Goal: Task Accomplishment & Management: Use online tool/utility

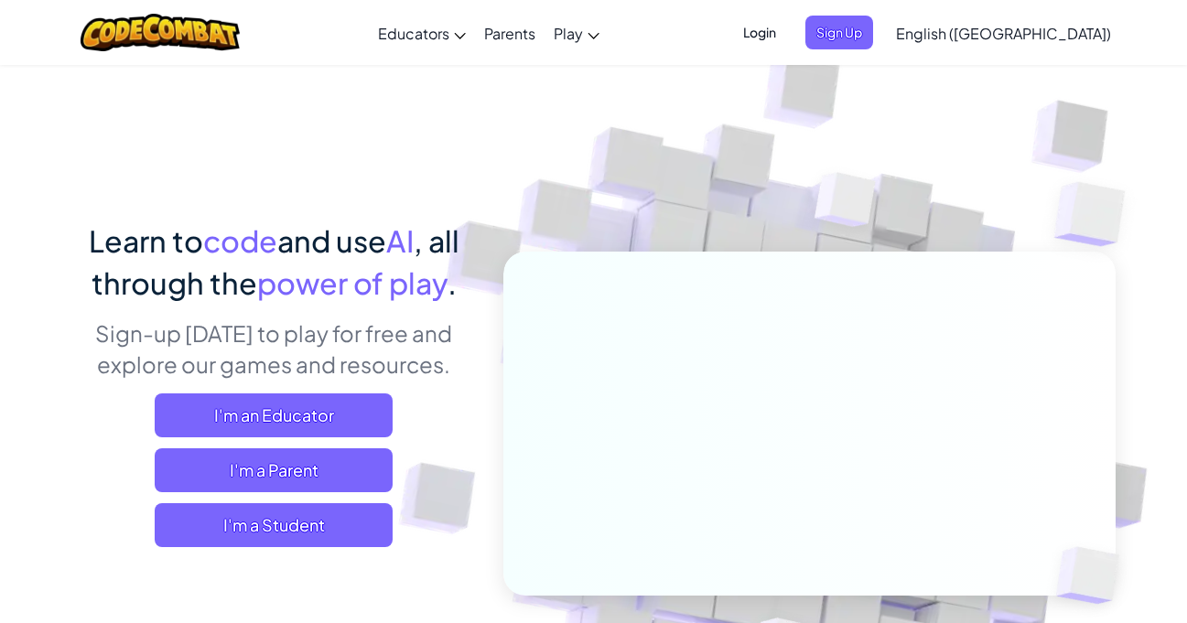
click at [1042, 33] on span "English ([GEOGRAPHIC_DATA])" at bounding box center [1003, 33] width 215 height 19
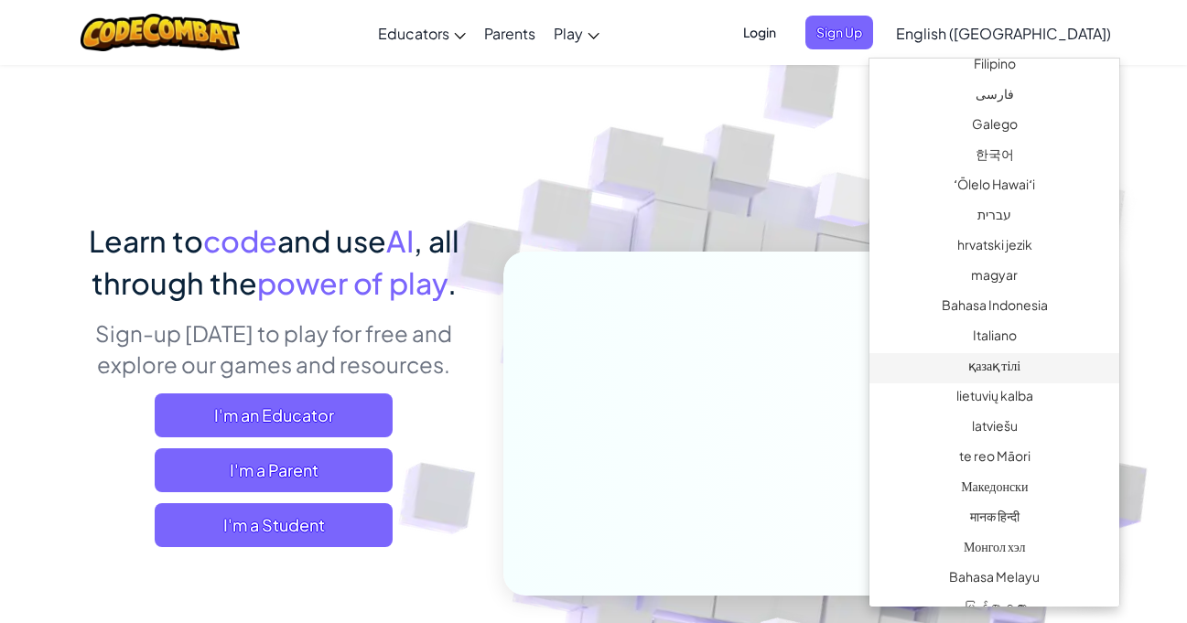
scroll to position [732, 0]
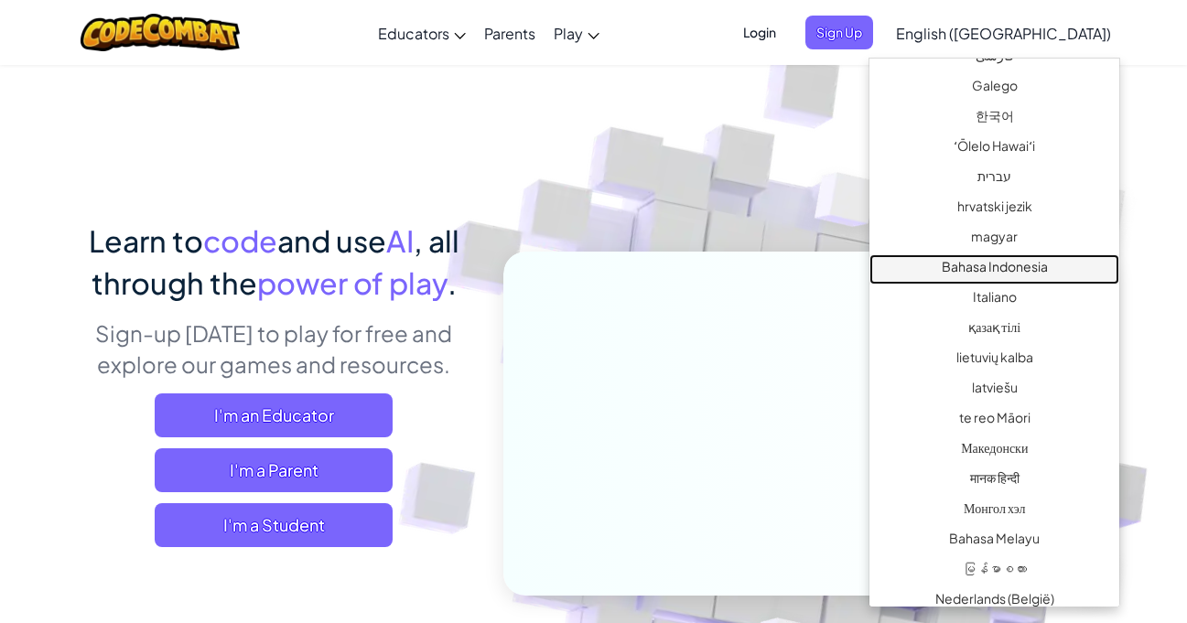
click at [981, 278] on link "Bahasa Indonesia" at bounding box center [994, 269] width 250 height 30
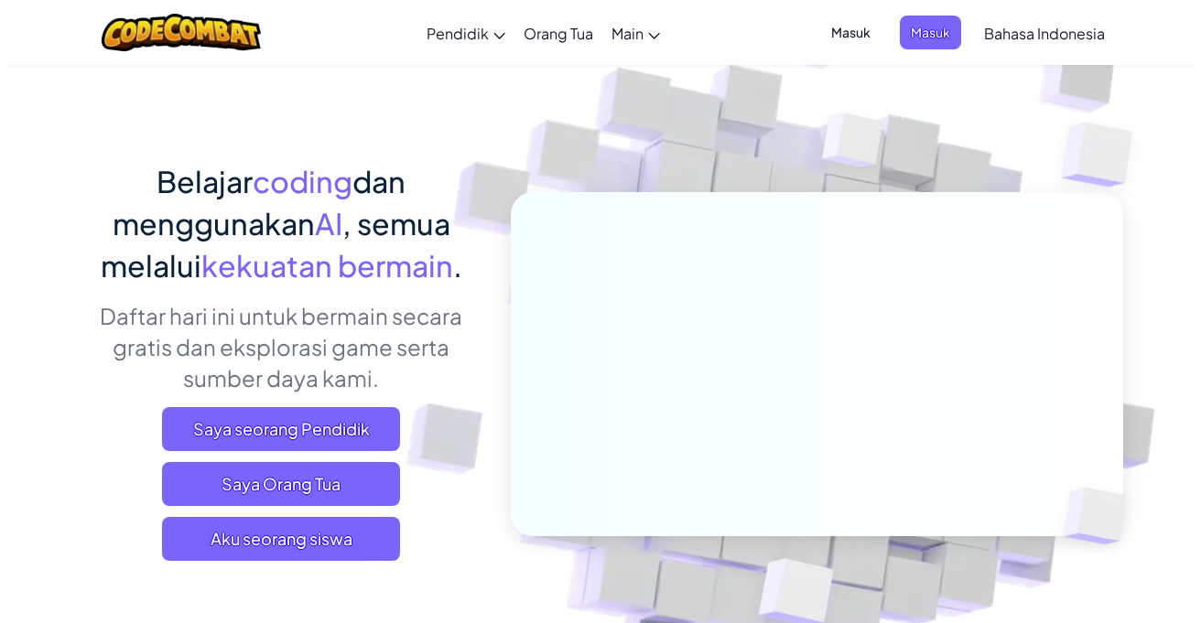
scroll to position [92, 0]
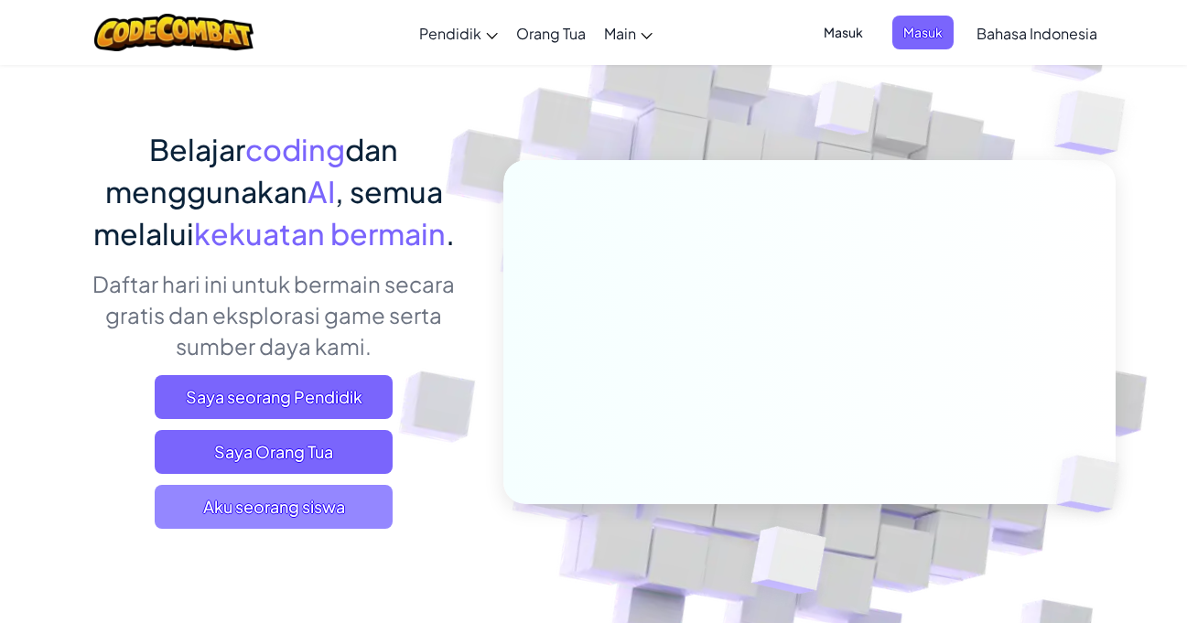
click at [330, 507] on span "Aku seorang siswa" at bounding box center [274, 507] width 238 height 44
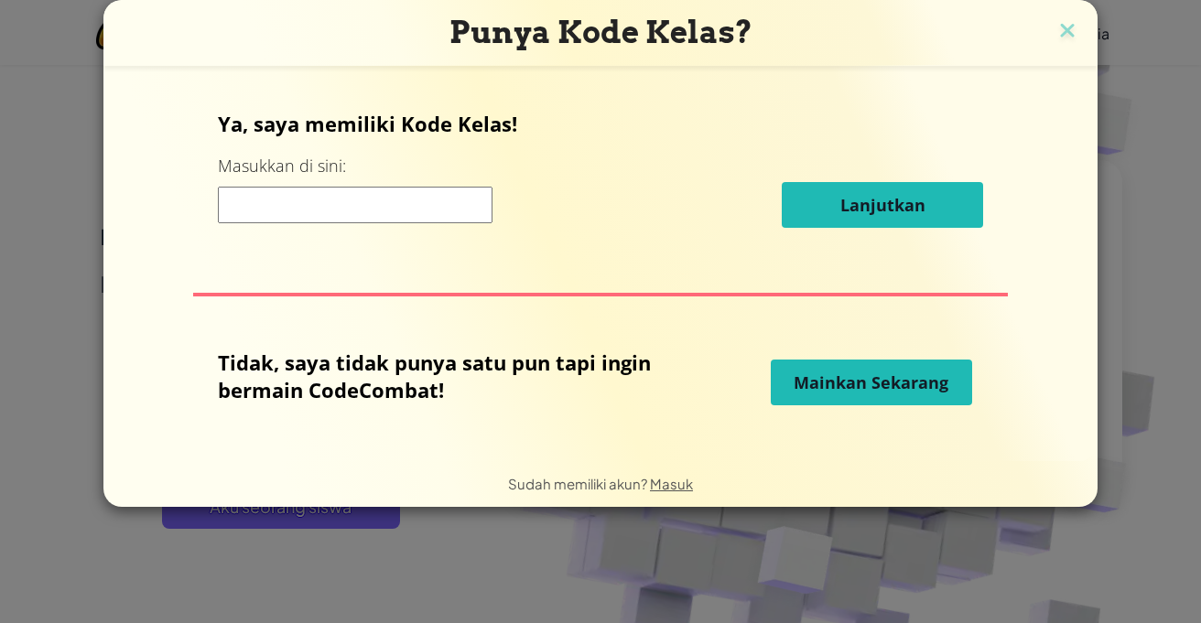
click at [364, 206] on input at bounding box center [355, 205] width 275 height 37
click at [775, 377] on button "Mainkan Sekarang" at bounding box center [871, 383] width 201 height 46
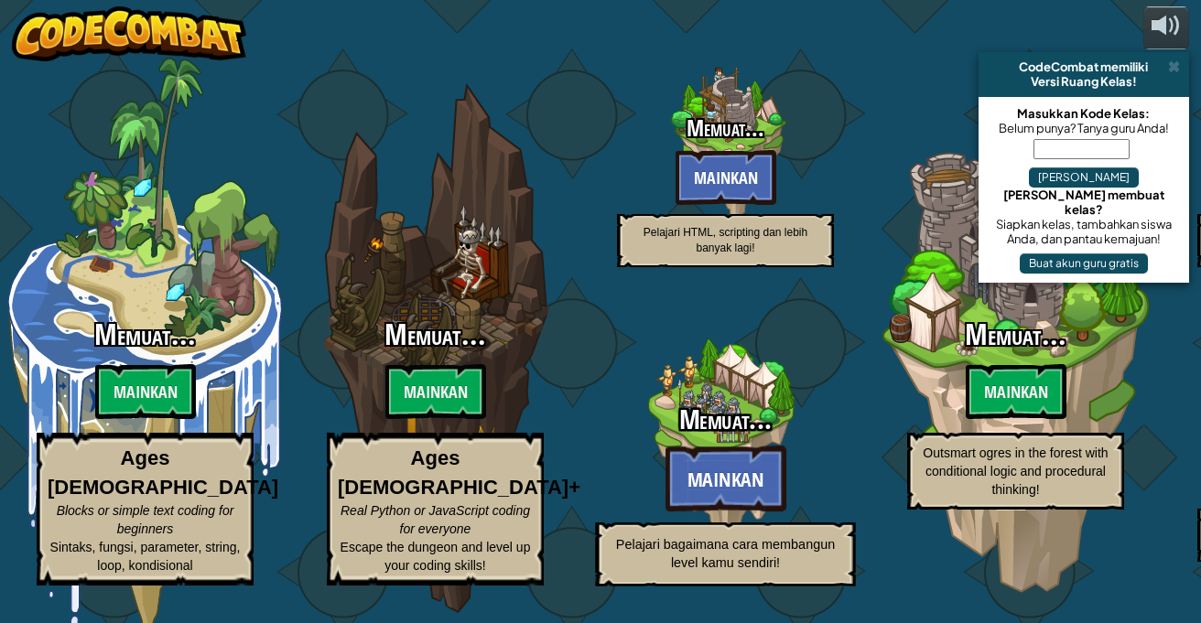
select select "id"
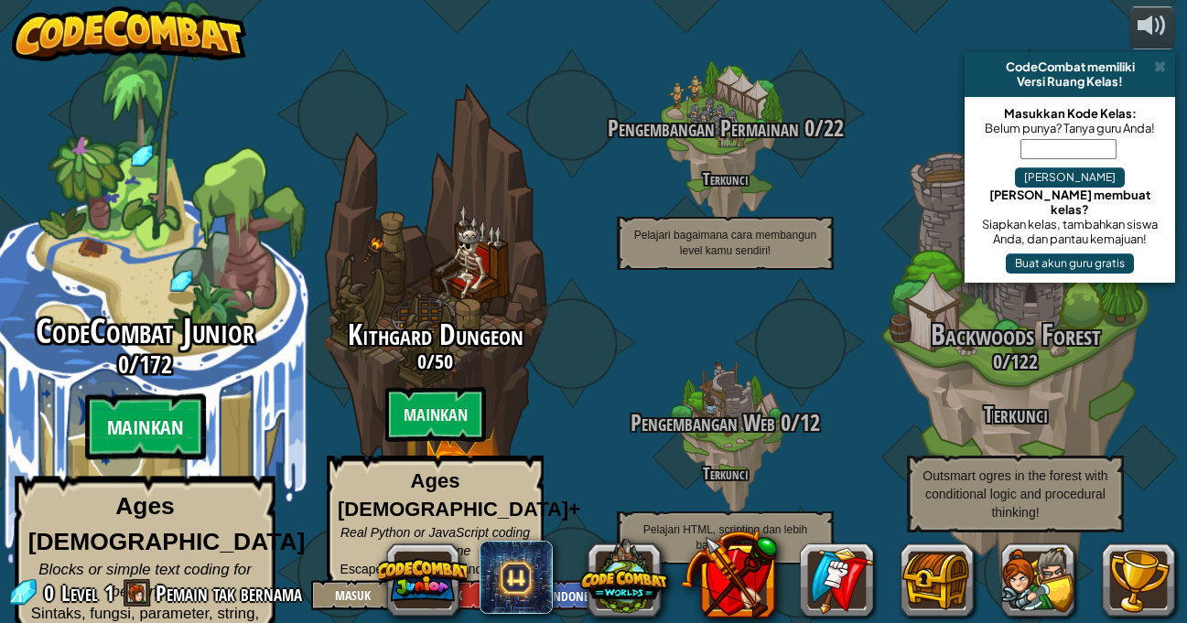
click at [145, 412] on btn "Mainkan" at bounding box center [144, 427] width 121 height 66
select select "id"
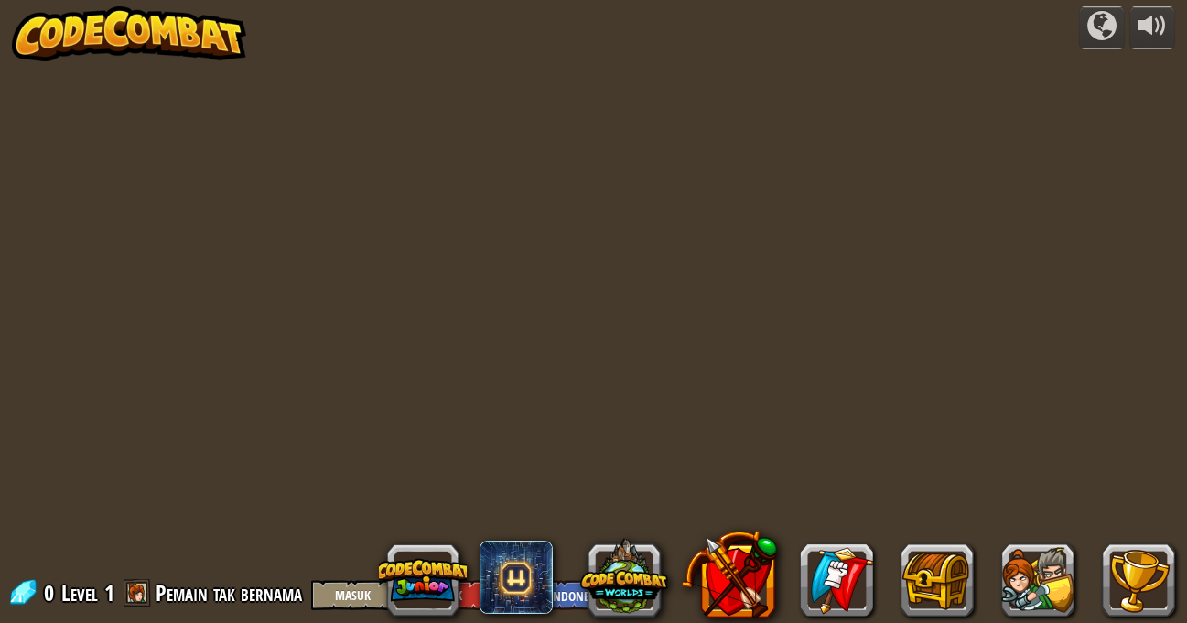
select select "id"
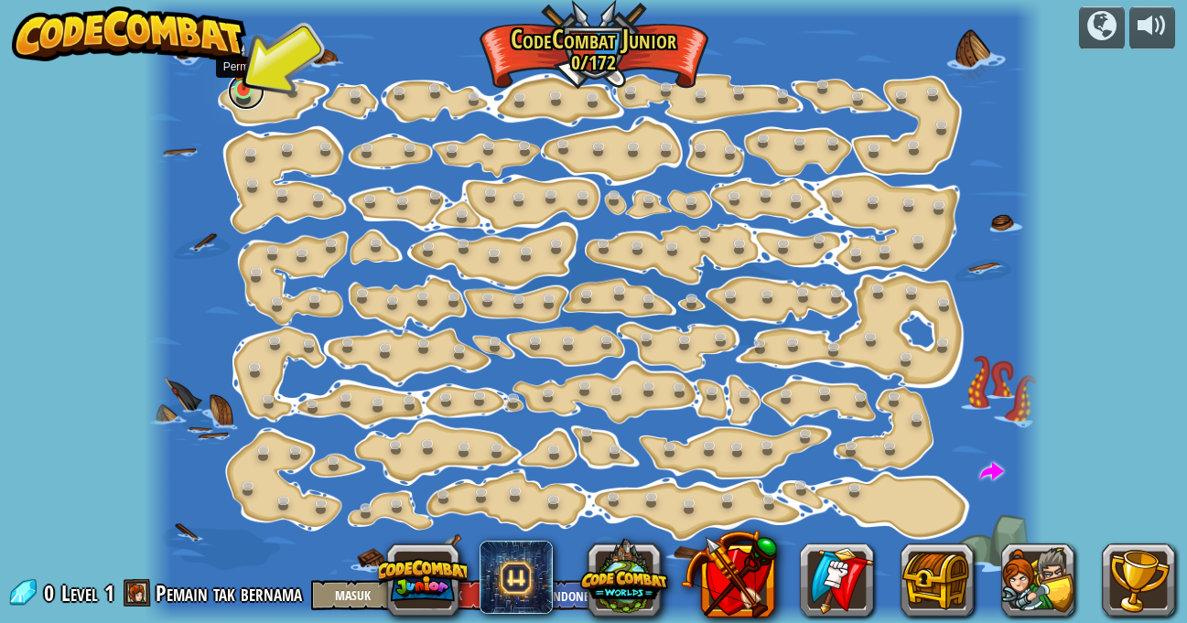
click at [247, 101] on link at bounding box center [246, 91] width 37 height 37
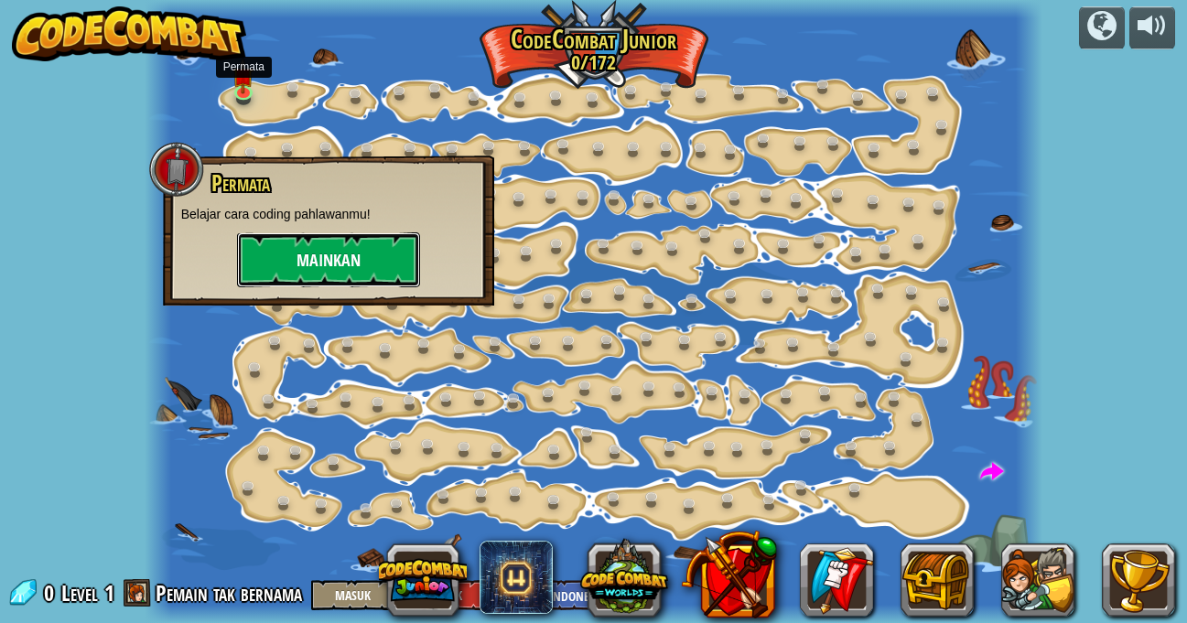
click at [305, 261] on button "Mainkan" at bounding box center [328, 259] width 183 height 55
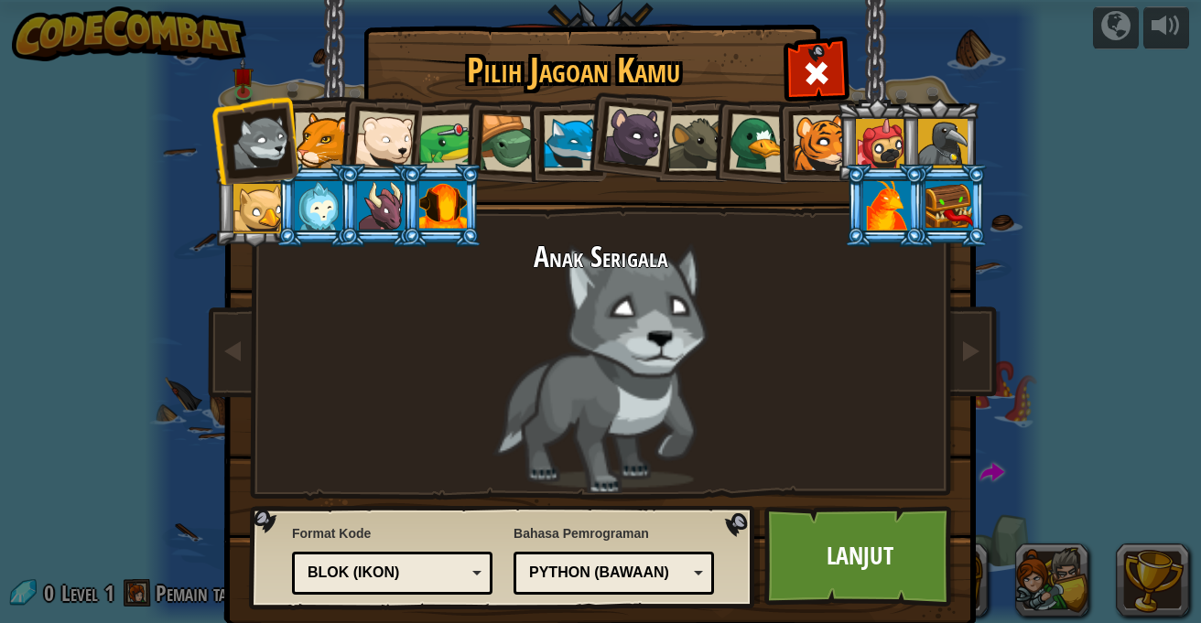
click at [319, 155] on div at bounding box center [323, 141] width 56 height 56
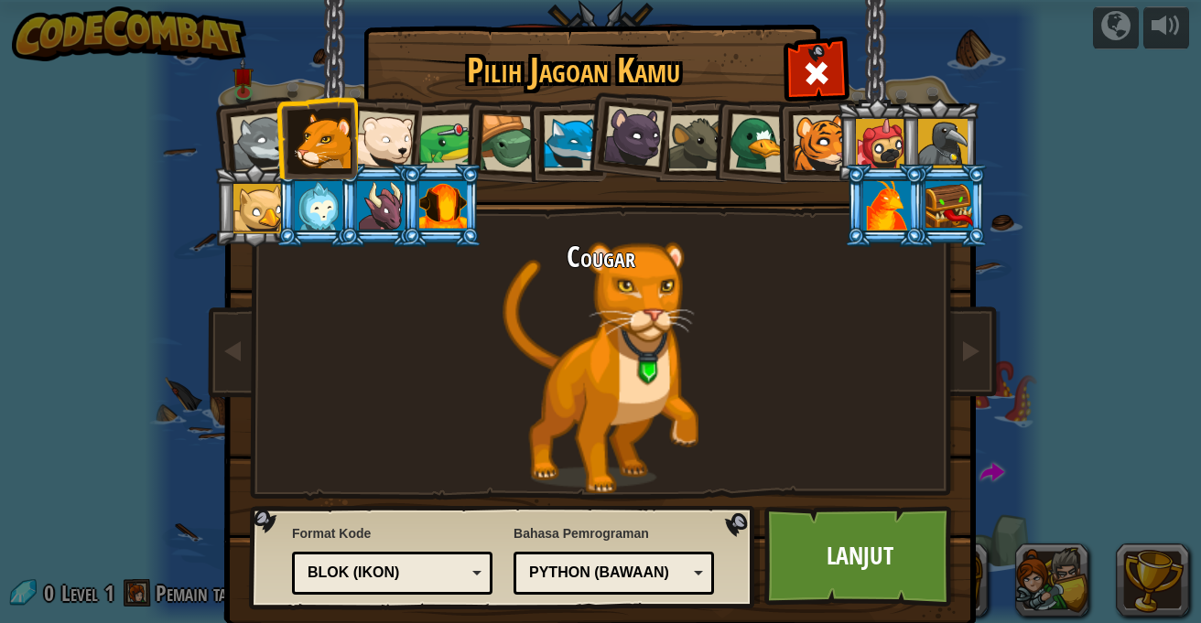
click at [267, 158] on div at bounding box center [261, 143] width 60 height 60
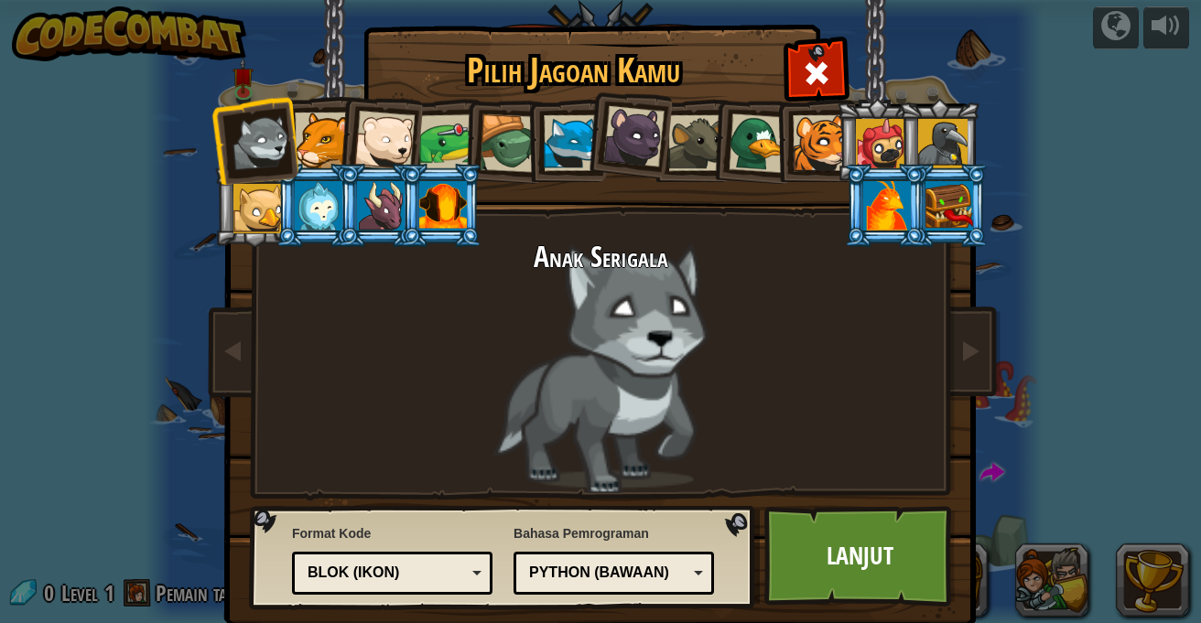
click at [266, 190] on div at bounding box center [257, 208] width 49 height 49
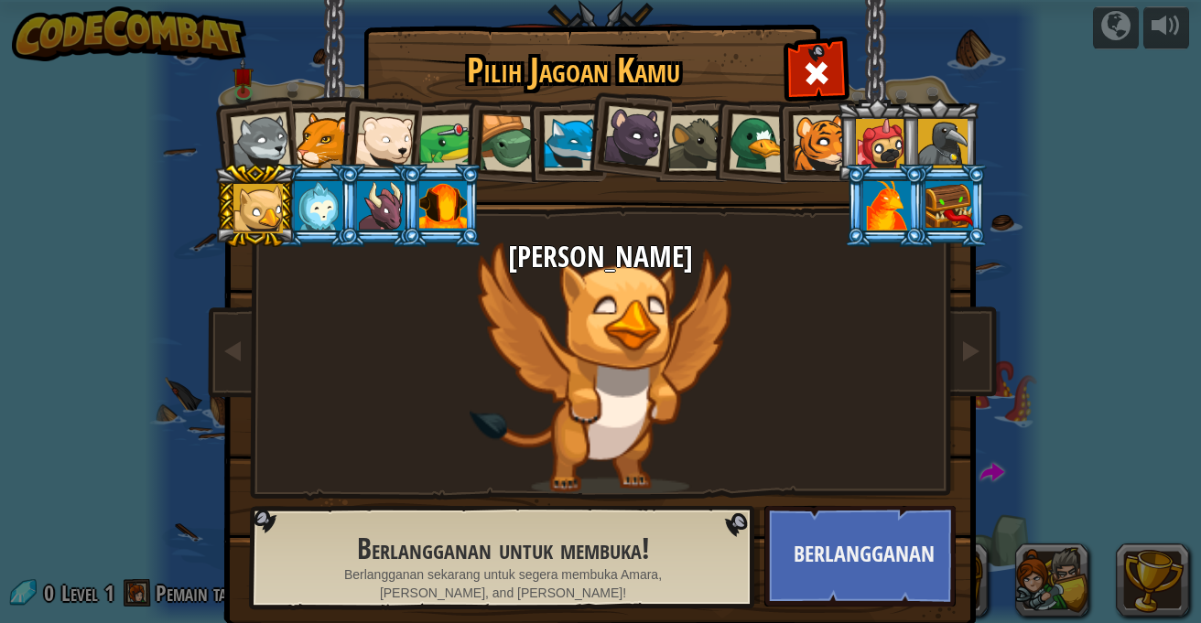
click at [298, 145] on div at bounding box center [323, 141] width 56 height 56
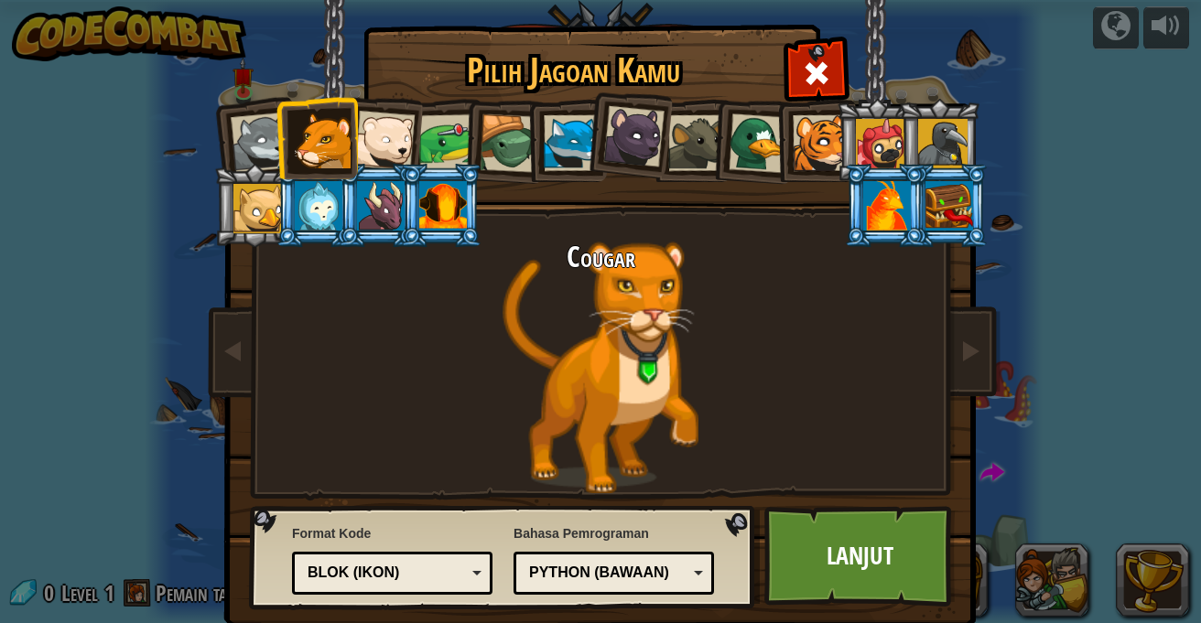
click at [243, 145] on div at bounding box center [261, 143] width 60 height 60
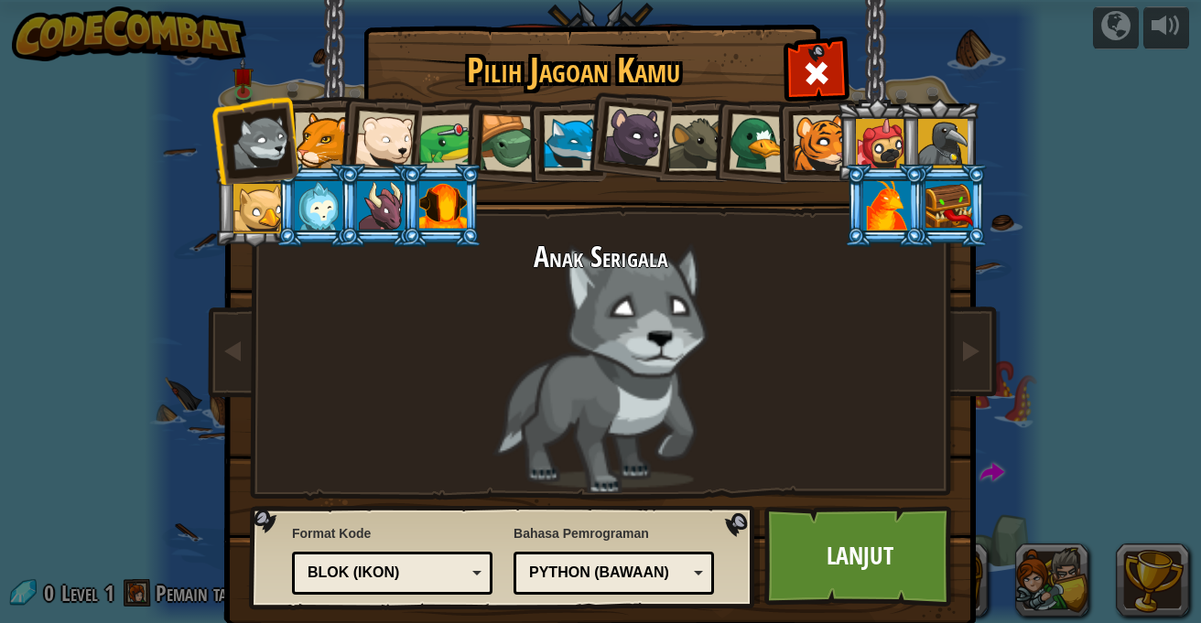
click at [305, 129] on div at bounding box center [323, 141] width 56 height 56
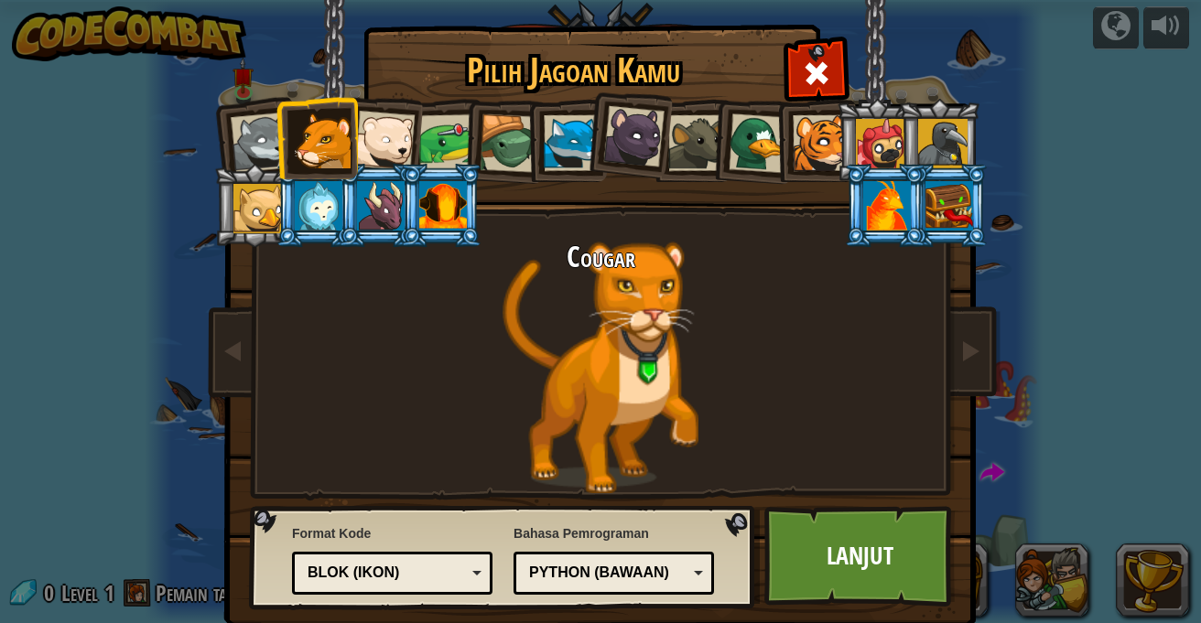
click at [447, 194] on div at bounding box center [443, 205] width 48 height 49
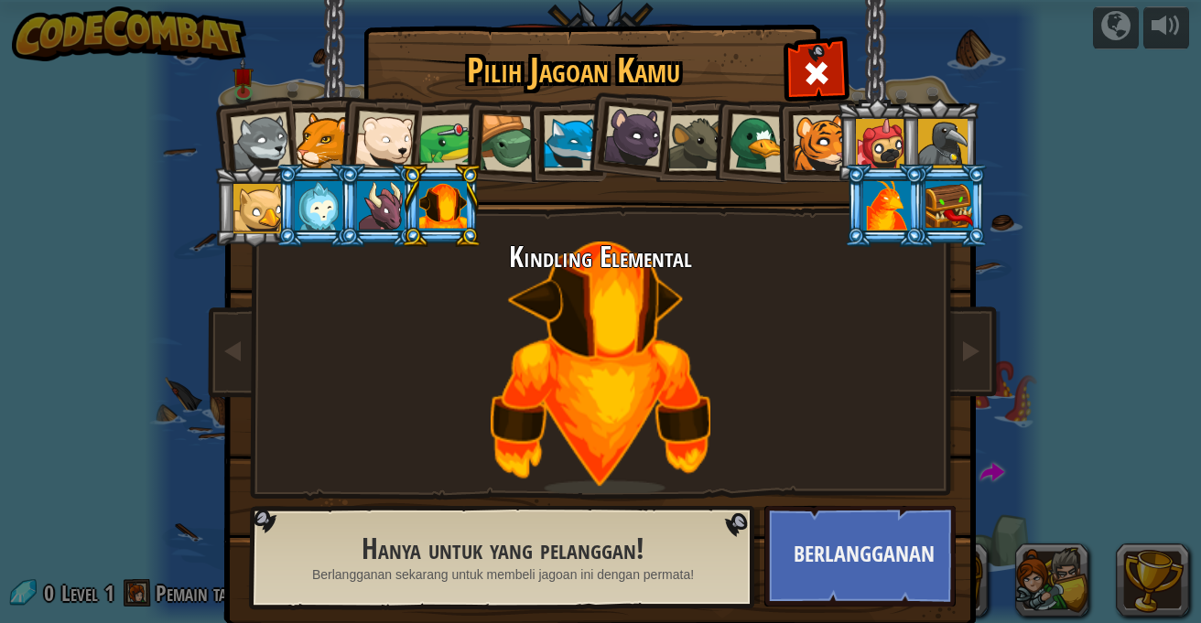
click at [382, 200] on div at bounding box center [381, 205] width 48 height 49
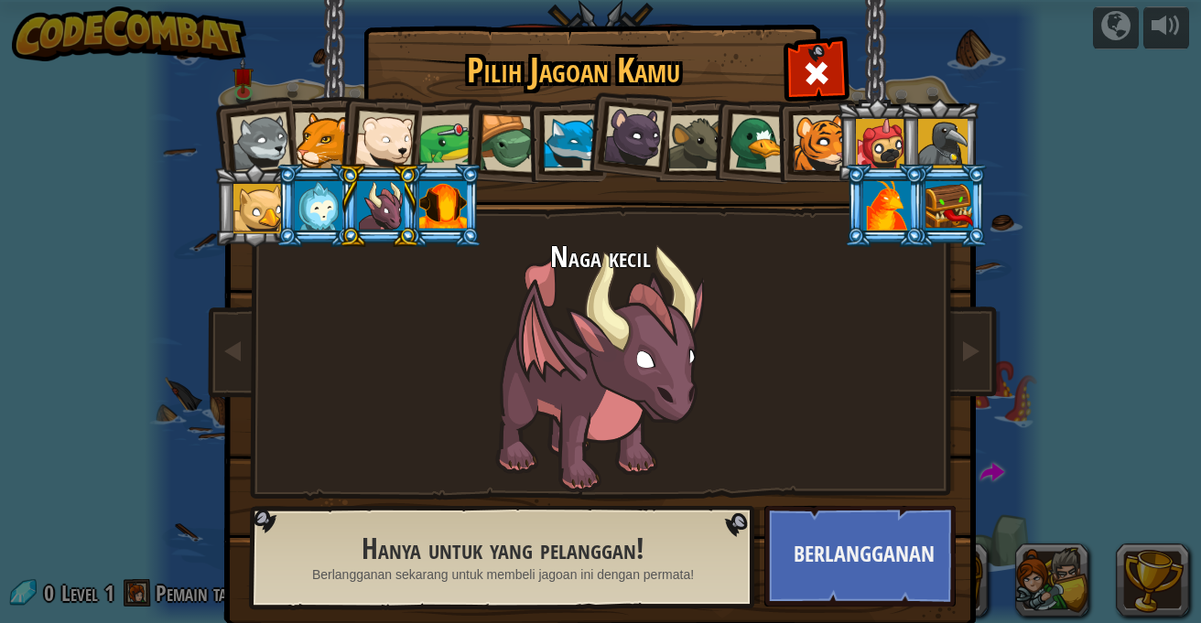
click at [295, 203] on div at bounding box center [319, 205] width 48 height 49
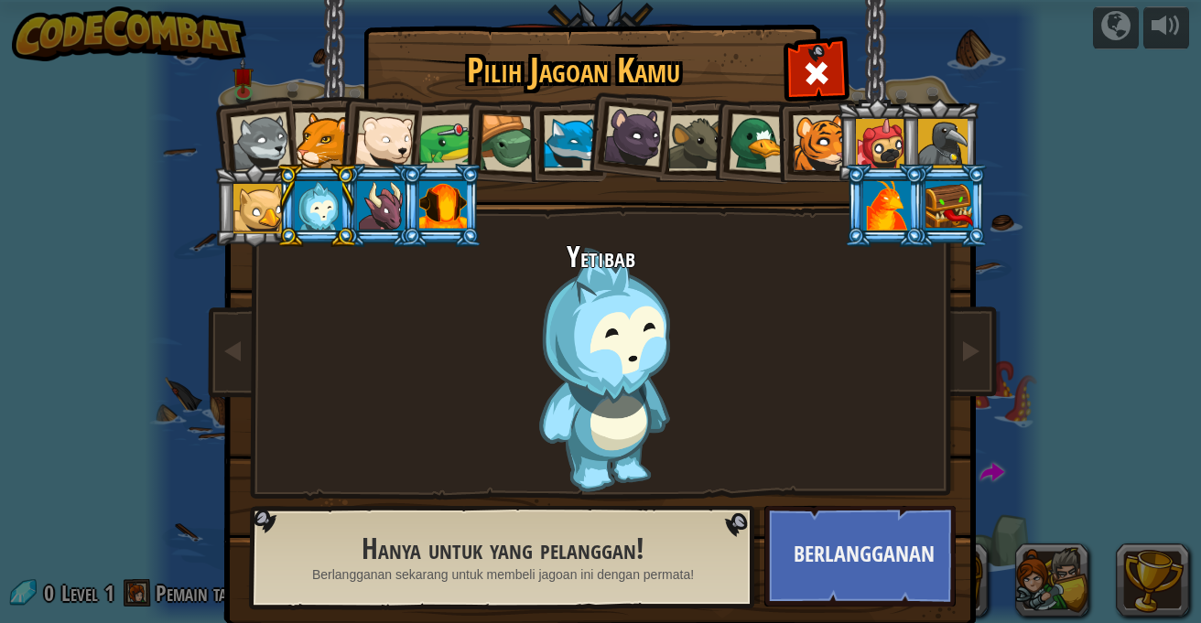
click at [261, 204] on div at bounding box center [257, 208] width 49 height 49
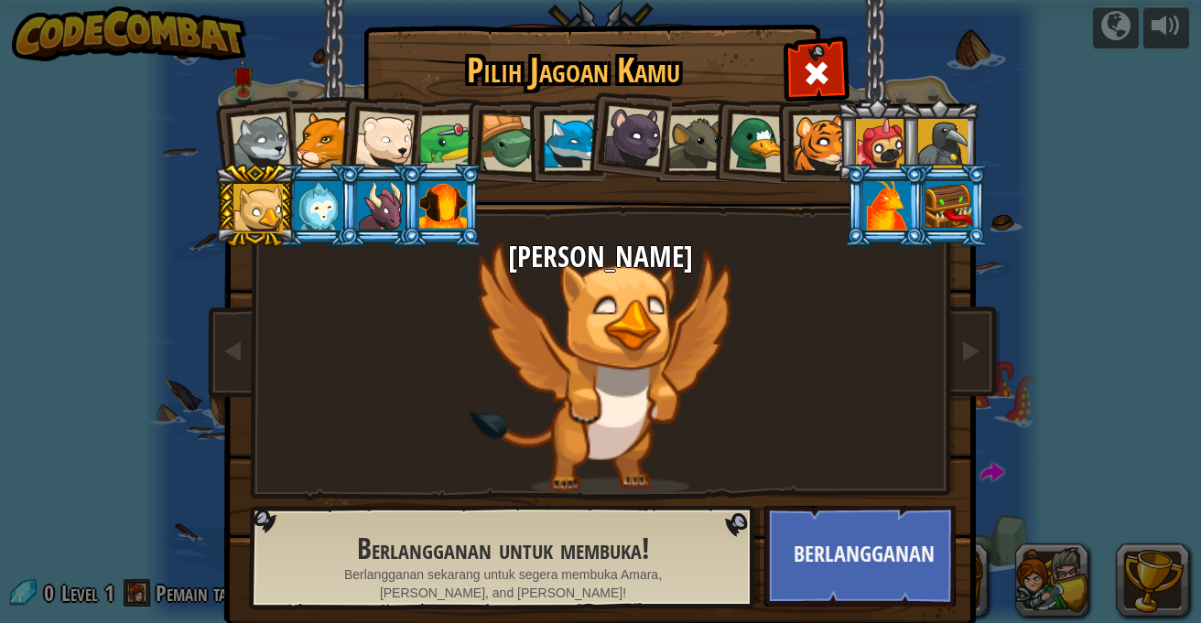
click at [859, 147] on div at bounding box center [880, 143] width 49 height 49
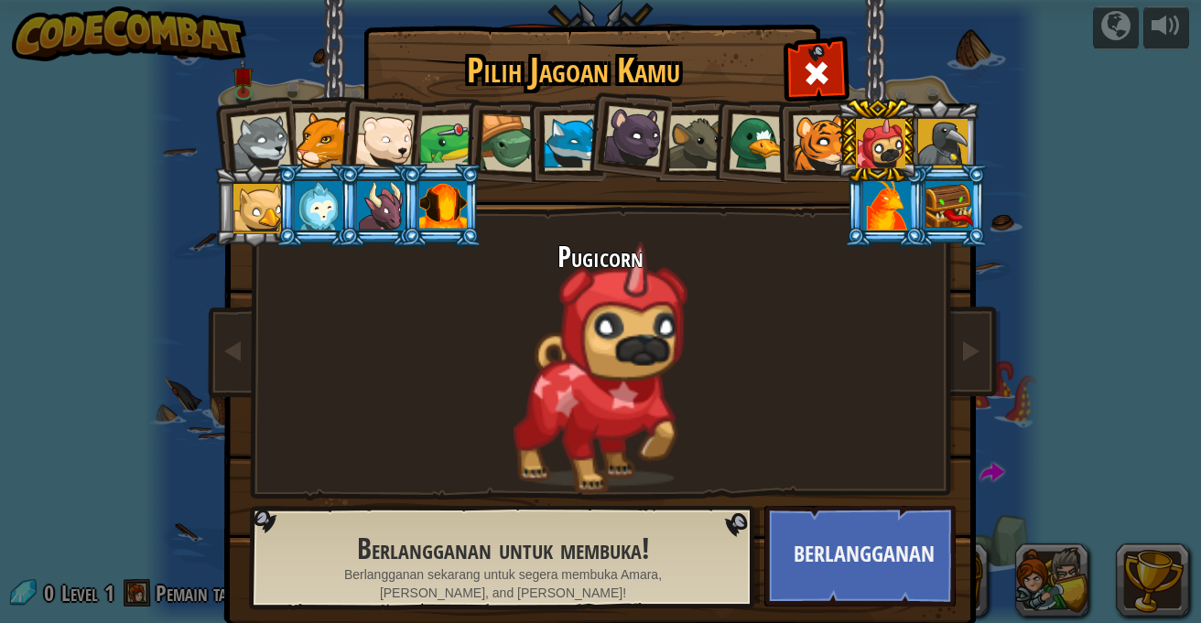
click at [249, 140] on div at bounding box center [261, 143] width 60 height 60
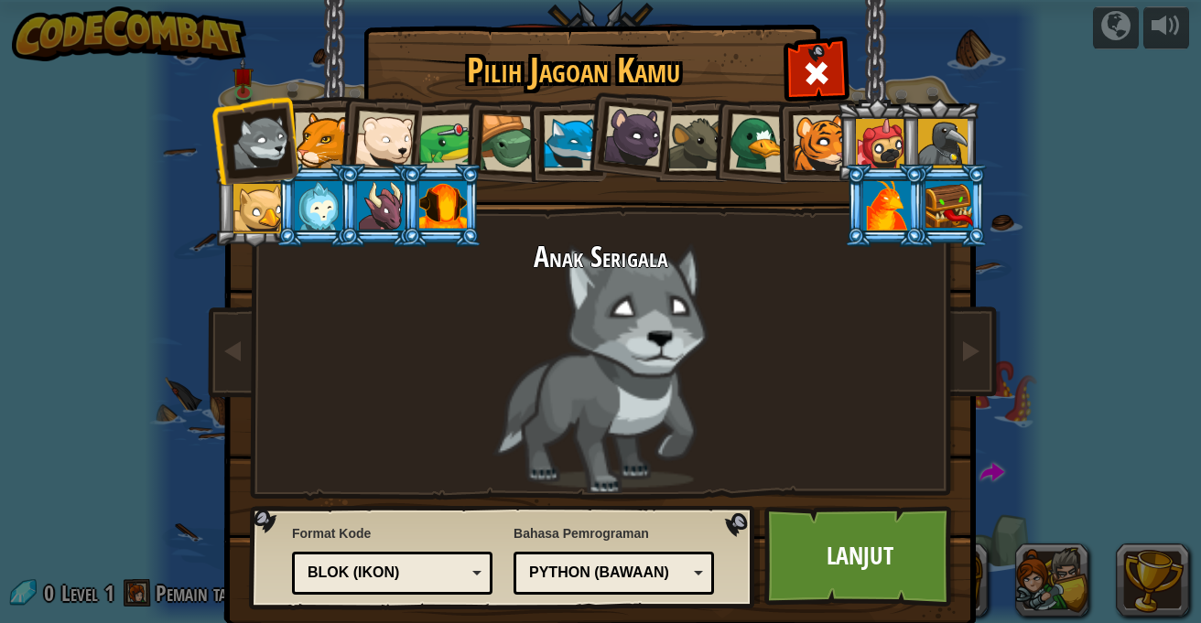
click at [498, 156] on div at bounding box center [509, 143] width 59 height 59
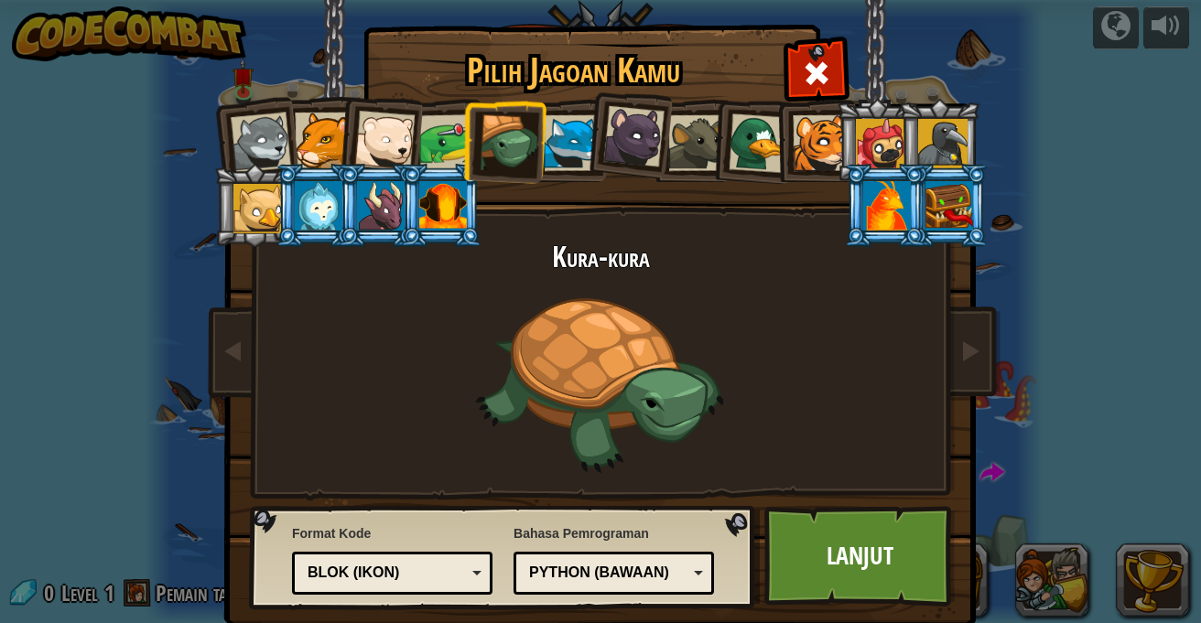
click at [461, 563] on div "Blok (ikon)" at bounding box center [392, 573] width 177 height 28
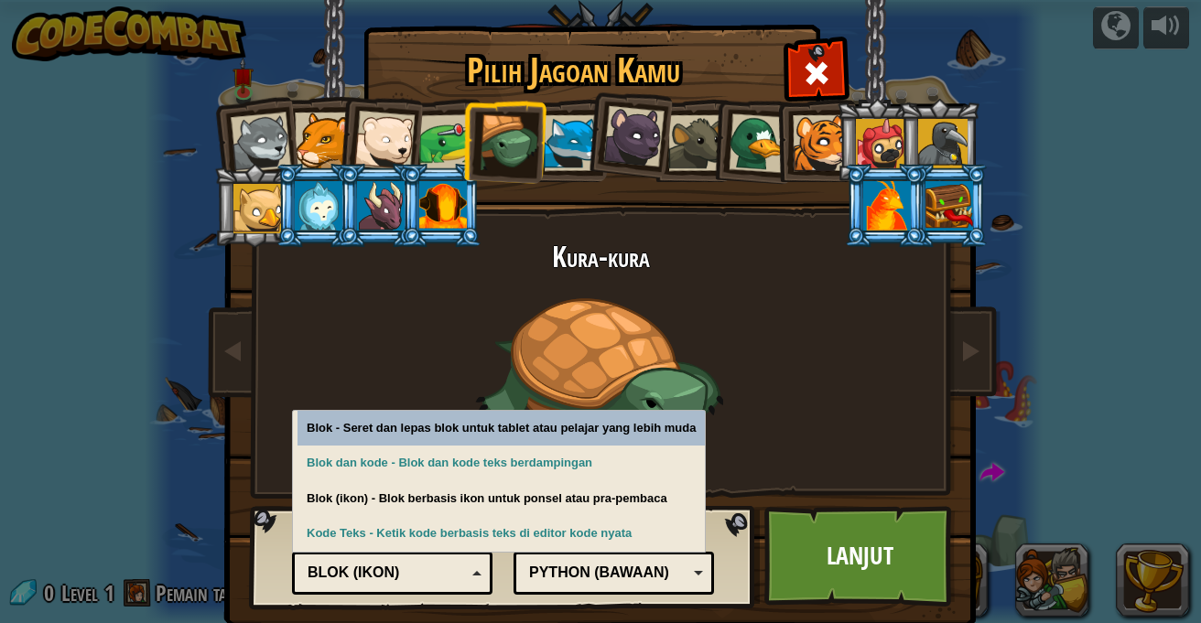
click at [462, 567] on div "Blok (ikon)" at bounding box center [392, 573] width 177 height 28
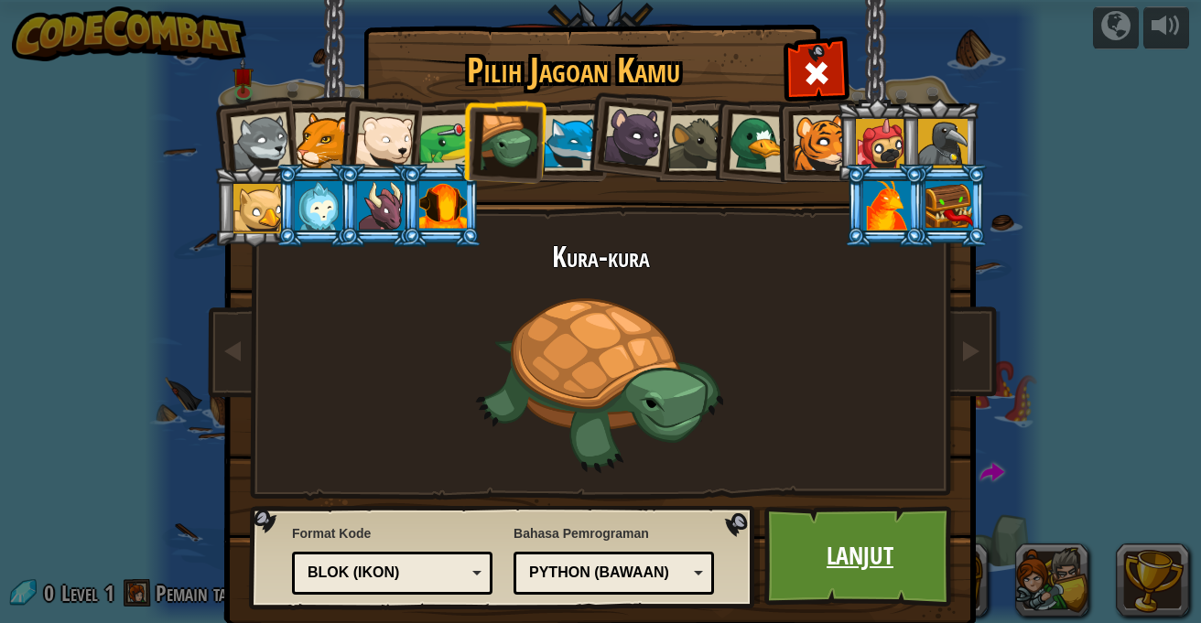
click at [871, 564] on link "Lanjut" at bounding box center [859, 556] width 191 height 101
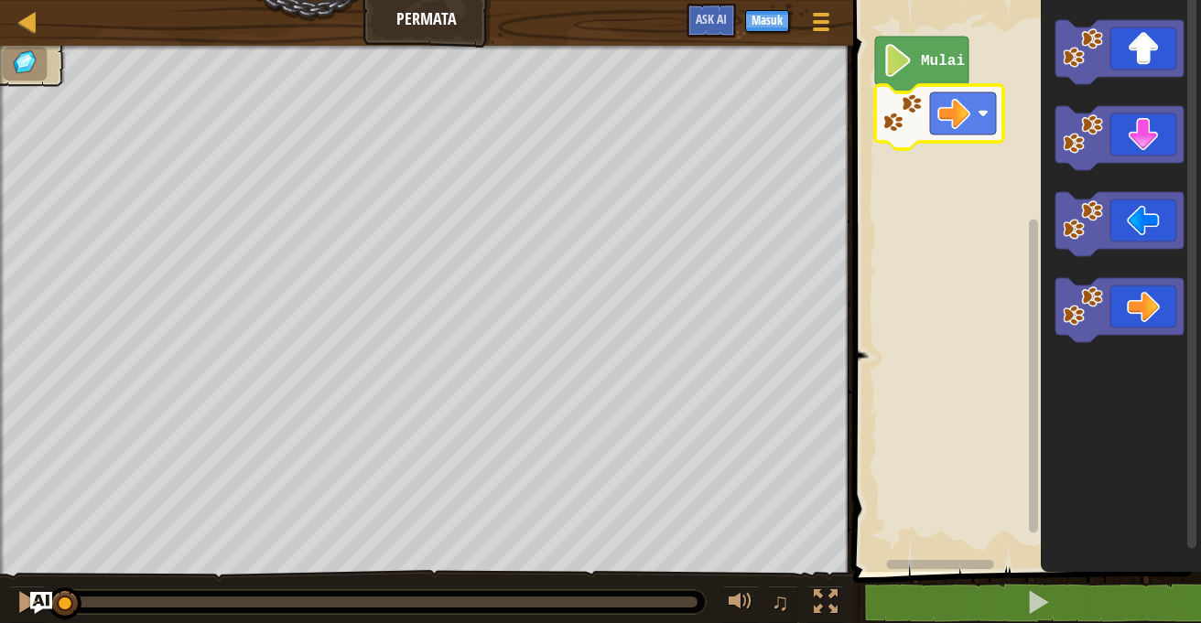
click at [880, 293] on rect "Ruang Kerja Blockly" at bounding box center [1023, 281] width 353 height 581
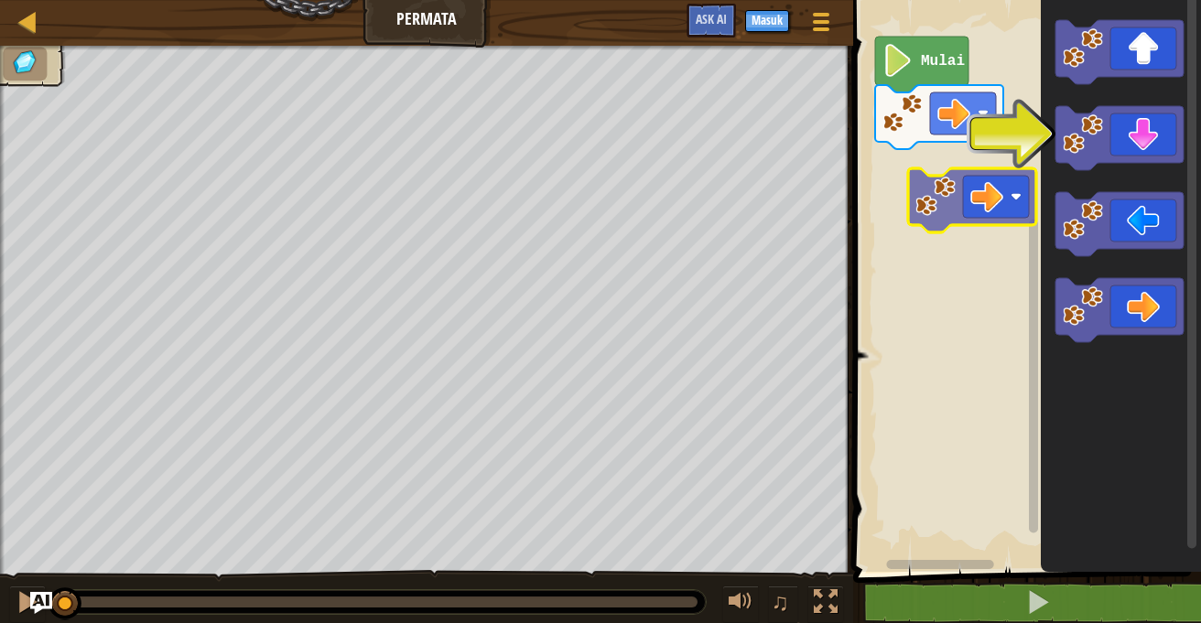
click at [929, 184] on div "Mulai" at bounding box center [1023, 281] width 353 height 581
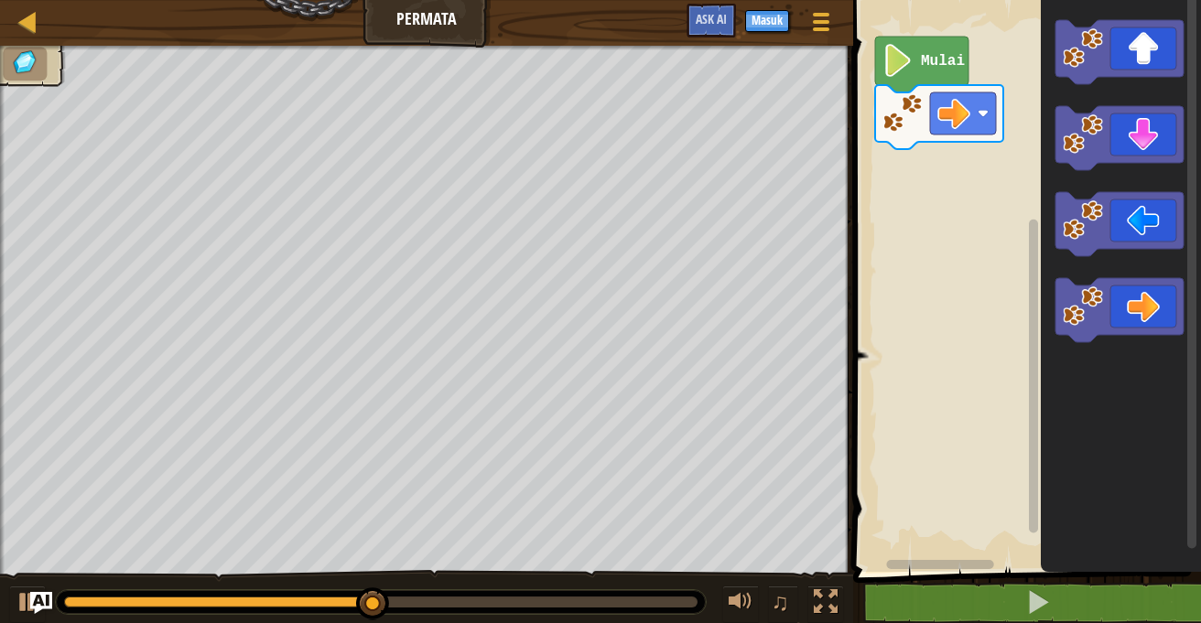
click at [900, 71] on image "Ruang Kerja Blockly" at bounding box center [897, 60] width 31 height 33
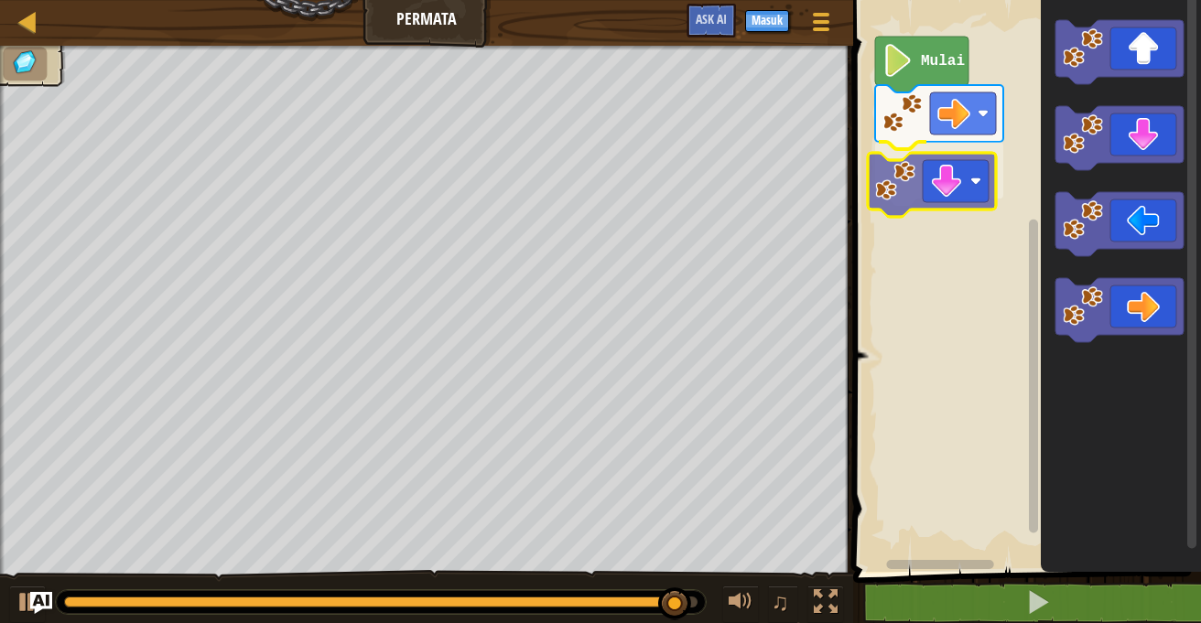
click at [913, 188] on div "Mulai" at bounding box center [1023, 281] width 353 height 581
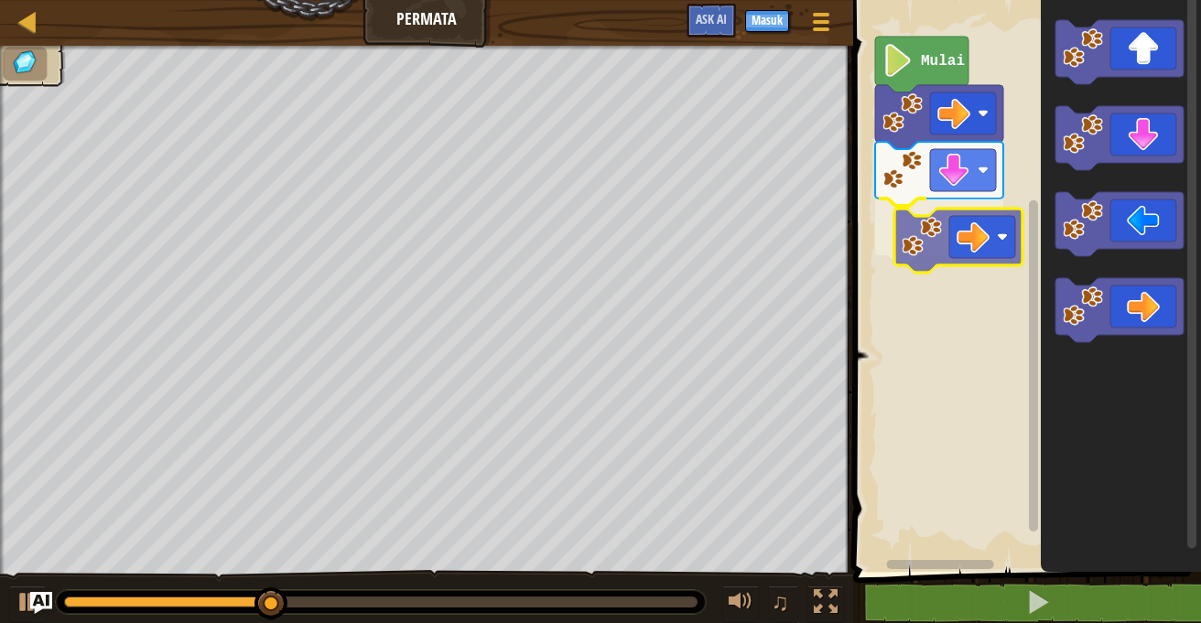
click at [931, 230] on div "Mulai" at bounding box center [1023, 281] width 353 height 581
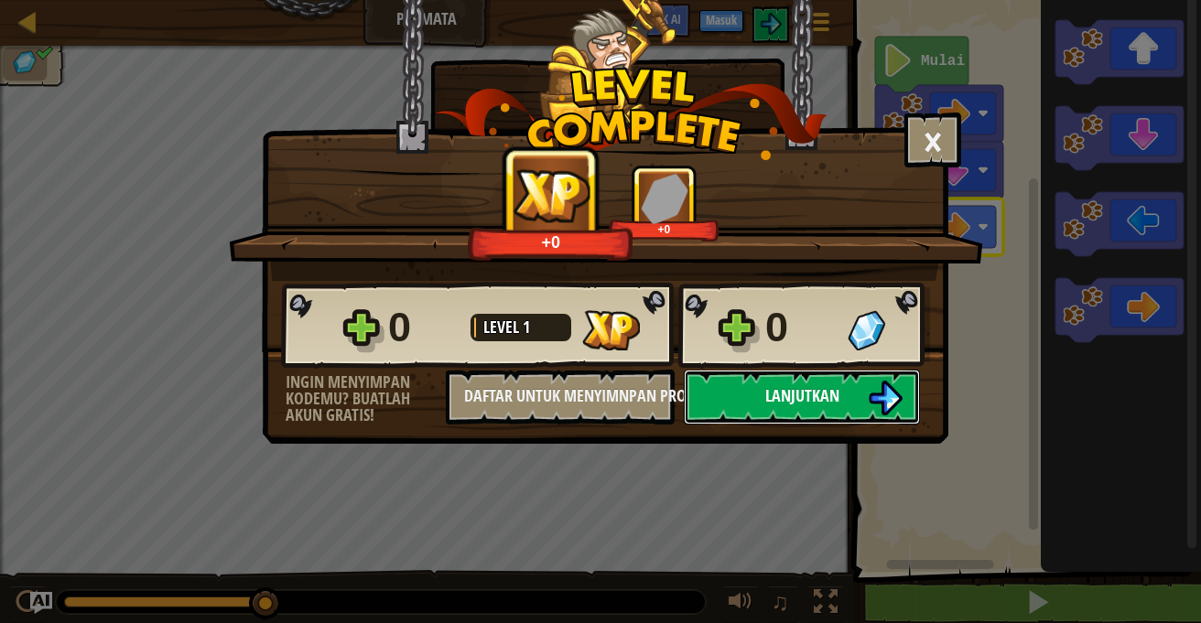
click at [854, 388] on button "Lanjutkan" at bounding box center [802, 397] width 236 height 55
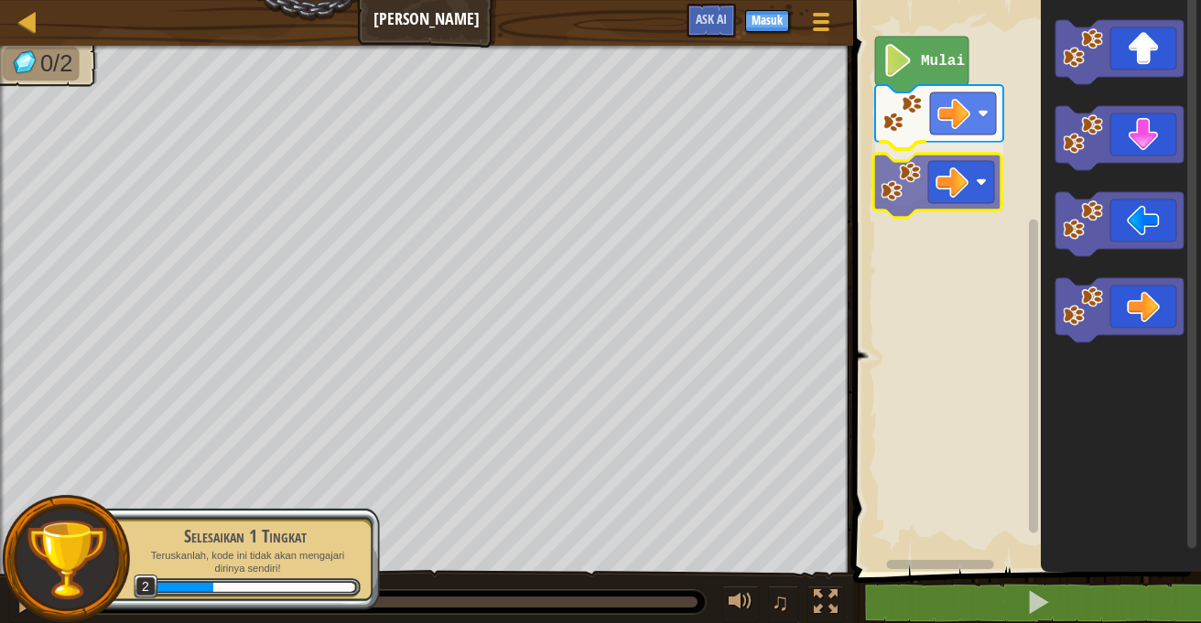
click at [926, 172] on div "Mulai" at bounding box center [1023, 281] width 353 height 581
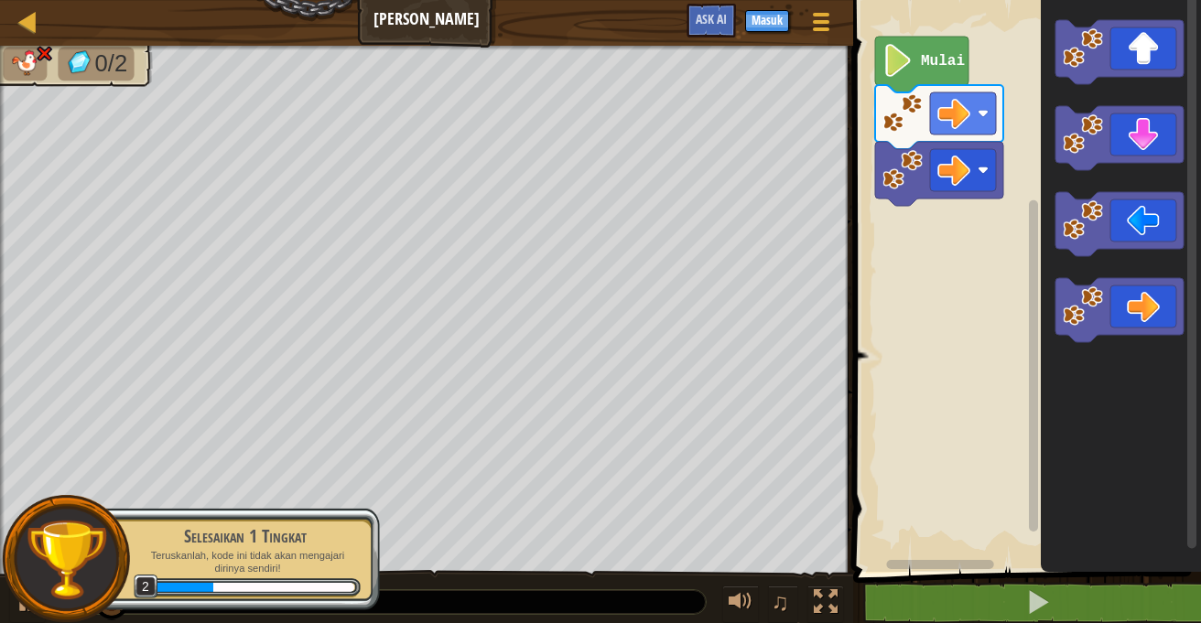
click at [985, 218] on div "Mulai" at bounding box center [1023, 281] width 353 height 581
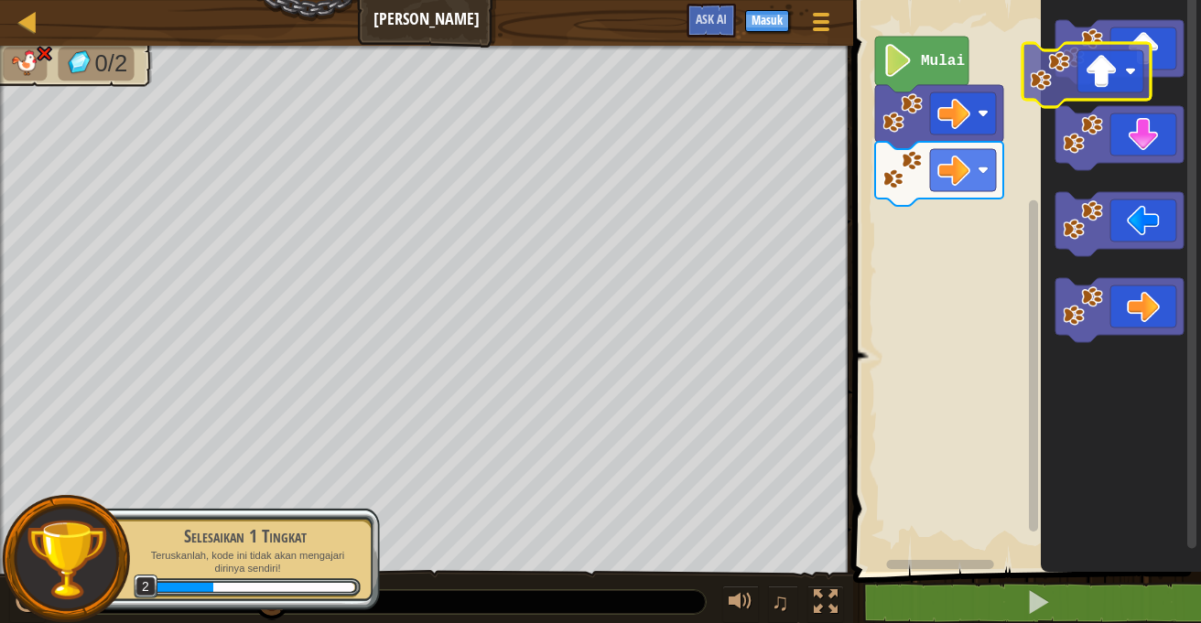
click at [1051, 73] on icon "Ruang Kerja Blockly" at bounding box center [1121, 281] width 160 height 581
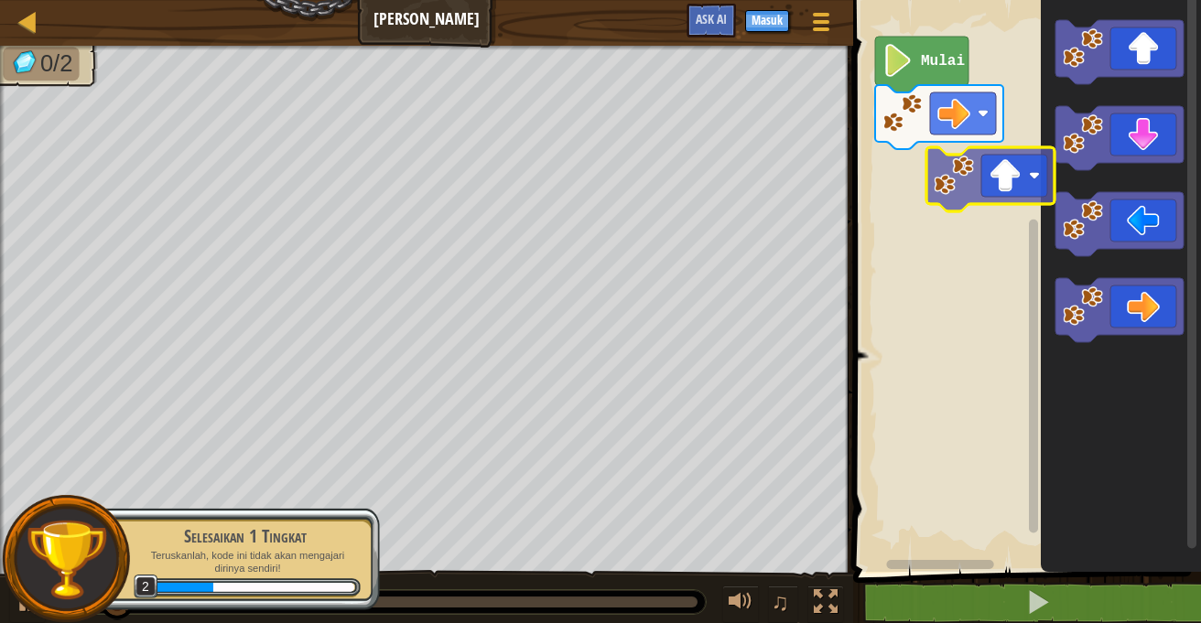
click at [940, 198] on div "Mulai" at bounding box center [1023, 281] width 353 height 581
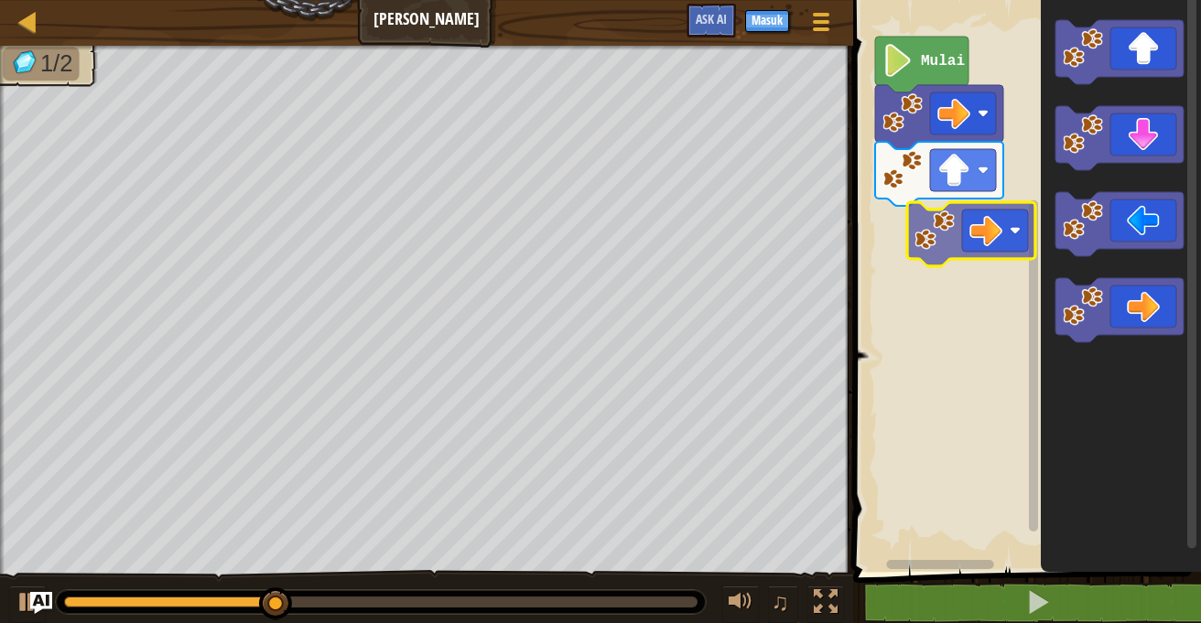
click at [963, 221] on div "Mulai" at bounding box center [1023, 281] width 353 height 581
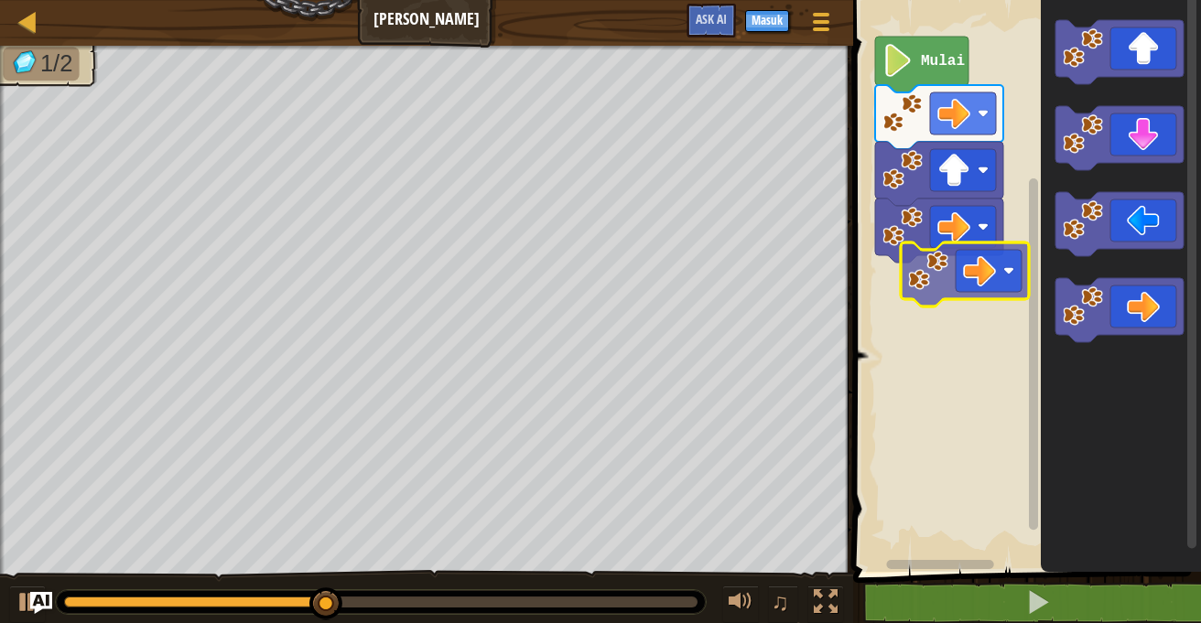
click at [958, 272] on div "Mulai" at bounding box center [1023, 281] width 353 height 581
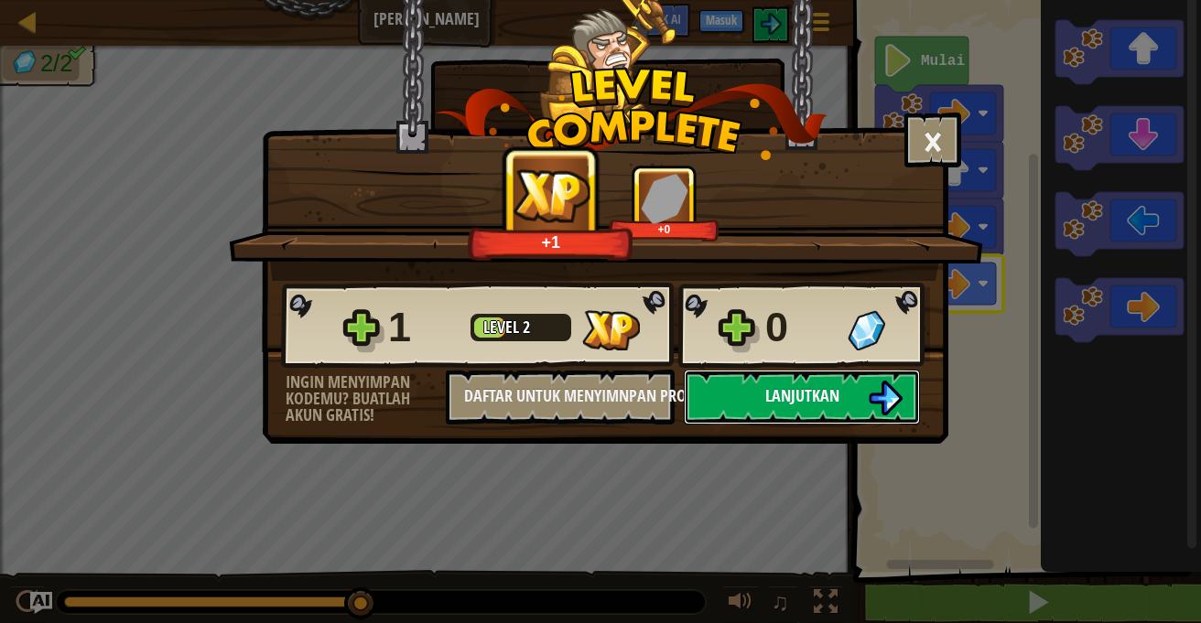
click at [811, 397] on span "Lanjutkan" at bounding box center [802, 395] width 74 height 23
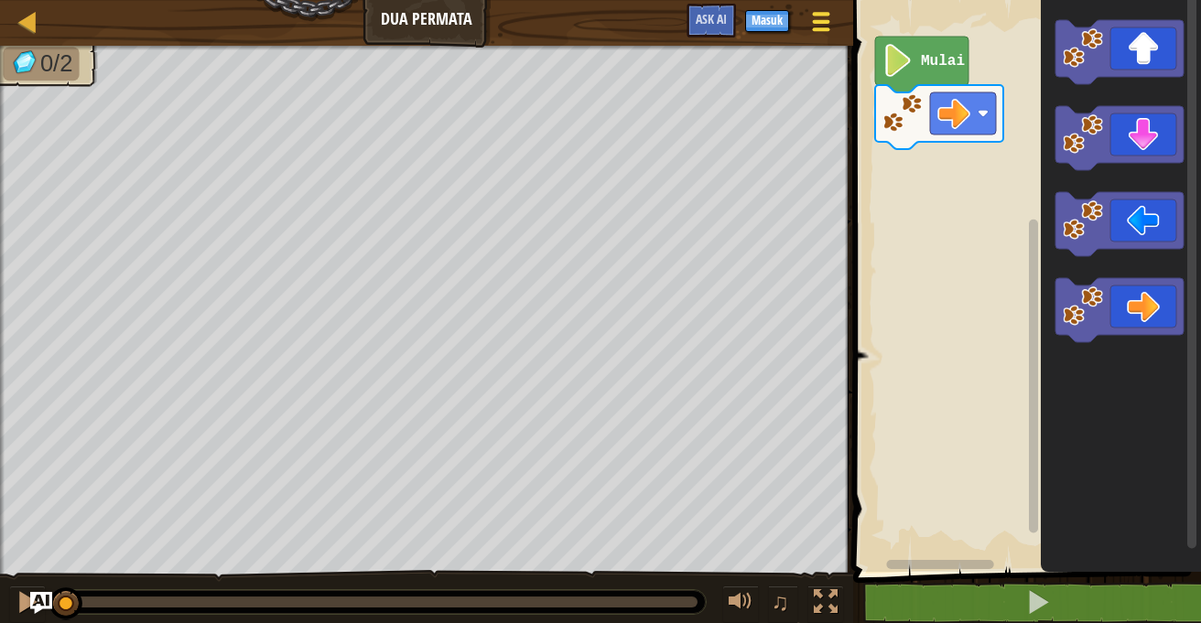
click at [812, 26] on div at bounding box center [820, 21] width 25 height 27
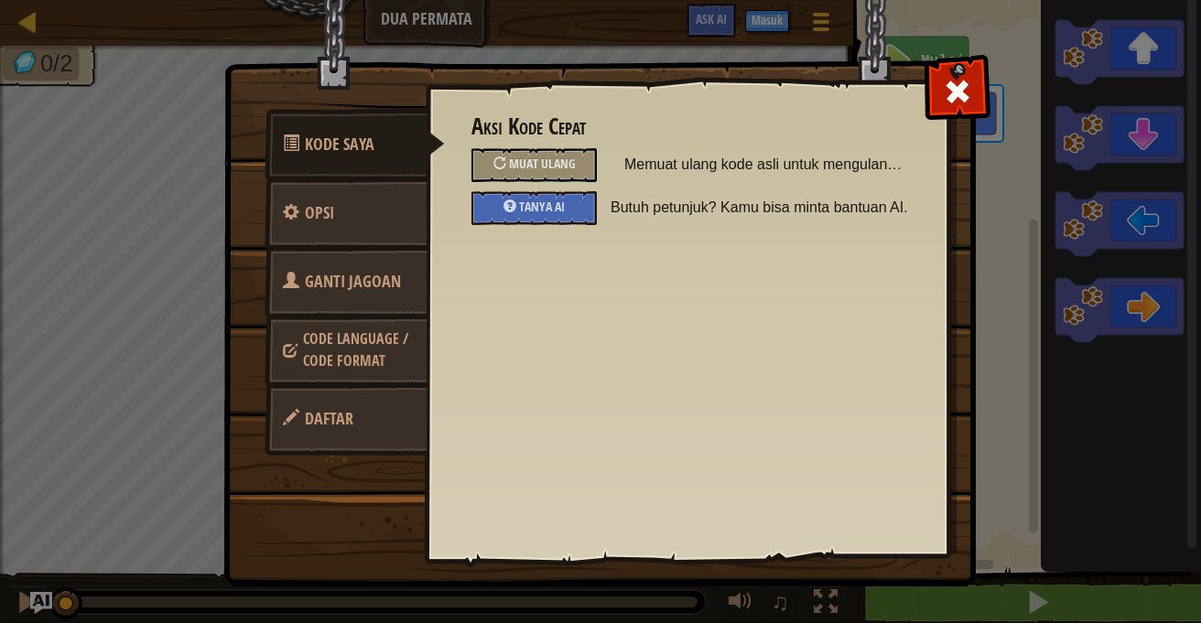
click at [960, 90] on span at bounding box center [957, 91] width 29 height 29
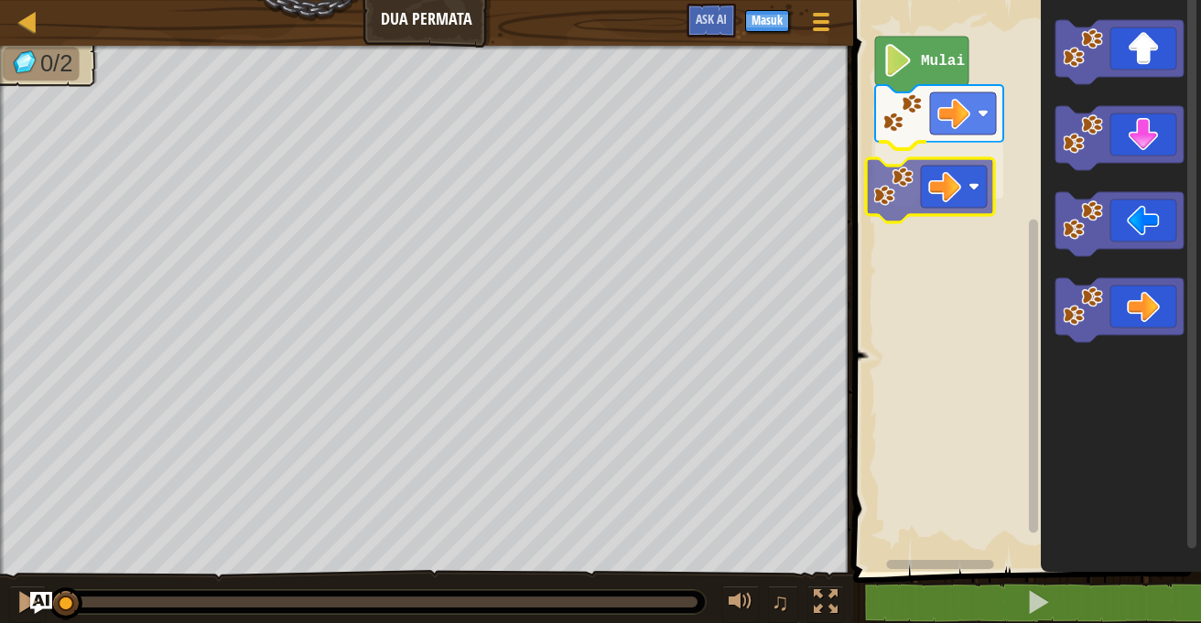
click at [909, 174] on div "Mulai" at bounding box center [1023, 281] width 353 height 581
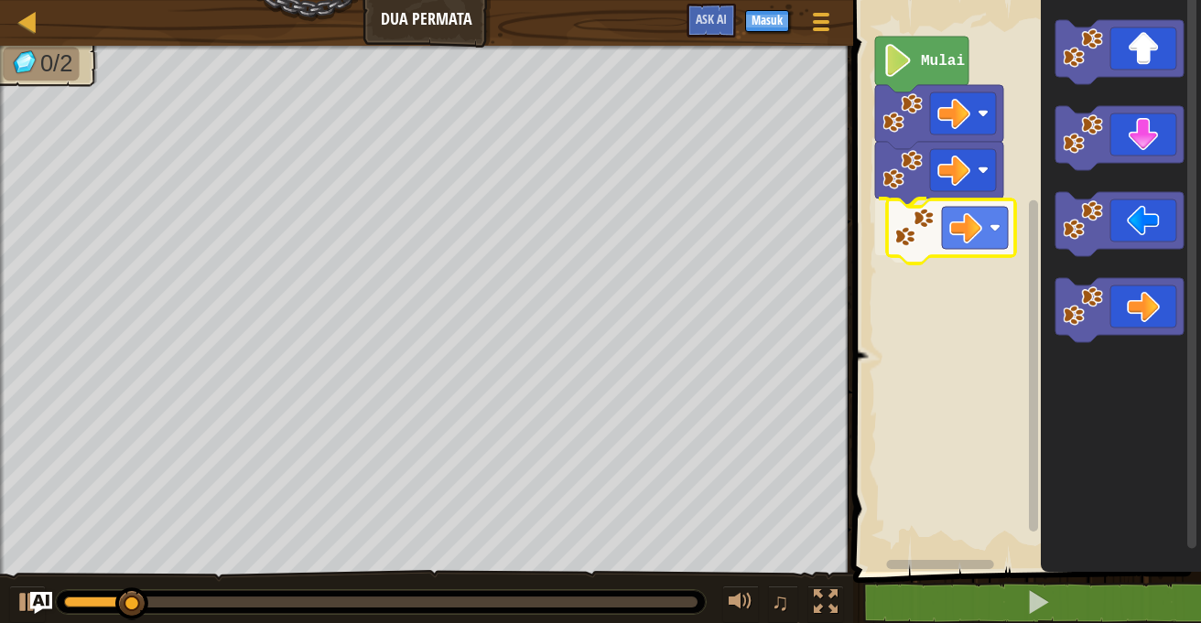
click at [934, 224] on div "Mulai" at bounding box center [1023, 281] width 353 height 581
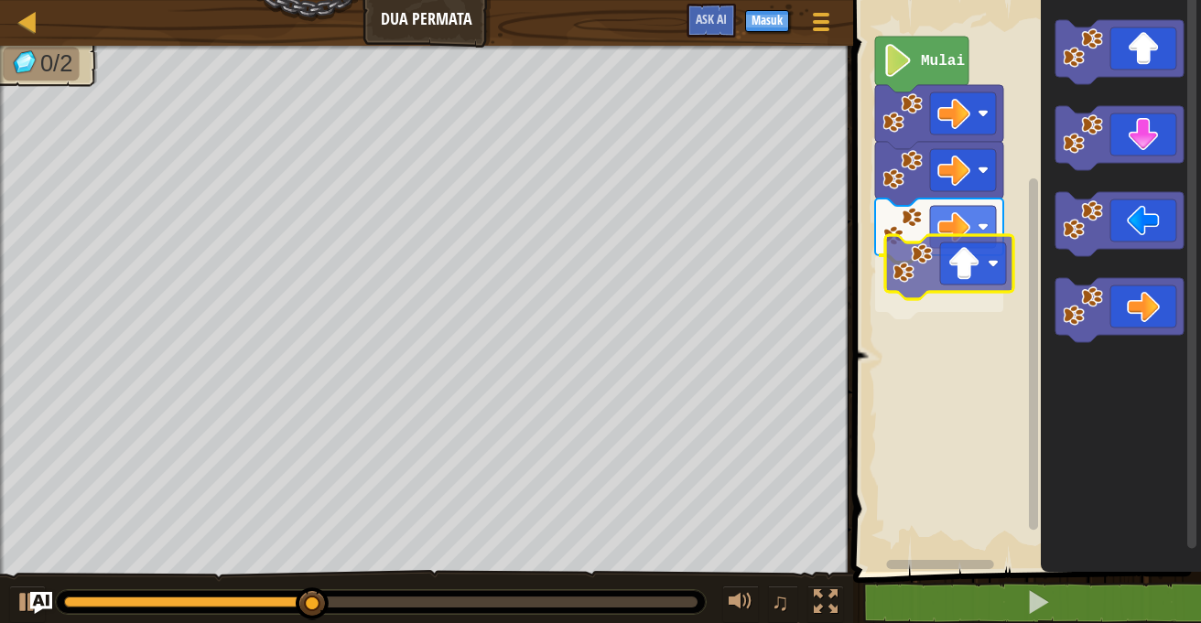
click at [919, 283] on div "Mulai" at bounding box center [1023, 281] width 353 height 581
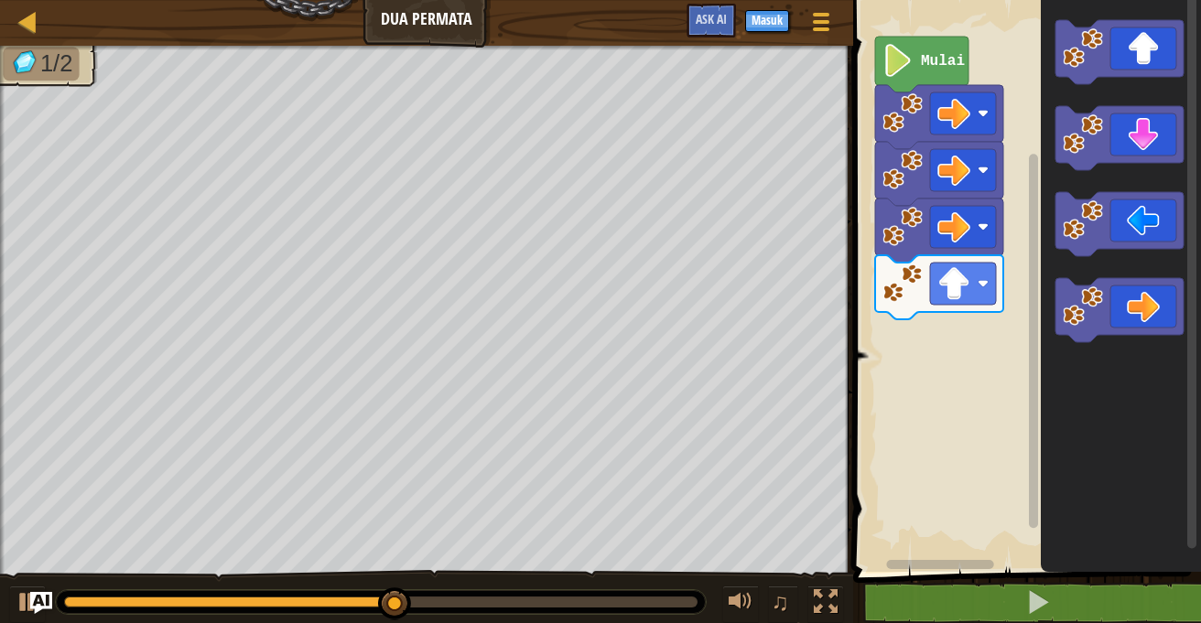
click at [959, 318] on div "Mulai" at bounding box center [1023, 281] width 353 height 581
click at [1041, 196] on icon "Ruang Kerja Blockly" at bounding box center [1121, 281] width 160 height 581
click at [1079, 182] on icon "Ruang Kerja Blockly" at bounding box center [1121, 281] width 160 height 581
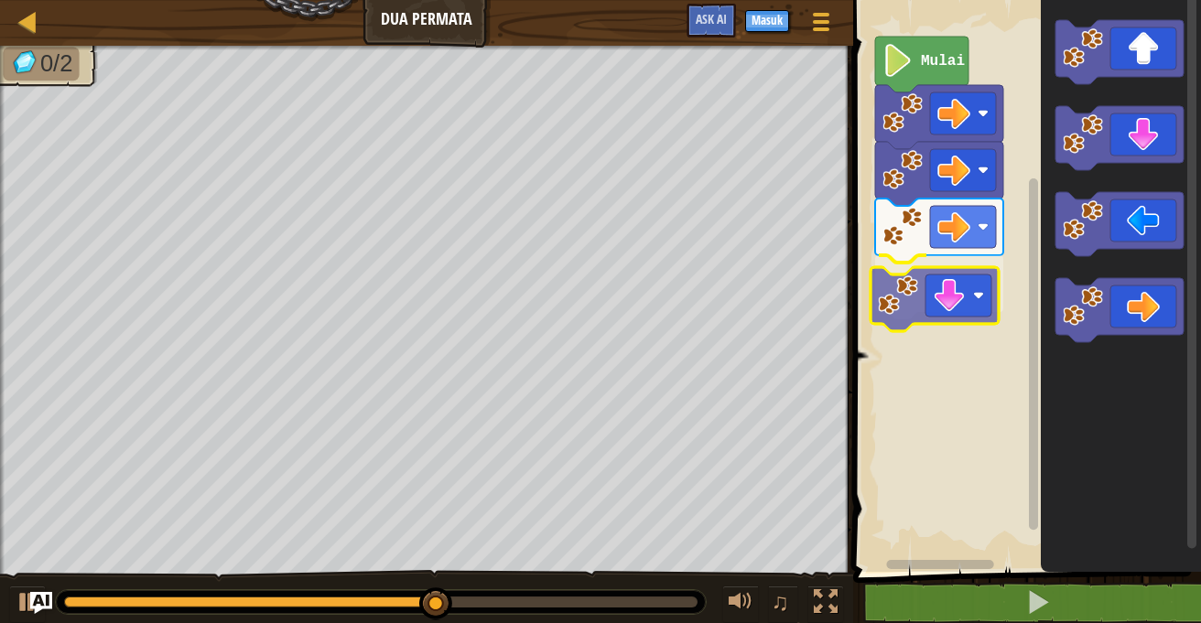
click at [903, 298] on div "Mulai" at bounding box center [1023, 281] width 353 height 581
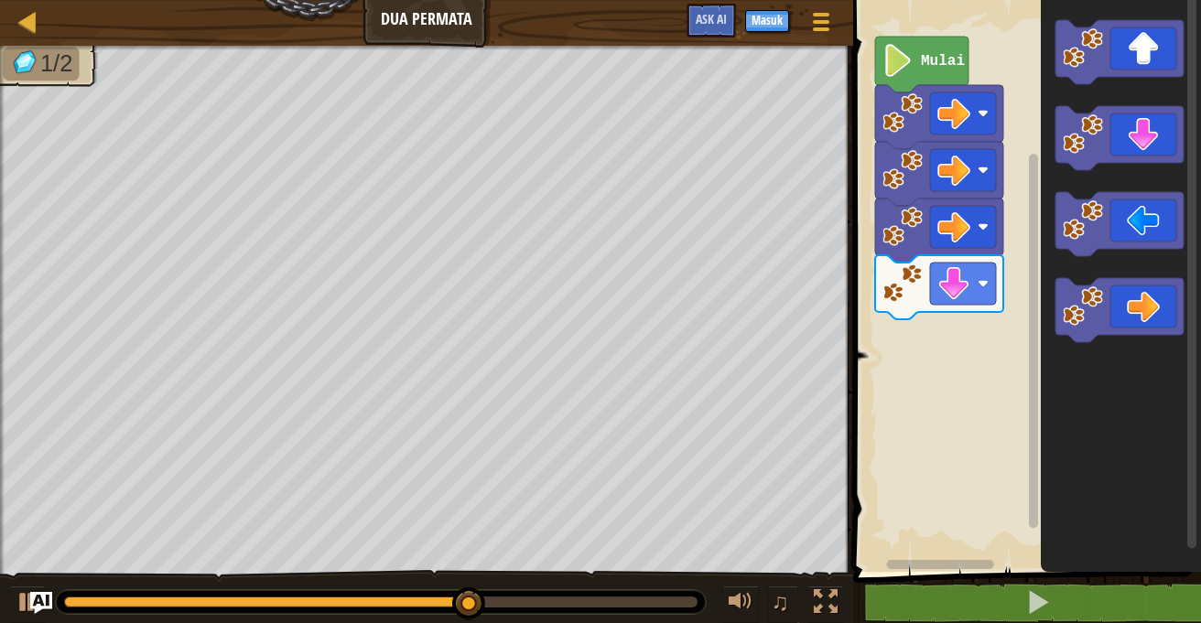
click at [998, 319] on div "Mulai" at bounding box center [1023, 281] width 353 height 581
click at [980, 282] on image "Ruang Kerja Blockly" at bounding box center [982, 283] width 11 height 11
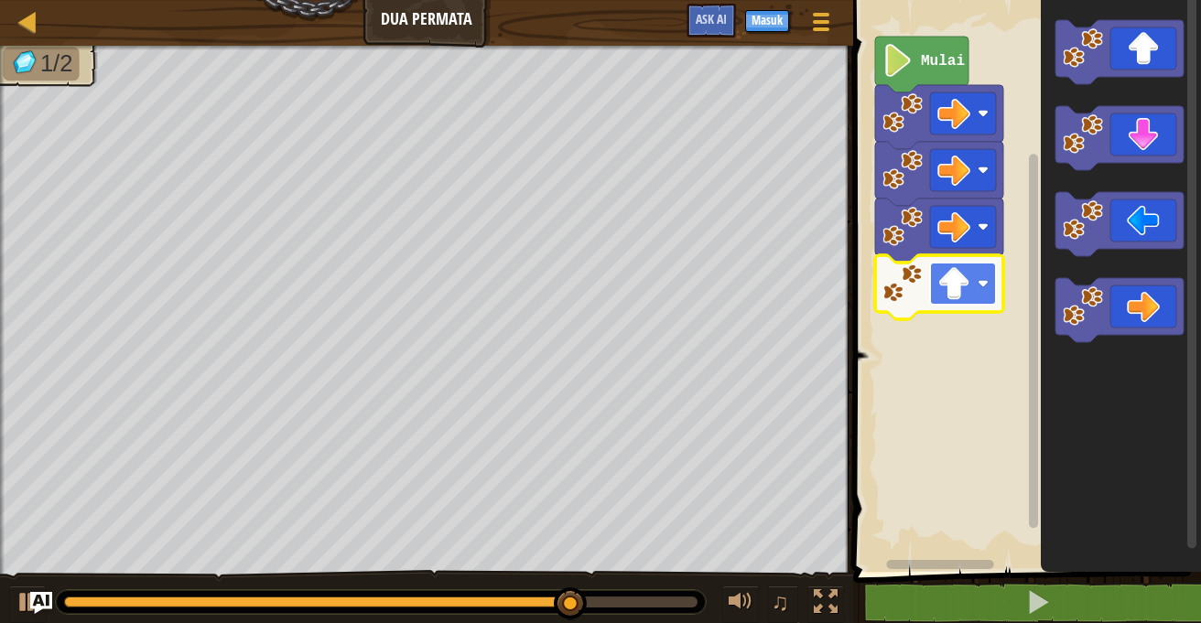
click at [962, 283] on image "Ruang Kerja Blockly" at bounding box center [953, 283] width 33 height 33
click at [955, 282] on image "Ruang Kerja Blockly" at bounding box center [953, 283] width 33 height 33
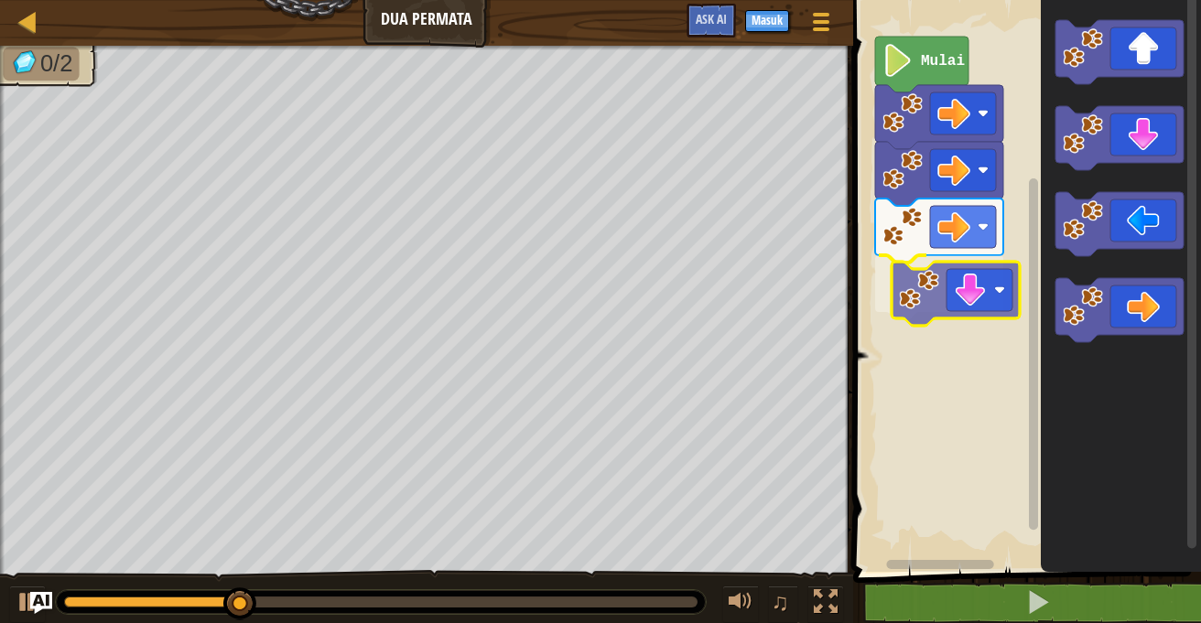
click at [951, 297] on div "Mulai" at bounding box center [1023, 281] width 353 height 581
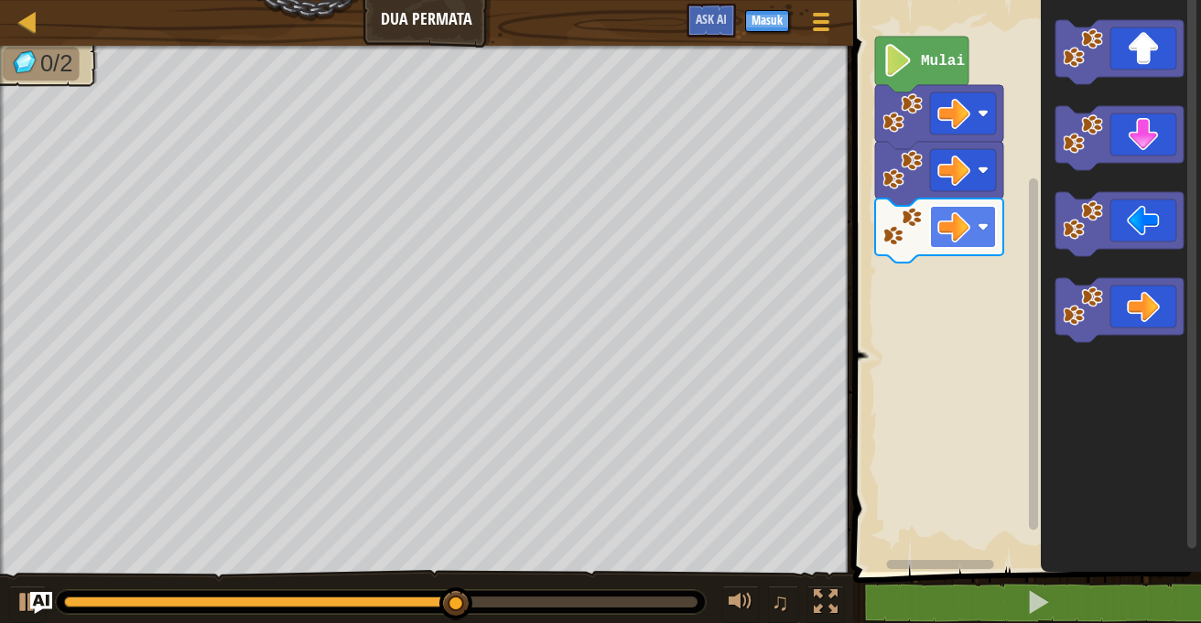
click at [985, 217] on rect "Ruang Kerja Blockly" at bounding box center [963, 227] width 66 height 42
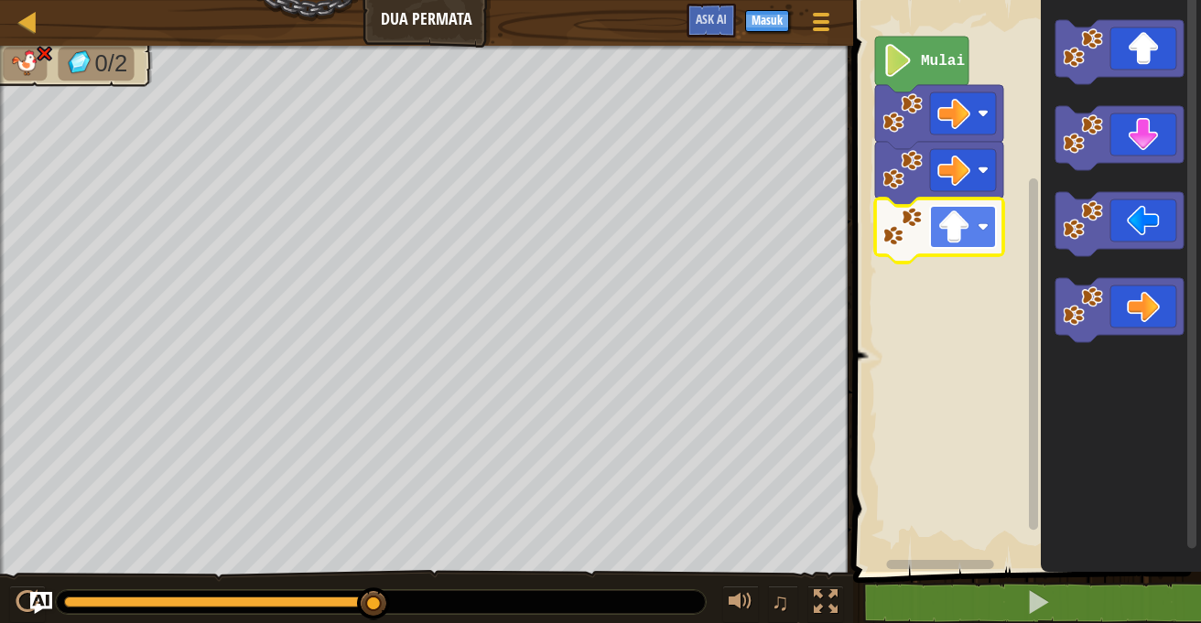
click at [963, 226] on image "Ruang Kerja Blockly" at bounding box center [953, 226] width 33 height 33
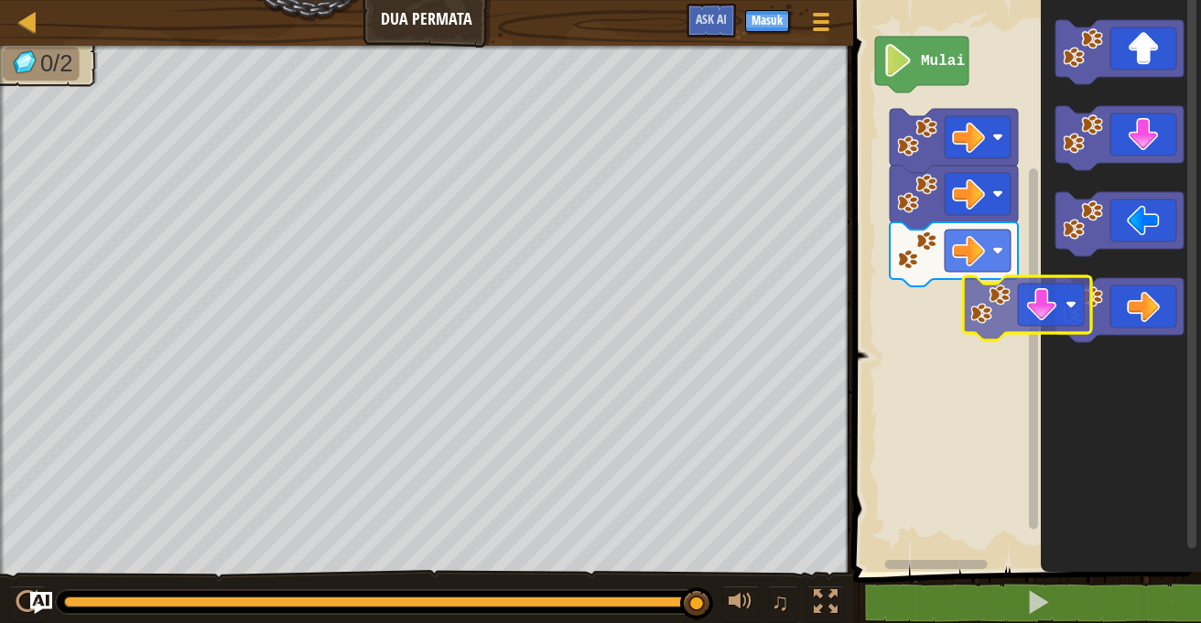
click at [973, 319] on div "Mulai" at bounding box center [1023, 281] width 353 height 581
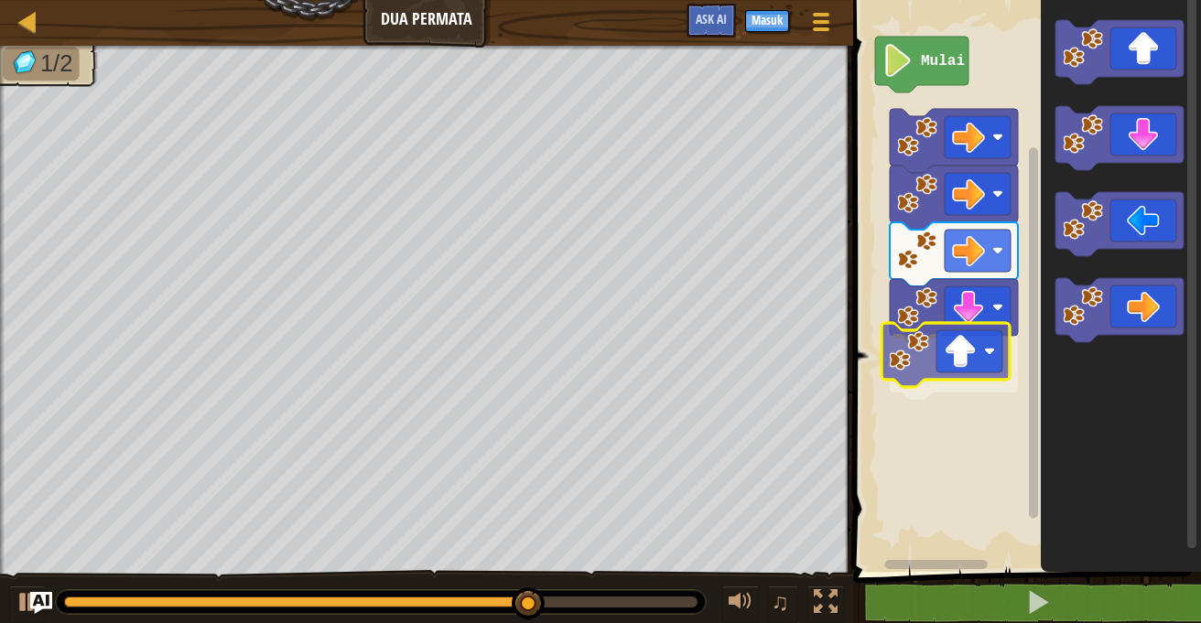
click at [952, 365] on div "Mulai" at bounding box center [1023, 281] width 353 height 581
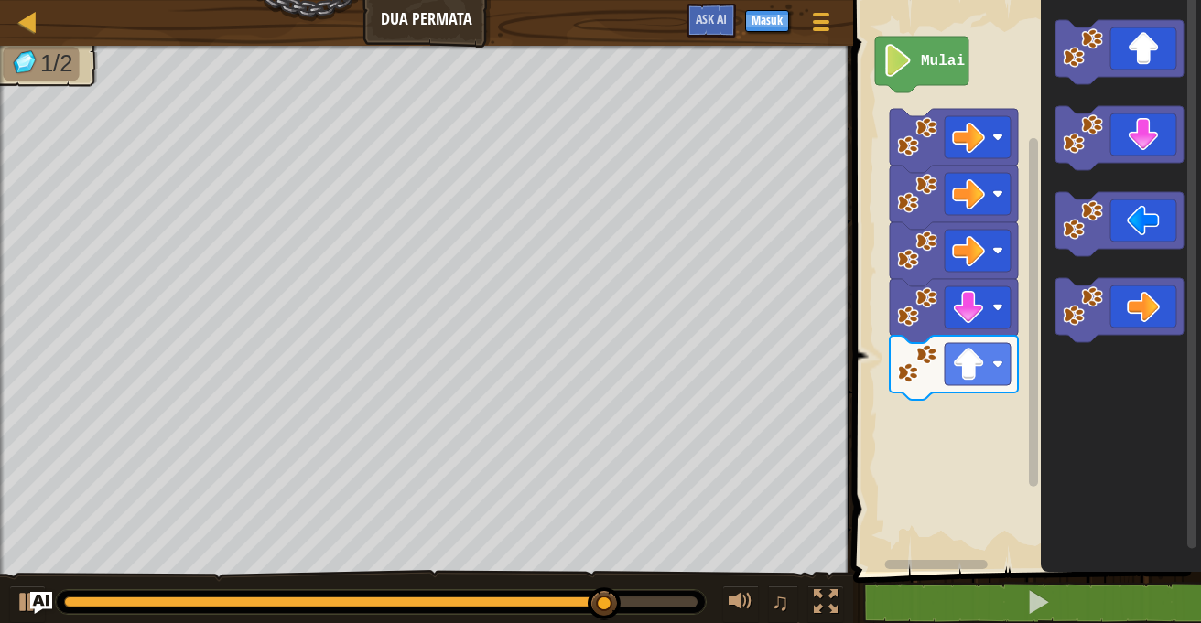
click at [1037, 296] on div "Mulai" at bounding box center [1023, 281] width 353 height 581
click at [1041, 222] on icon "Ruang Kerja Blockly" at bounding box center [1121, 281] width 160 height 581
click at [1099, 70] on icon "Ruang Kerja Blockly" at bounding box center [1119, 52] width 128 height 64
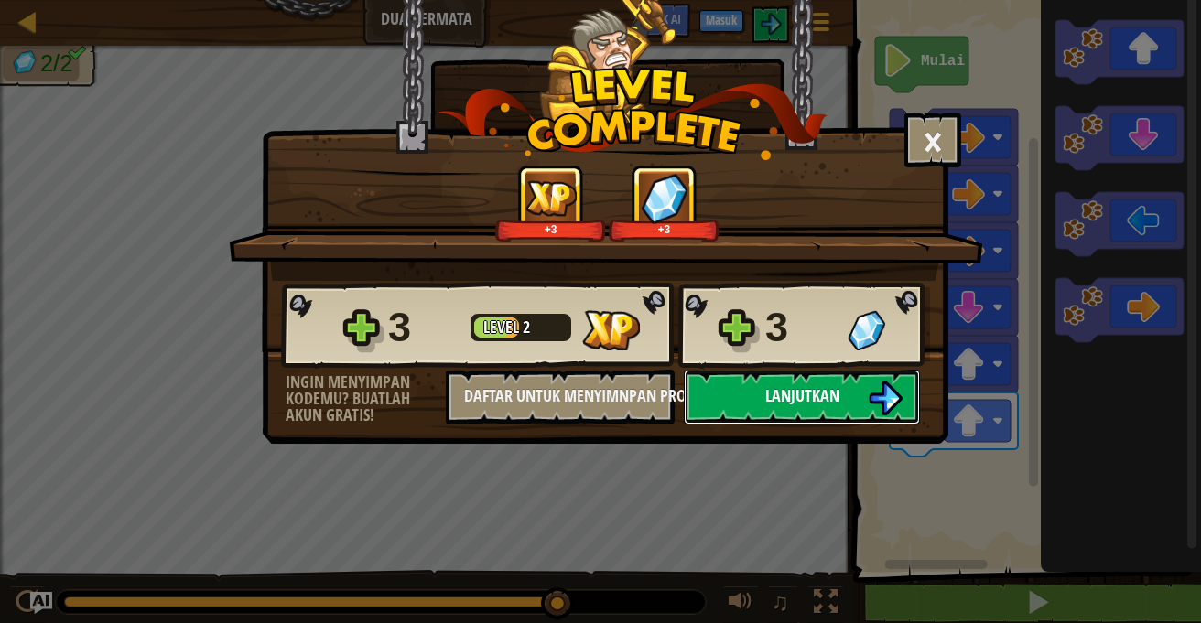
click at [858, 391] on button "Lanjutkan" at bounding box center [802, 397] width 236 height 55
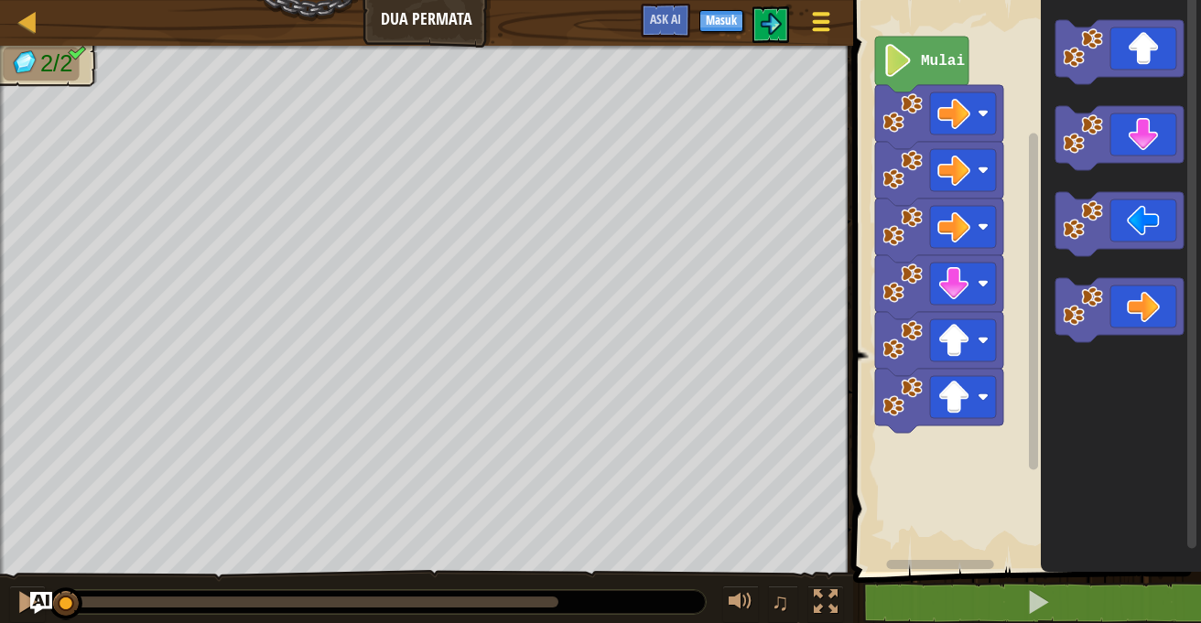
click at [808, 16] on div at bounding box center [820, 21] width 25 height 27
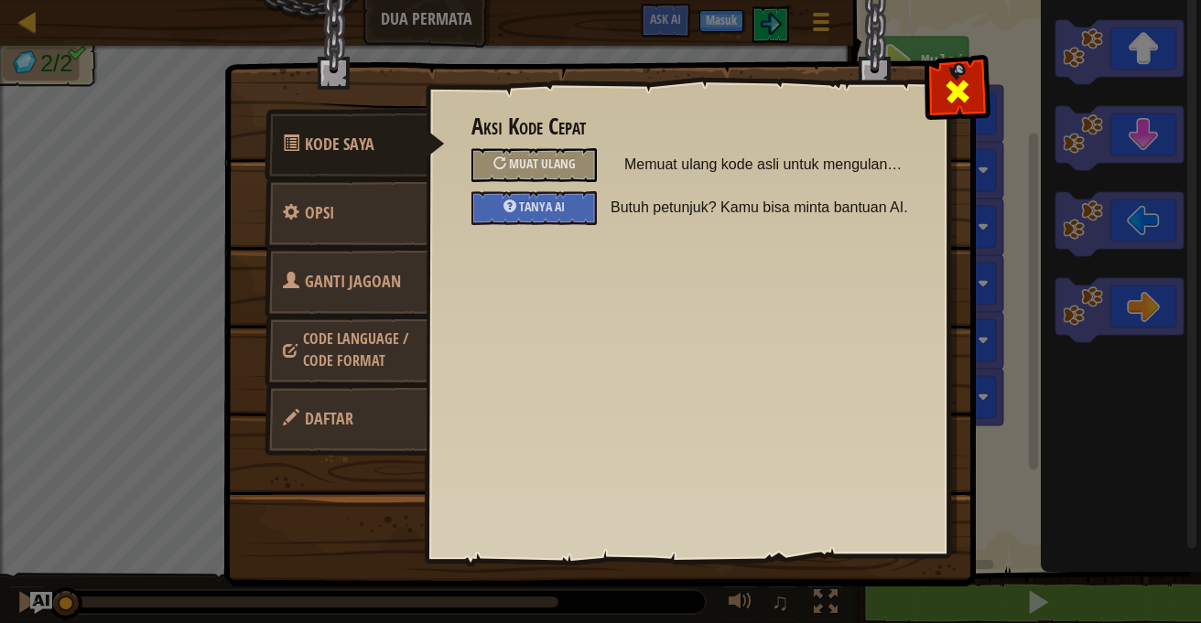
click at [960, 73] on div at bounding box center [957, 88] width 58 height 58
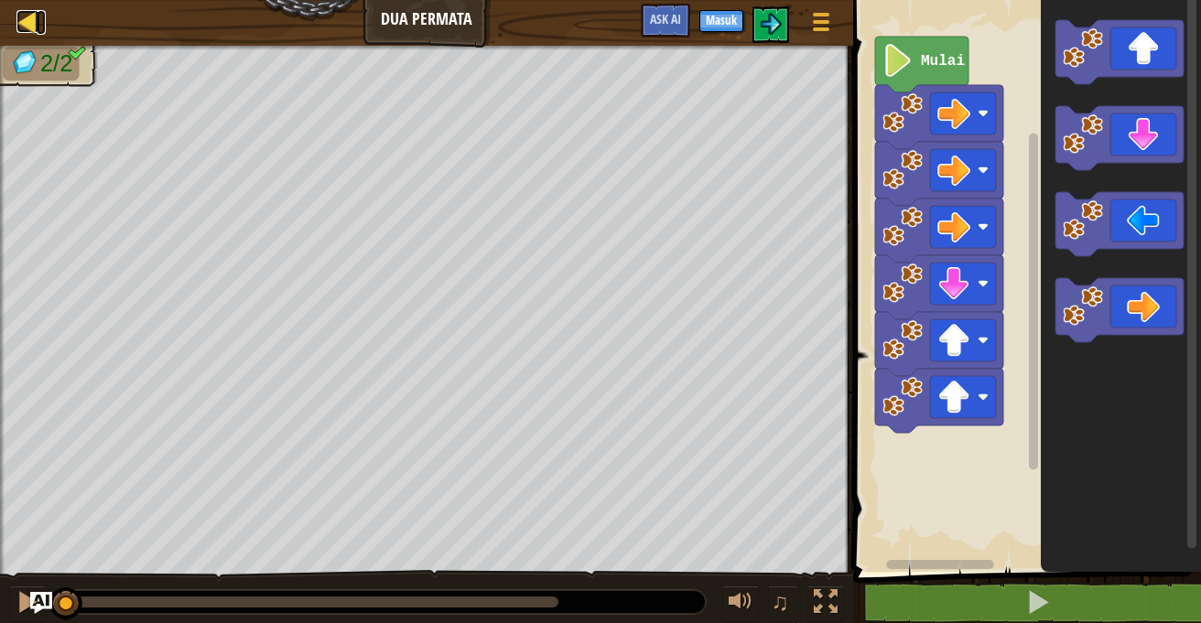
click at [26, 22] on div at bounding box center [27, 21] width 23 height 23
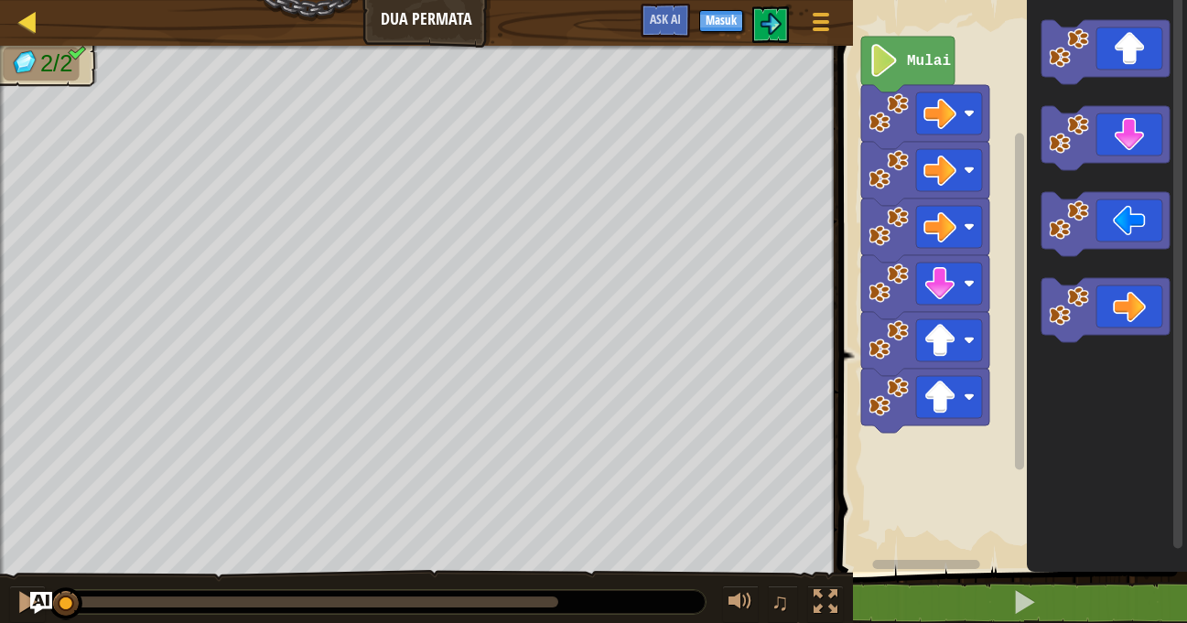
select select "id"
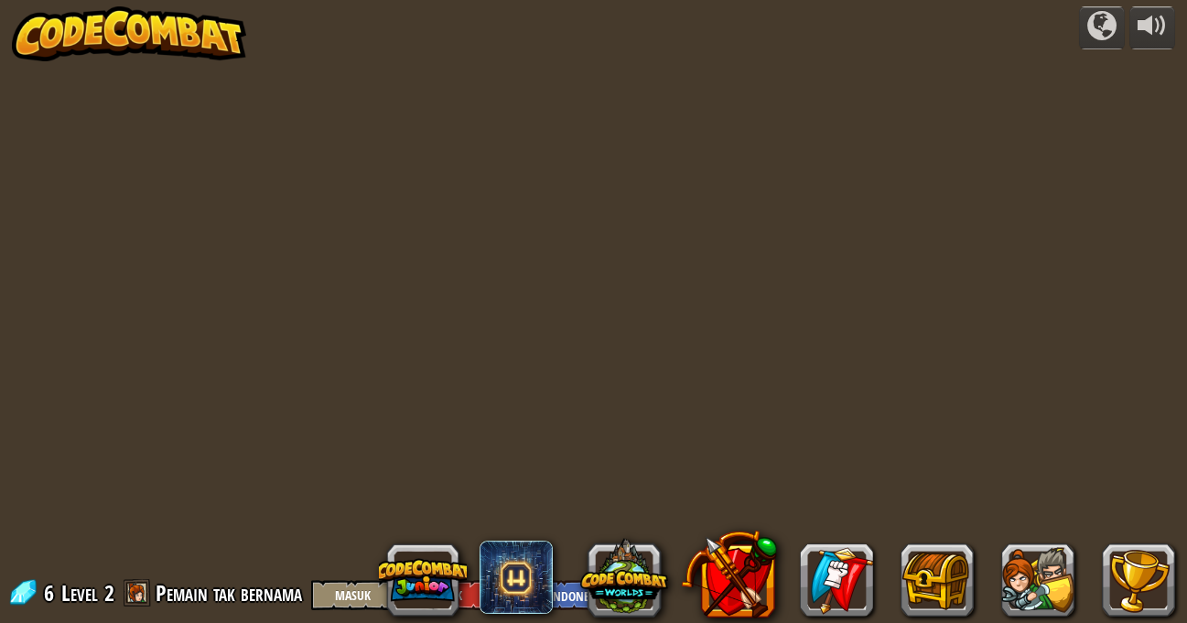
select select "id"
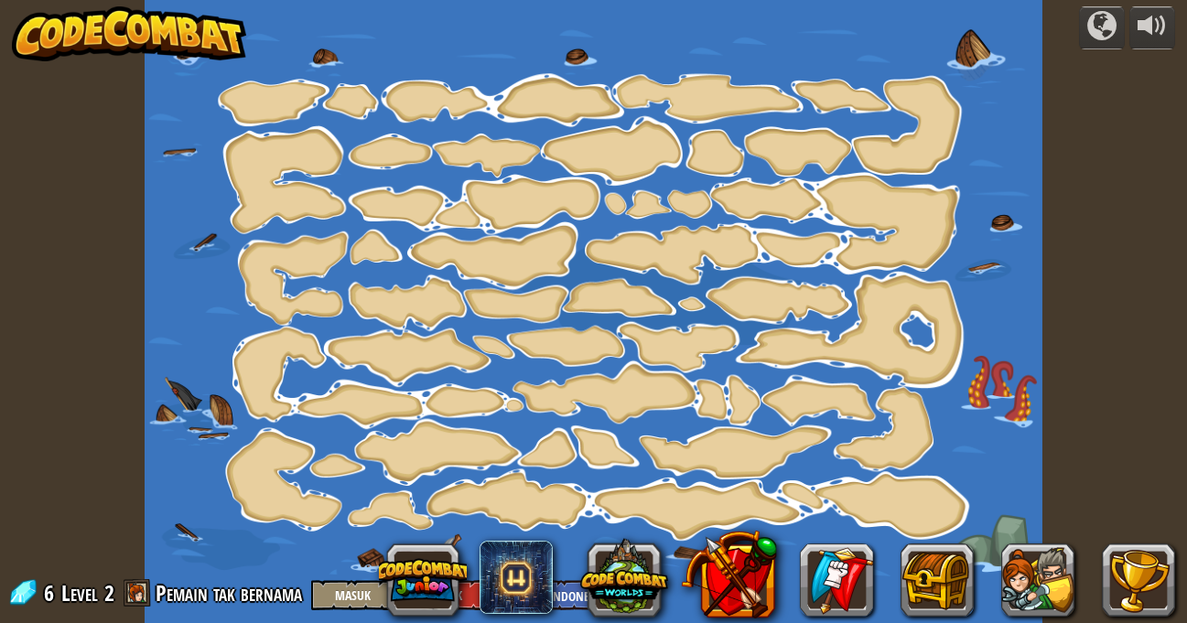
select select "id"
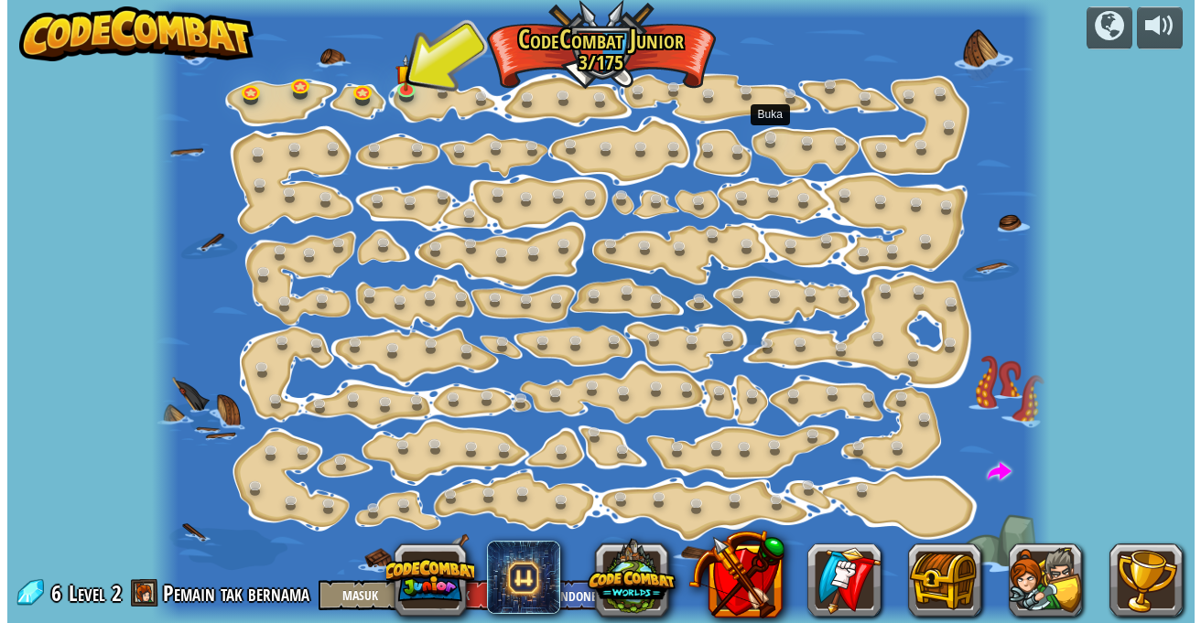
scroll to position [1, 0]
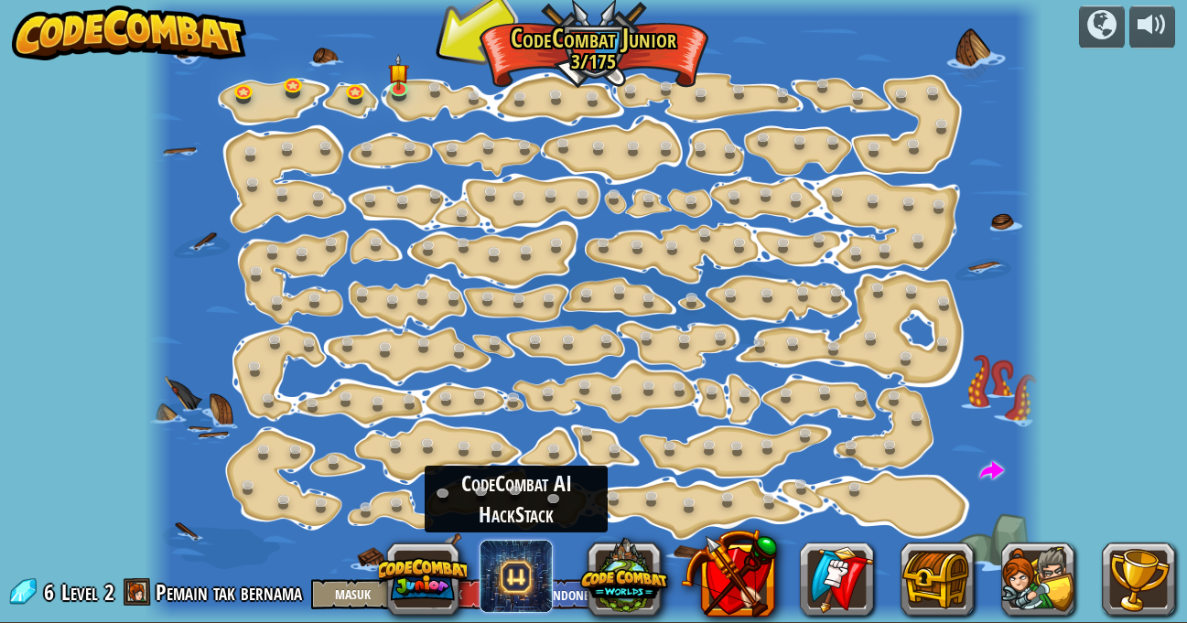
click at [502, 566] on span at bounding box center [516, 576] width 73 height 73
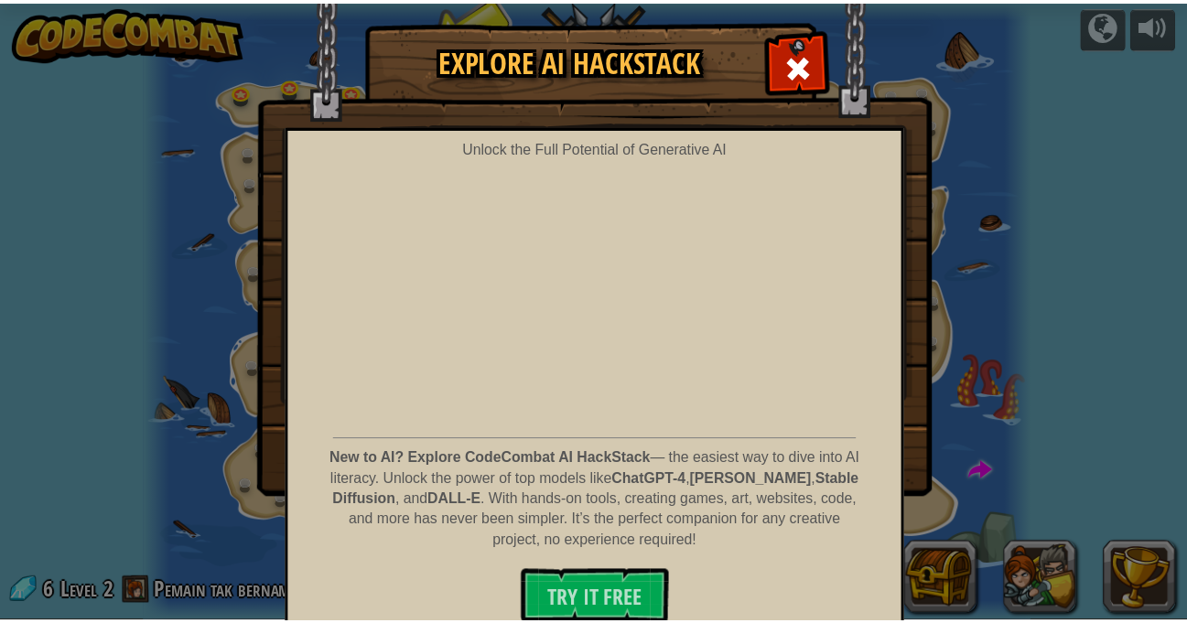
scroll to position [49, 0]
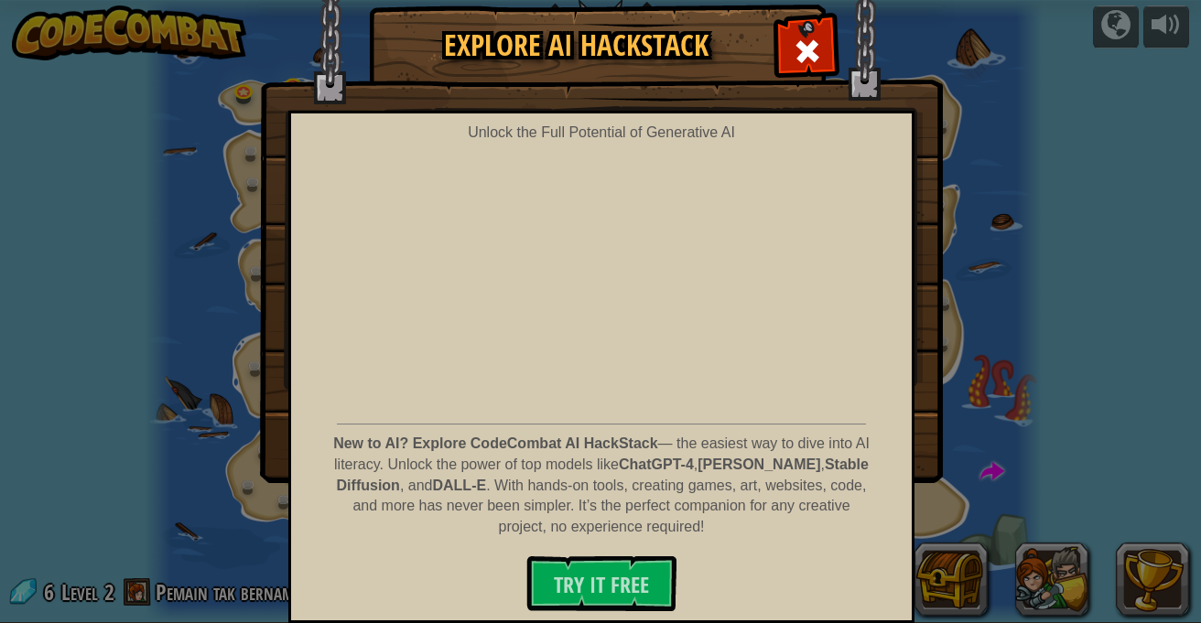
click at [1002, 171] on div "Explore AI HackStack Unlock the Full Potential of Generative AI New to AI? Expl…" at bounding box center [600, 243] width 1201 height 476
click at [803, 41] on span at bounding box center [807, 51] width 29 height 29
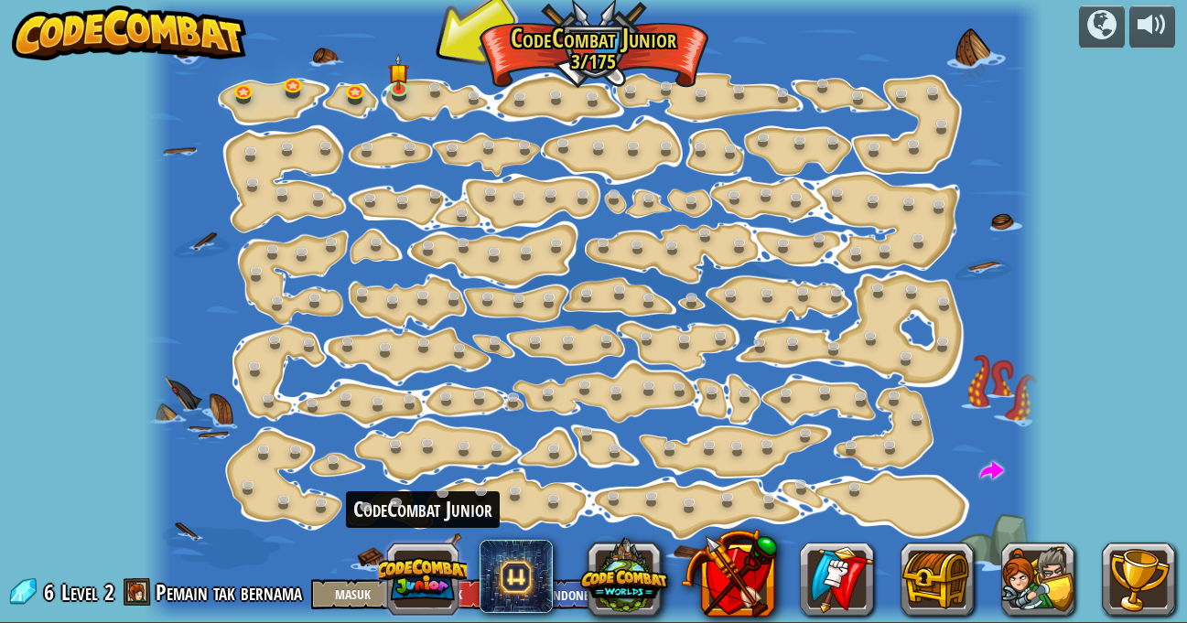
click at [437, 574] on button at bounding box center [423, 579] width 88 height 88
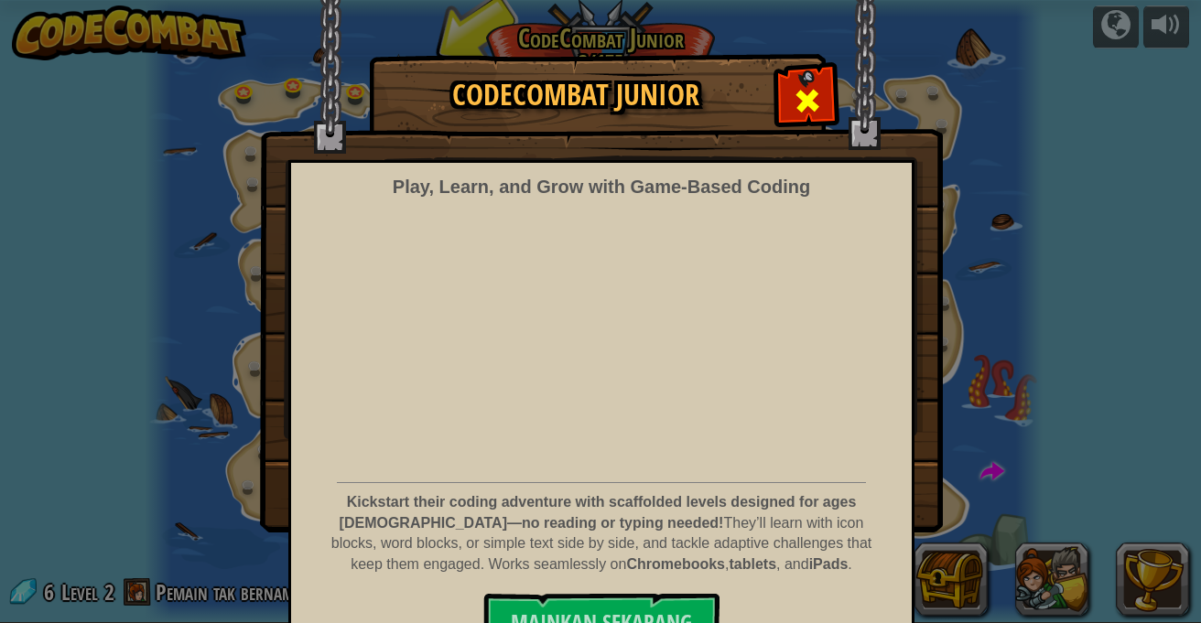
click at [793, 96] on span at bounding box center [807, 100] width 29 height 29
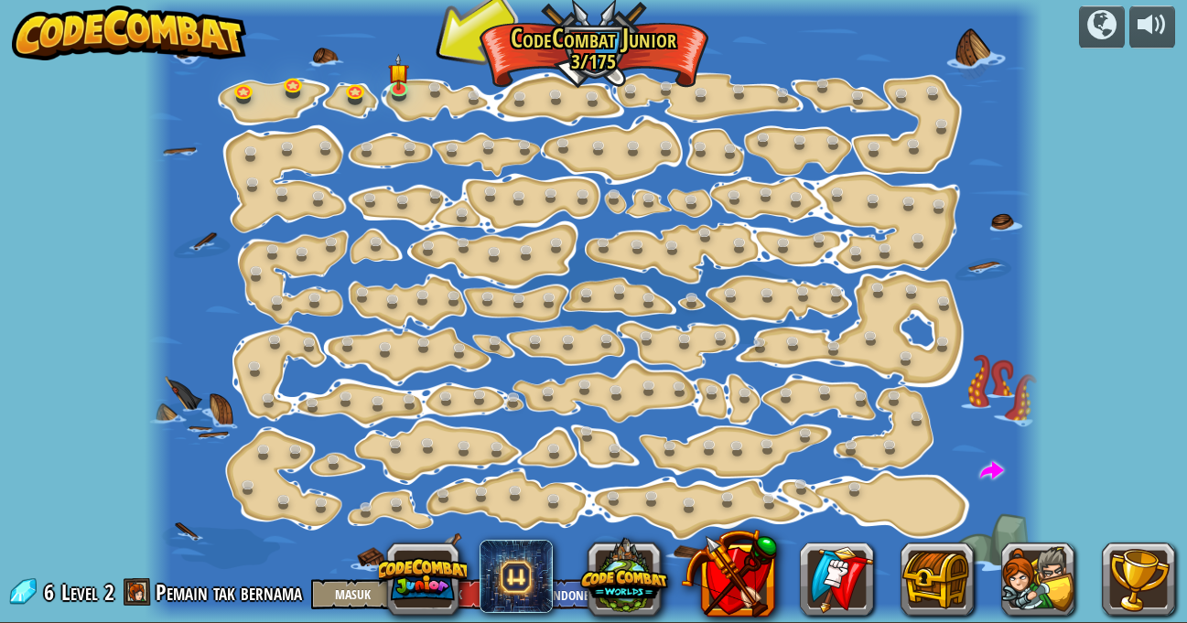
click at [560, 51] on div at bounding box center [594, 310] width 899 height 623
drag, startPoint x: 579, startPoint y: 42, endPoint x: 530, endPoint y: 56, distance: 51.3
click at [550, 49] on div at bounding box center [594, 310] width 899 height 623
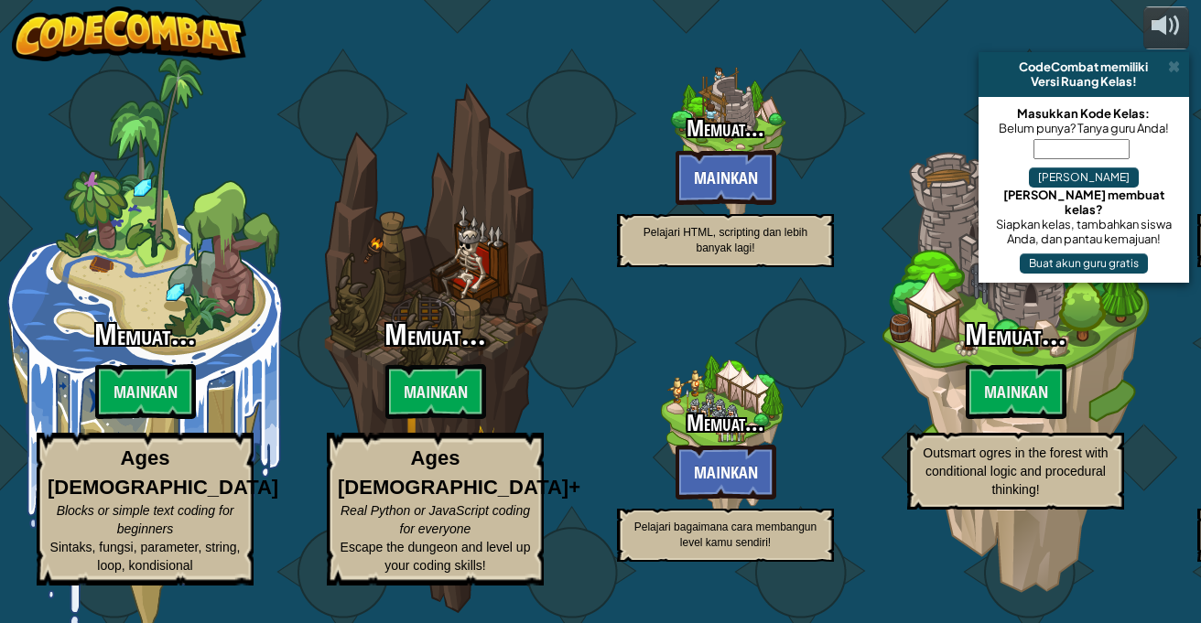
select select "id"
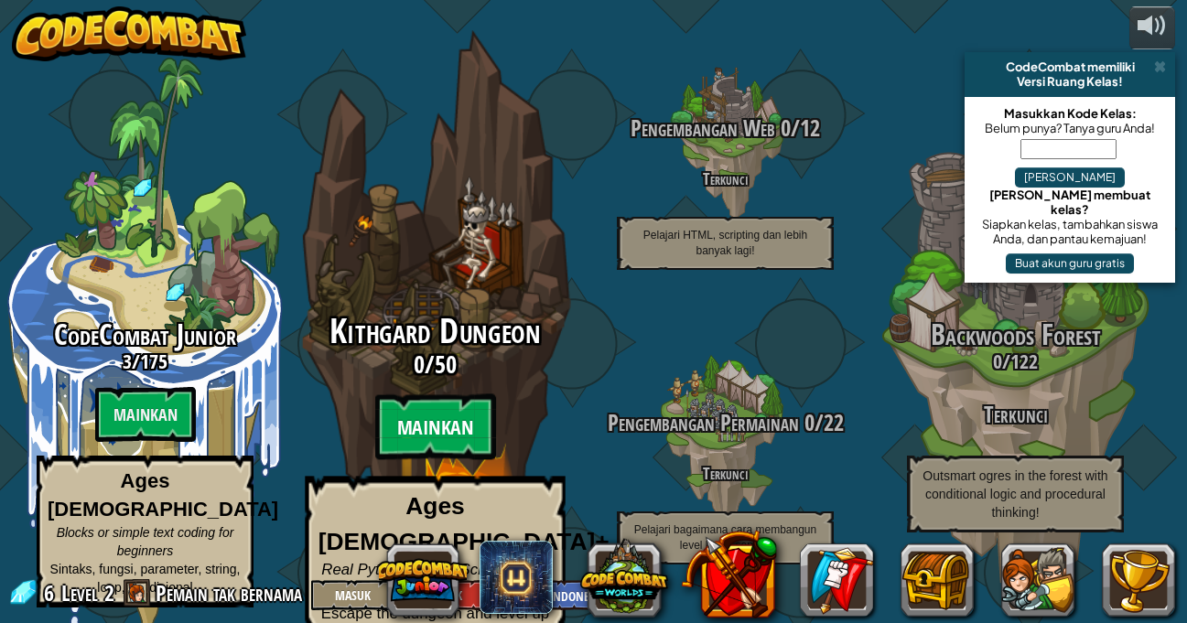
click at [449, 402] on btn "Mainkan" at bounding box center [435, 427] width 121 height 66
select select "id"
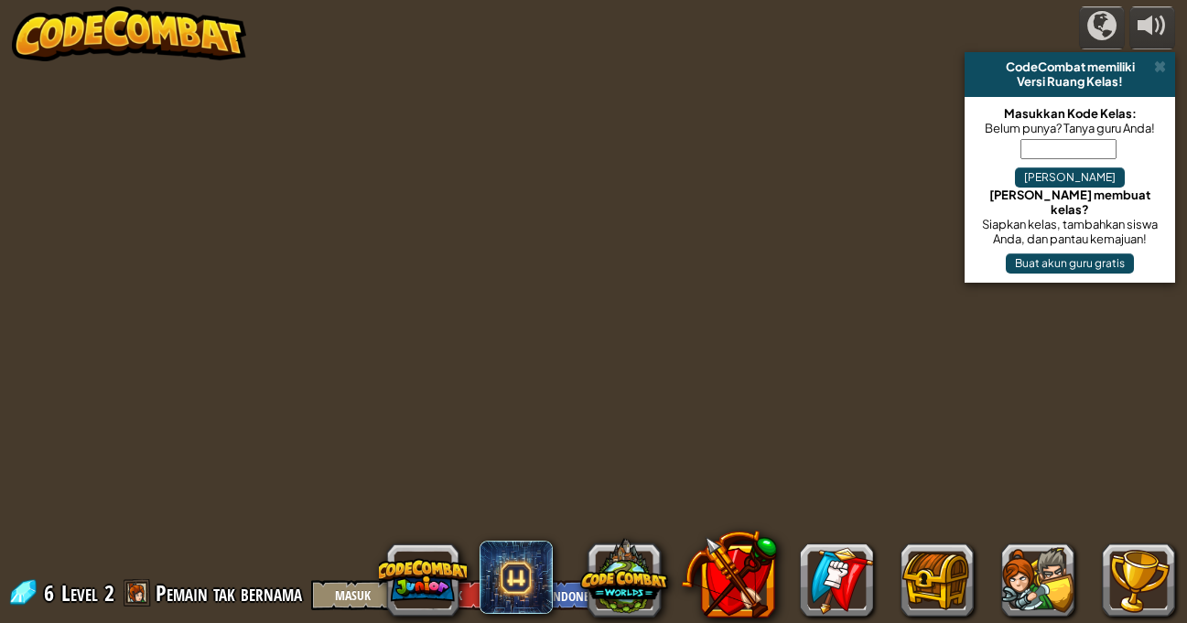
select select "id"
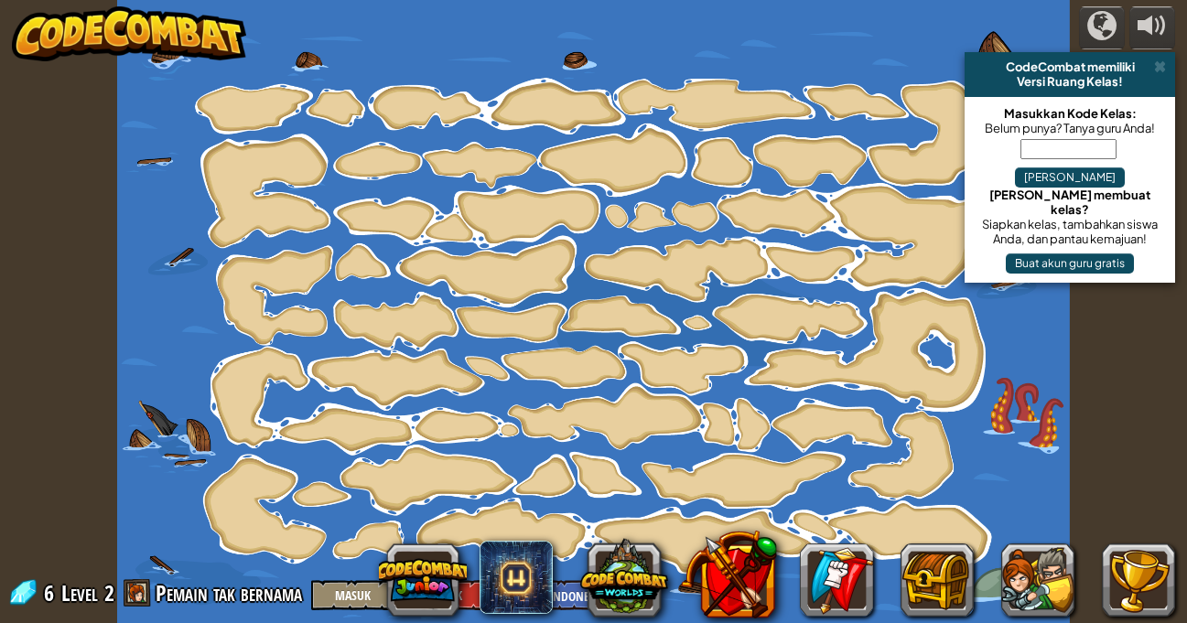
select select "id"
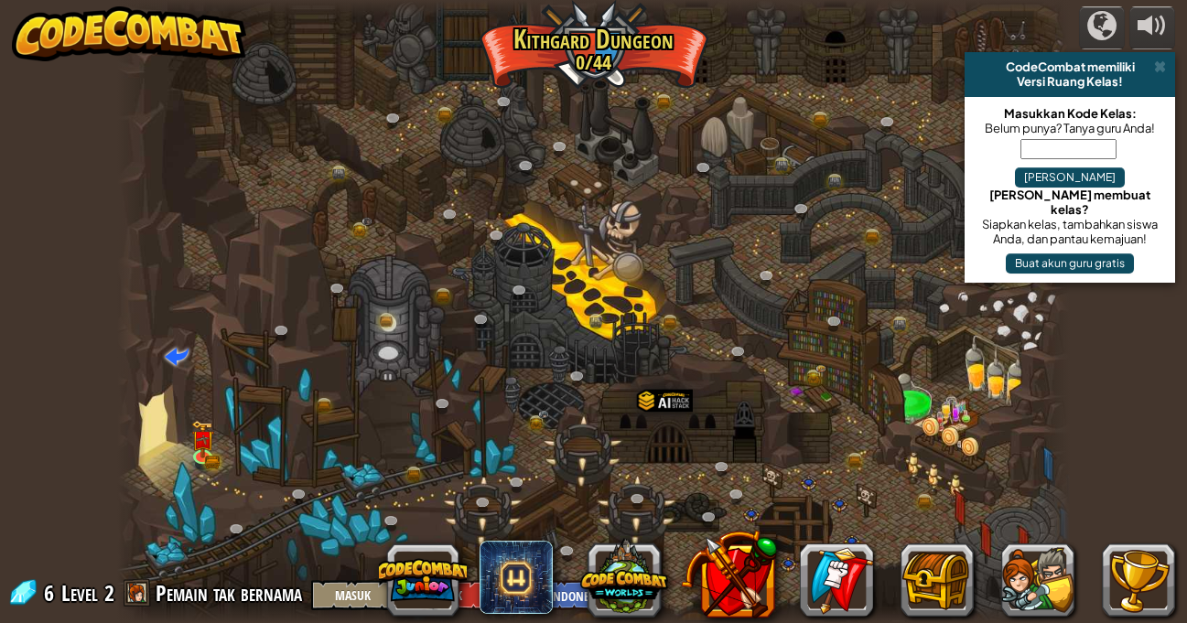
click at [535, 218] on div at bounding box center [594, 311] width 954 height 623
click at [201, 449] on img at bounding box center [202, 430] width 23 height 50
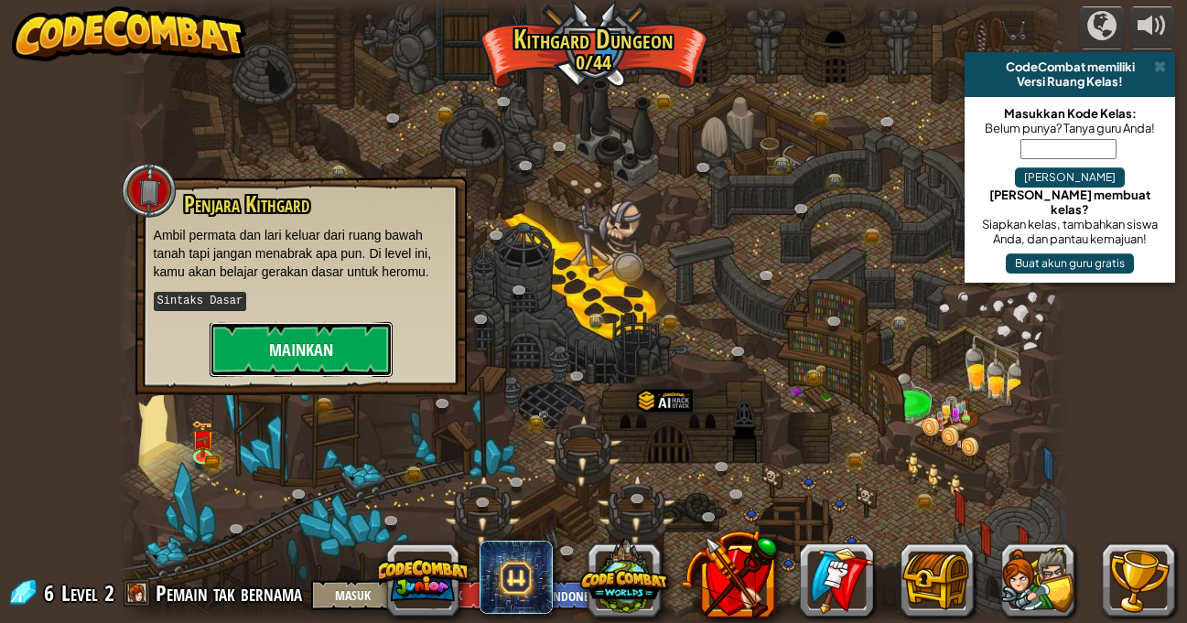
click at [288, 357] on button "Mainkan" at bounding box center [301, 349] width 183 height 55
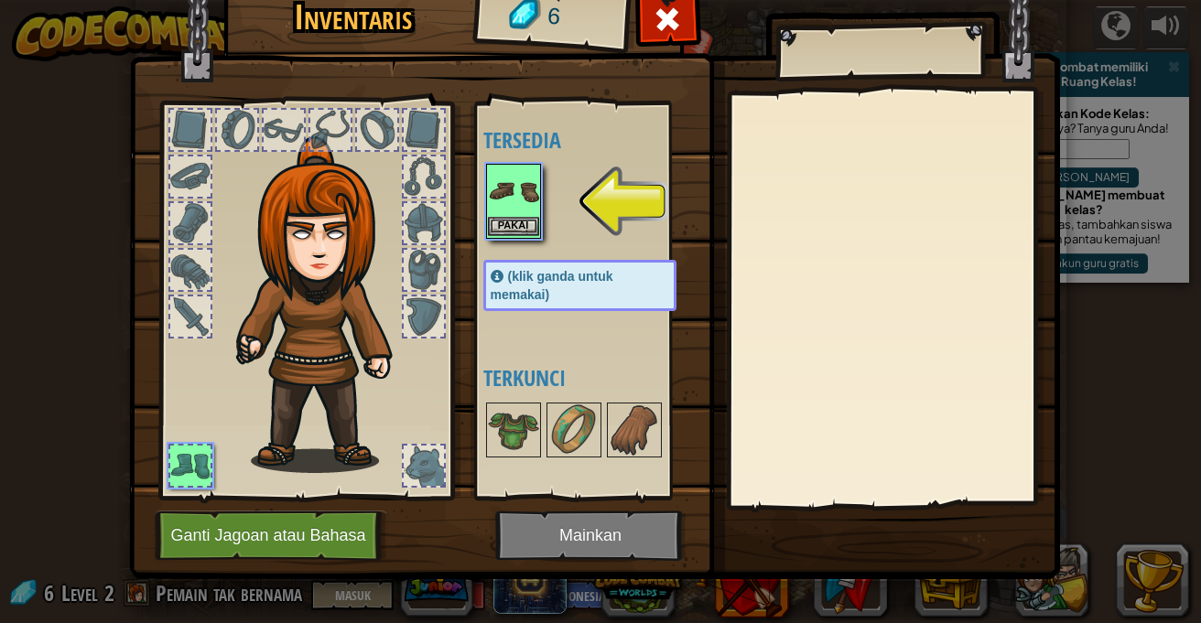
click at [513, 190] on img at bounding box center [513, 191] width 51 height 51
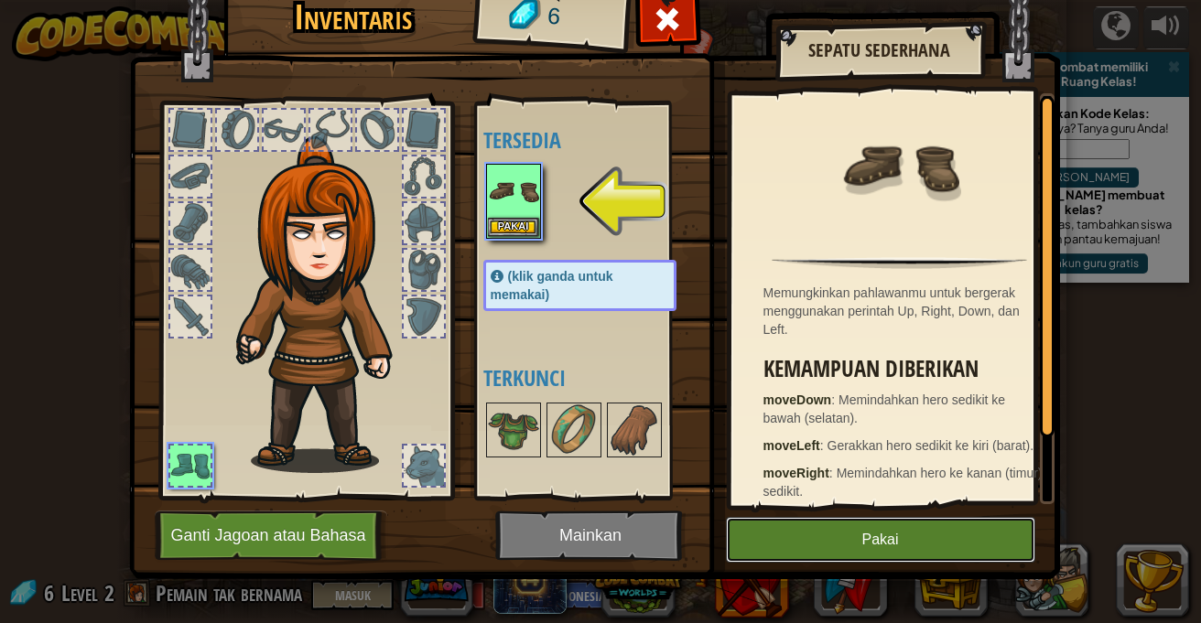
click at [843, 540] on button "Pakai" at bounding box center [880, 540] width 309 height 46
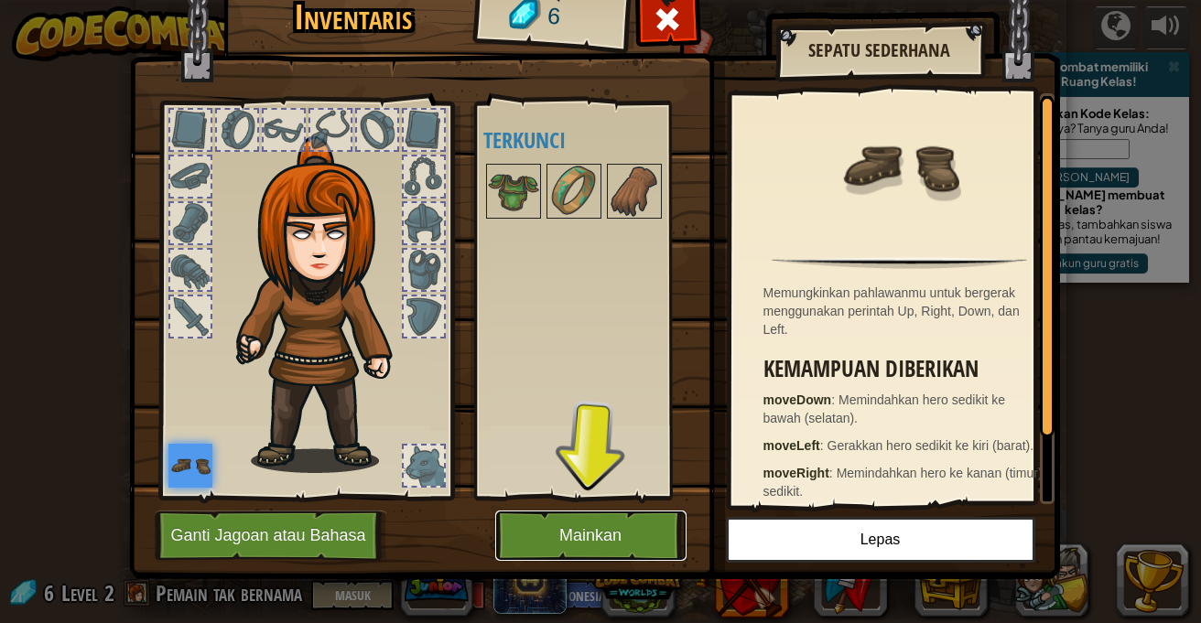
click at [583, 542] on button "Mainkan" at bounding box center [590, 536] width 191 height 50
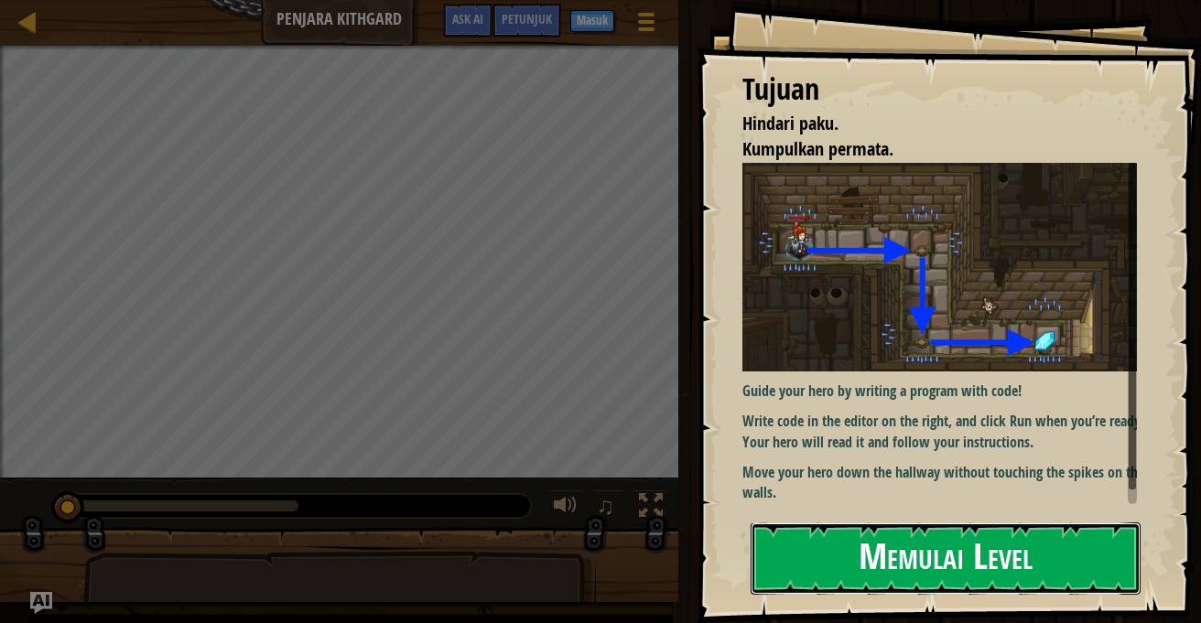
click at [903, 545] on button "Memulai Level" at bounding box center [945, 559] width 390 height 72
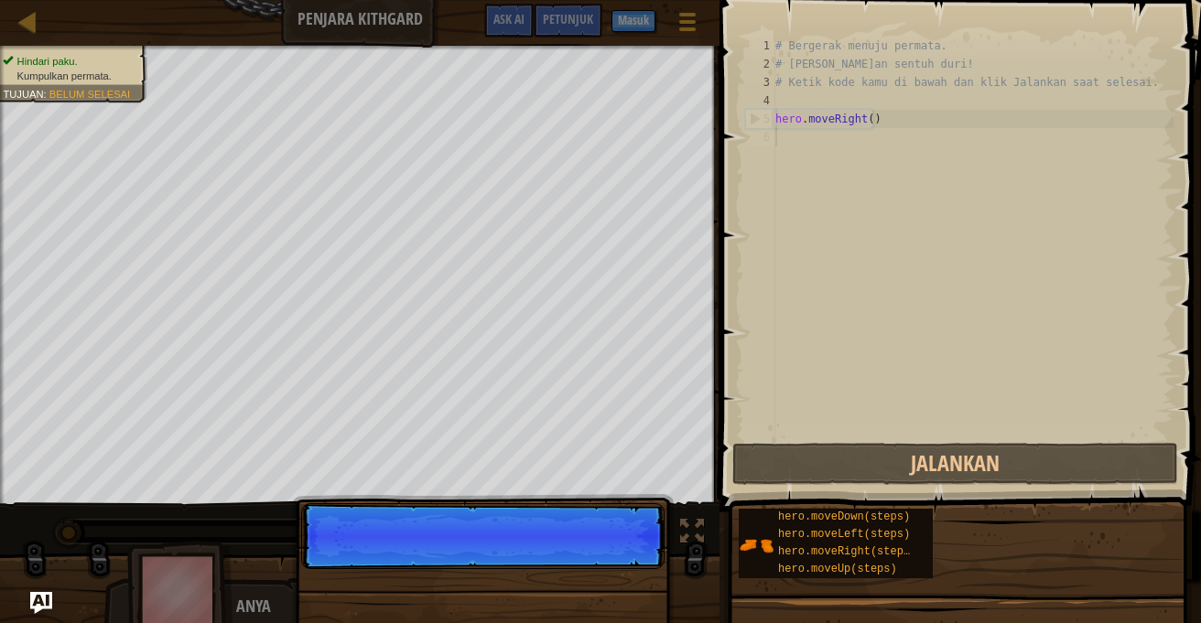
scroll to position [8, 0]
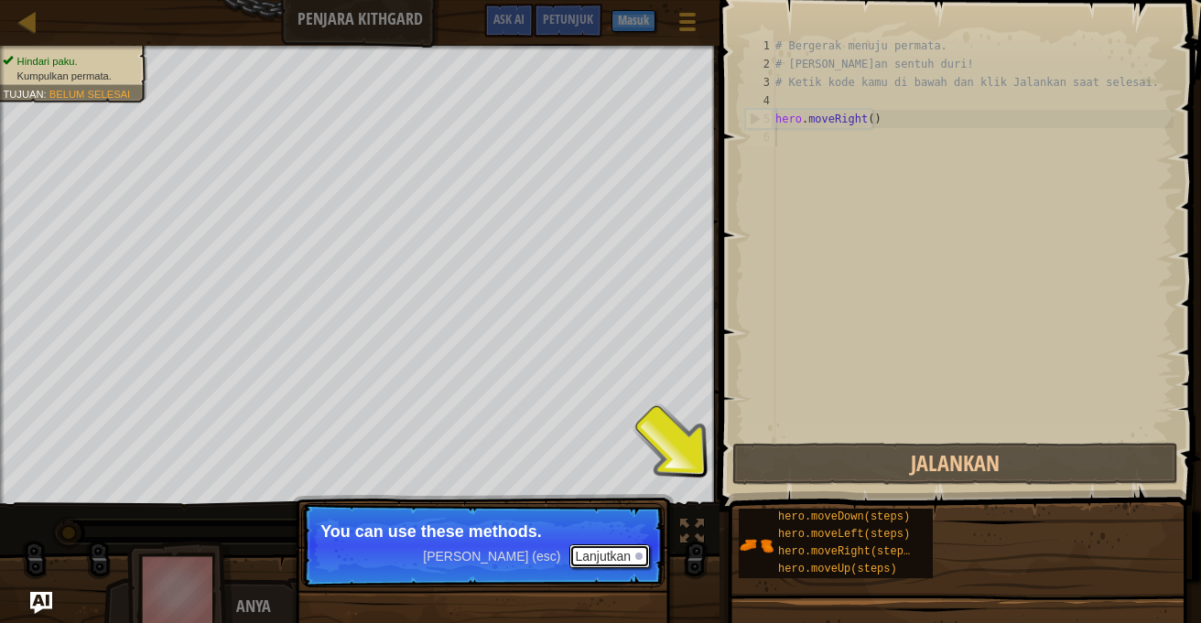
click at [631, 550] on button "Lanjutkan" at bounding box center [609, 557] width 81 height 24
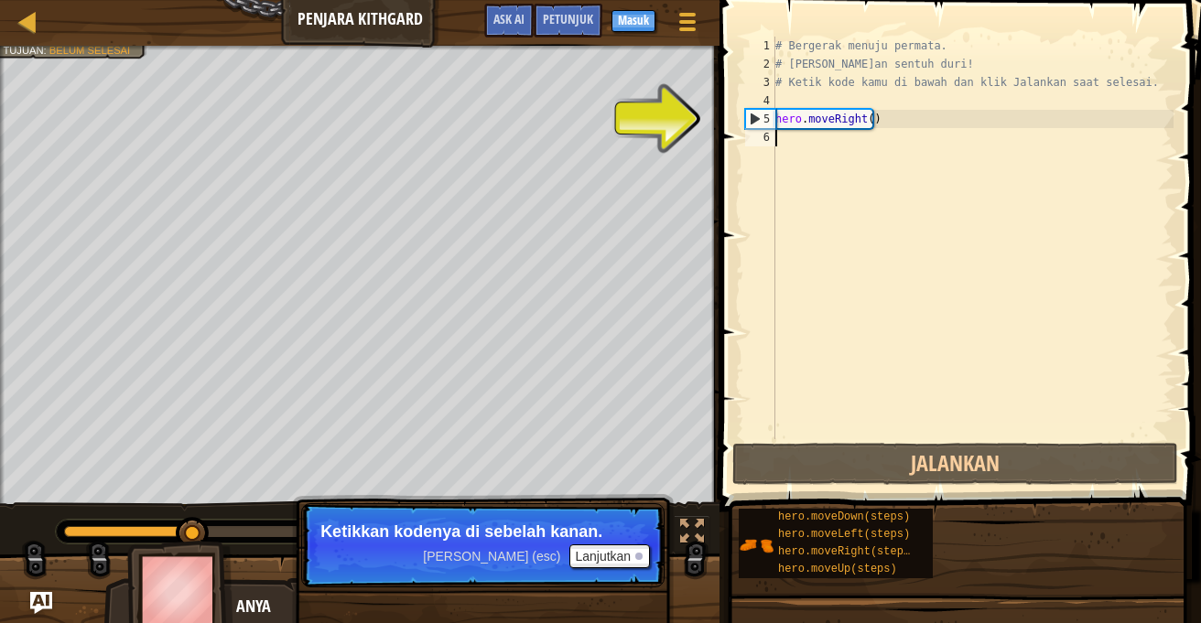
click at [808, 138] on div "# Bergerak menuju permata. # [PERSON_NAME]an sentuh duri! # Ketik kode kamu di …" at bounding box center [973, 256] width 402 height 439
type textarea "h"
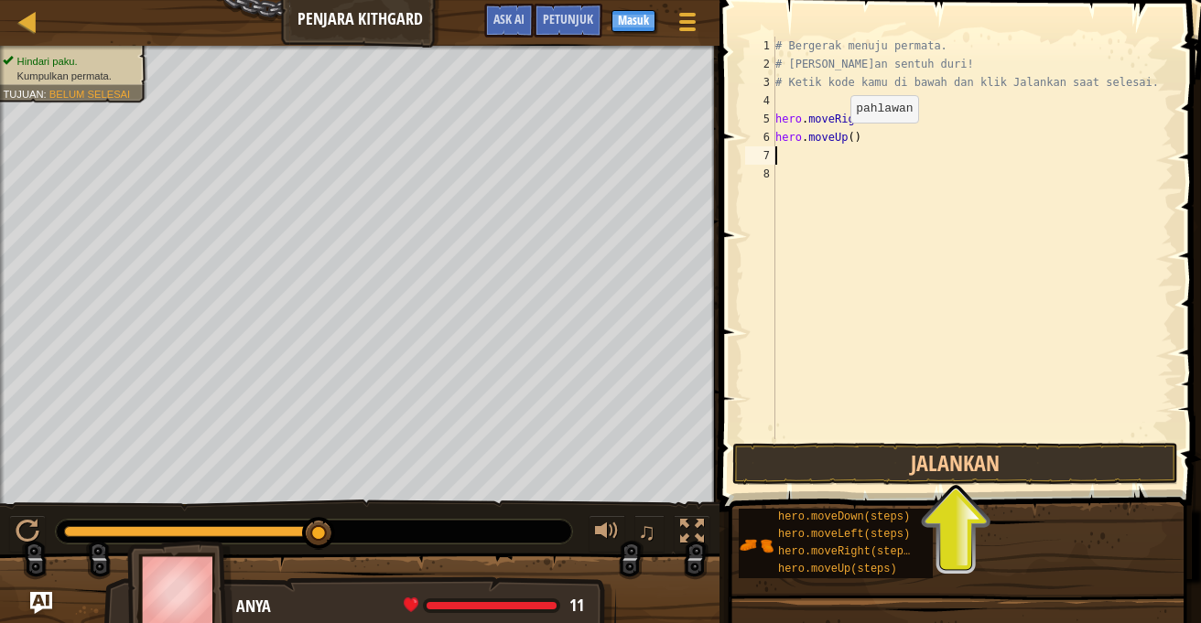
click at [835, 141] on div "# Bergerak menuju permata. # [PERSON_NAME]an sentuh duri! # Ketik kode kamu di …" at bounding box center [973, 256] width 402 height 439
click at [841, 137] on div "# Bergerak menuju permata. # [PERSON_NAME]an sentuh duri! # Ketik kode kamu di …" at bounding box center [973, 256] width 402 height 439
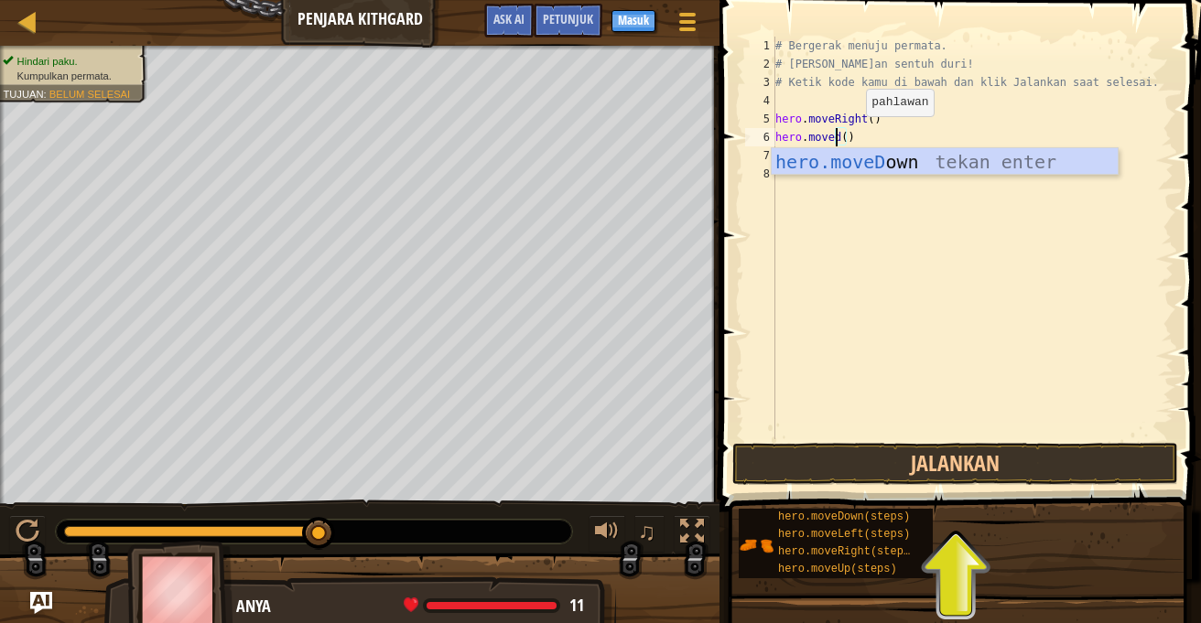
scroll to position [8, 5]
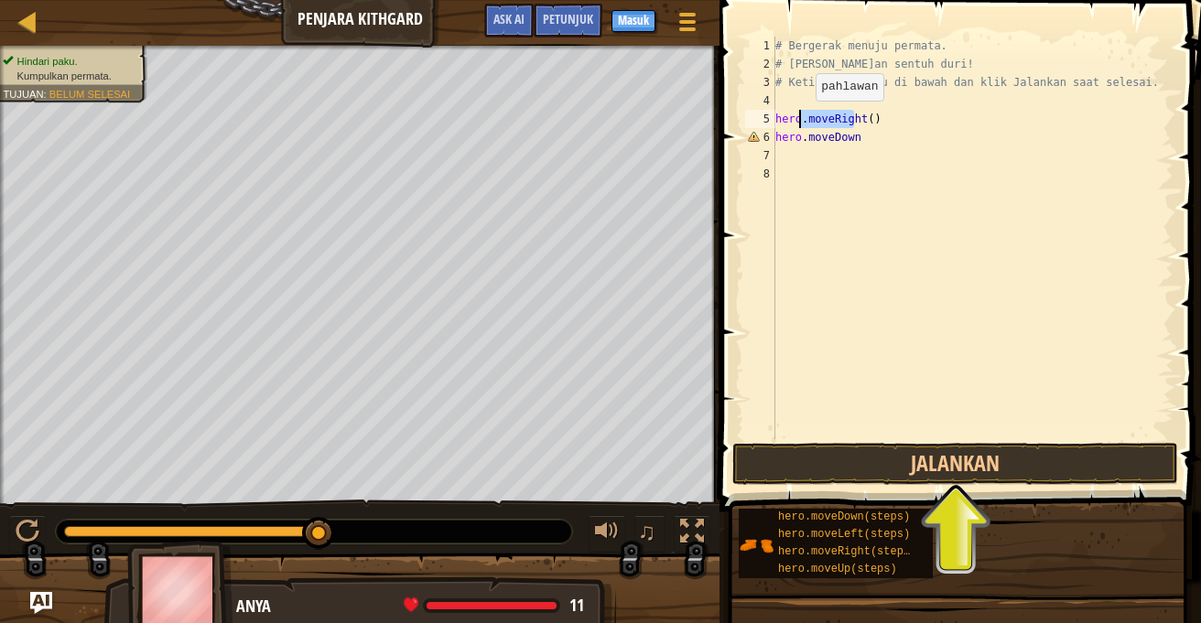
drag, startPoint x: 857, startPoint y: 119, endPoint x: 841, endPoint y: 133, distance: 20.7
click at [813, 124] on div "# Bergerak menuju permata. # [PERSON_NAME]an sentuh duri! # Ketik kode kamu di …" at bounding box center [973, 256] width 402 height 439
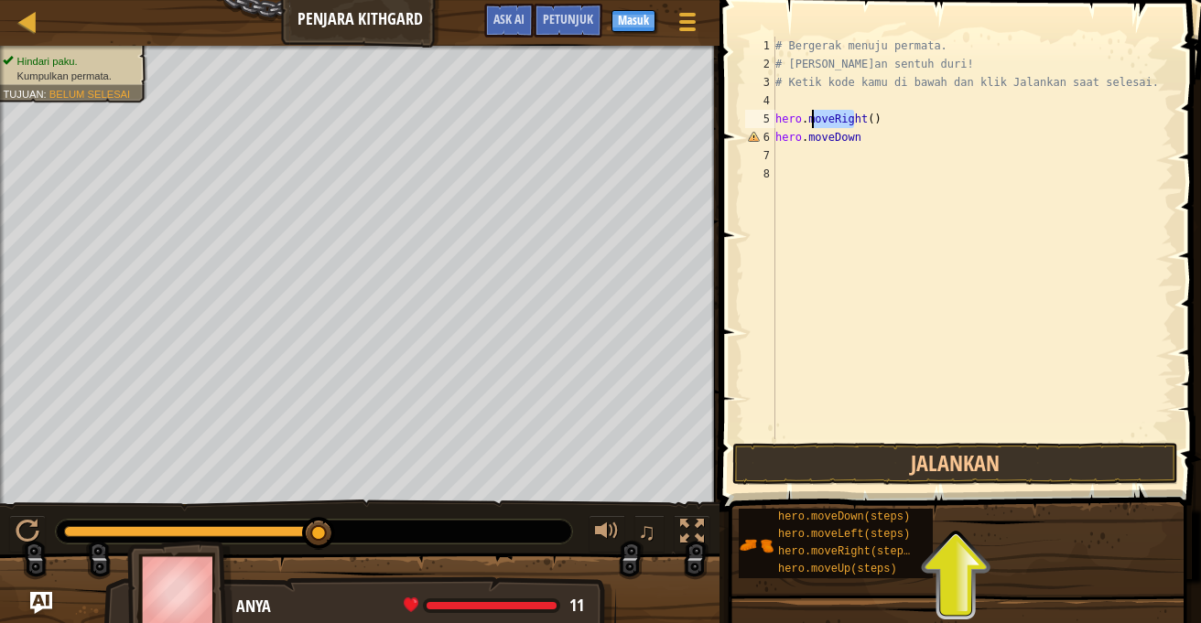
click at [859, 138] on div "# Bergerak menuju permata. # [PERSON_NAME]an sentuh duri! # Ketik kode kamu di …" at bounding box center [973, 256] width 402 height 439
drag, startPoint x: 880, startPoint y: 118, endPoint x: 773, endPoint y: 120, distance: 107.1
click at [773, 120] on div "hero.moveDown() 1 2 3 4 5 6 7 8 # Bergerak menuju permata. # [PERSON_NAME]an se…" at bounding box center [957, 238] width 432 height 403
type textarea "hero.moveRight()"
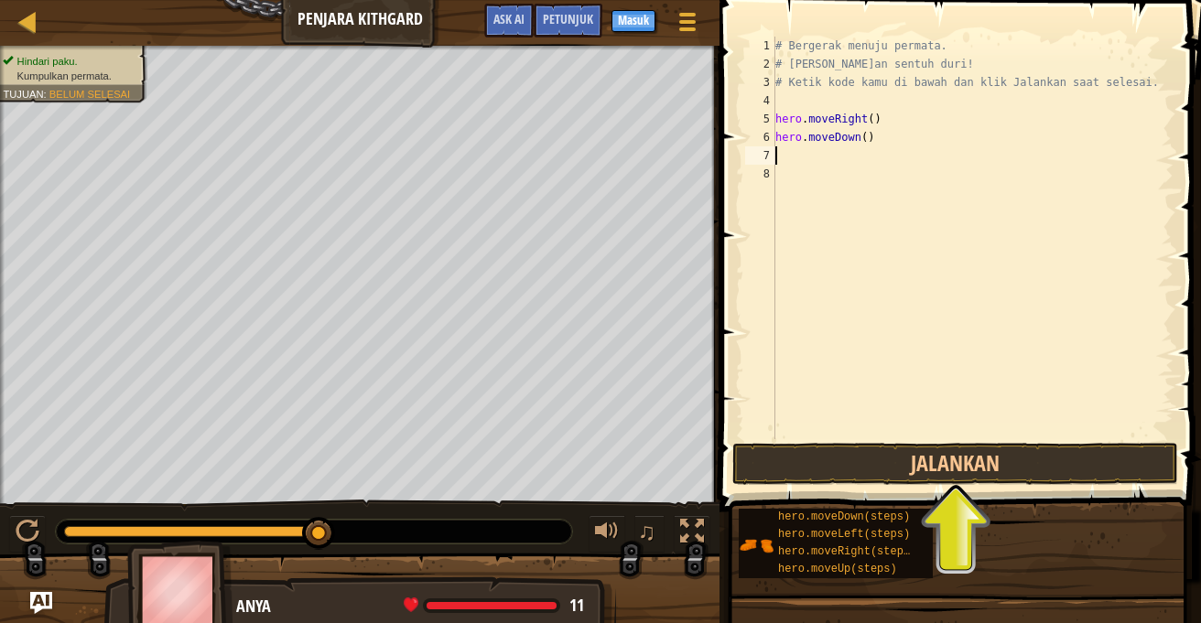
click at [823, 151] on div "# Bergerak menuju permata. # [PERSON_NAME]an sentuh duri! # Ketik kode kamu di …" at bounding box center [973, 256] width 402 height 439
paste textarea "hero.moveRight()"
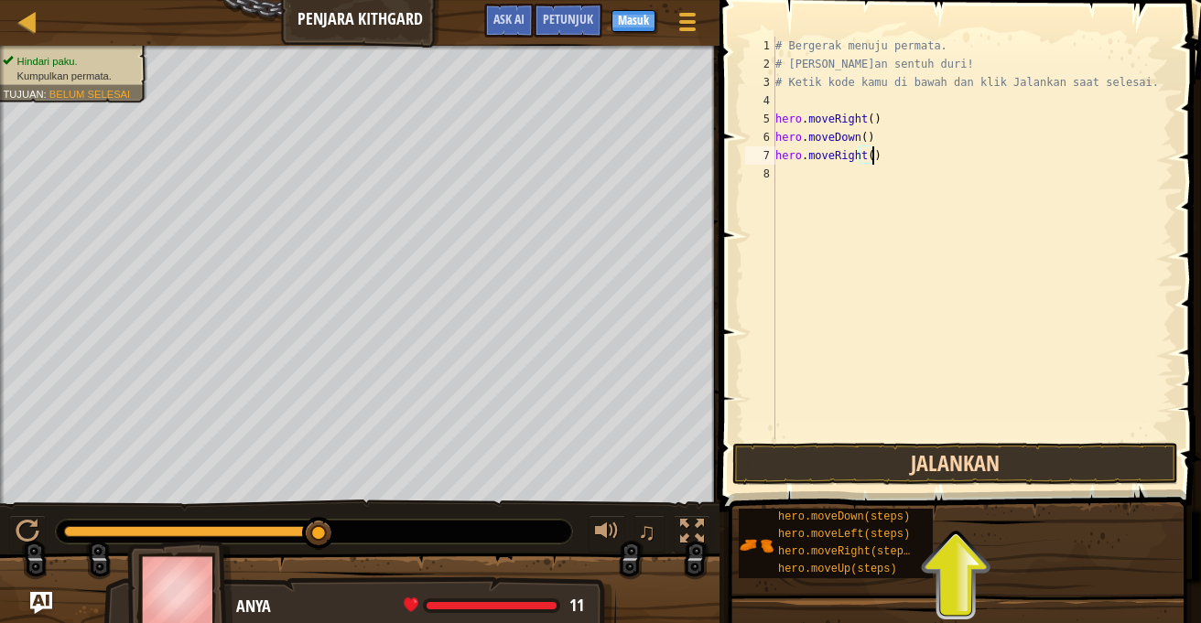
type textarea "hero.moveRight()"
click at [890, 466] on button "Jalankan" at bounding box center [955, 464] width 446 height 42
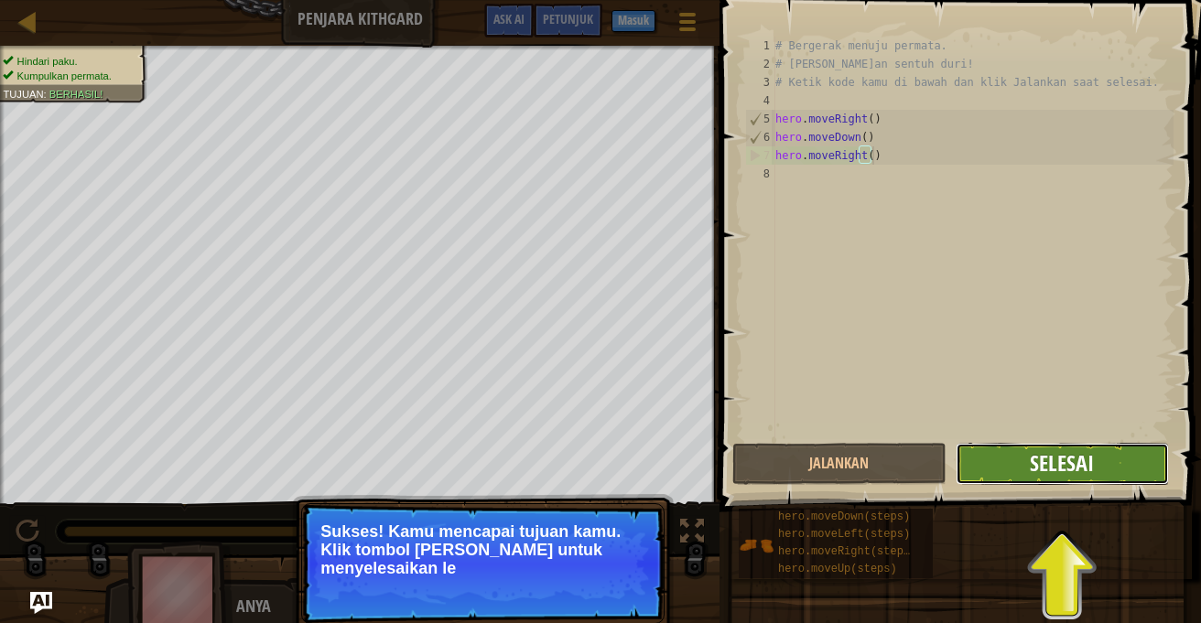
click at [1057, 461] on span "Selesai" at bounding box center [1062, 462] width 64 height 29
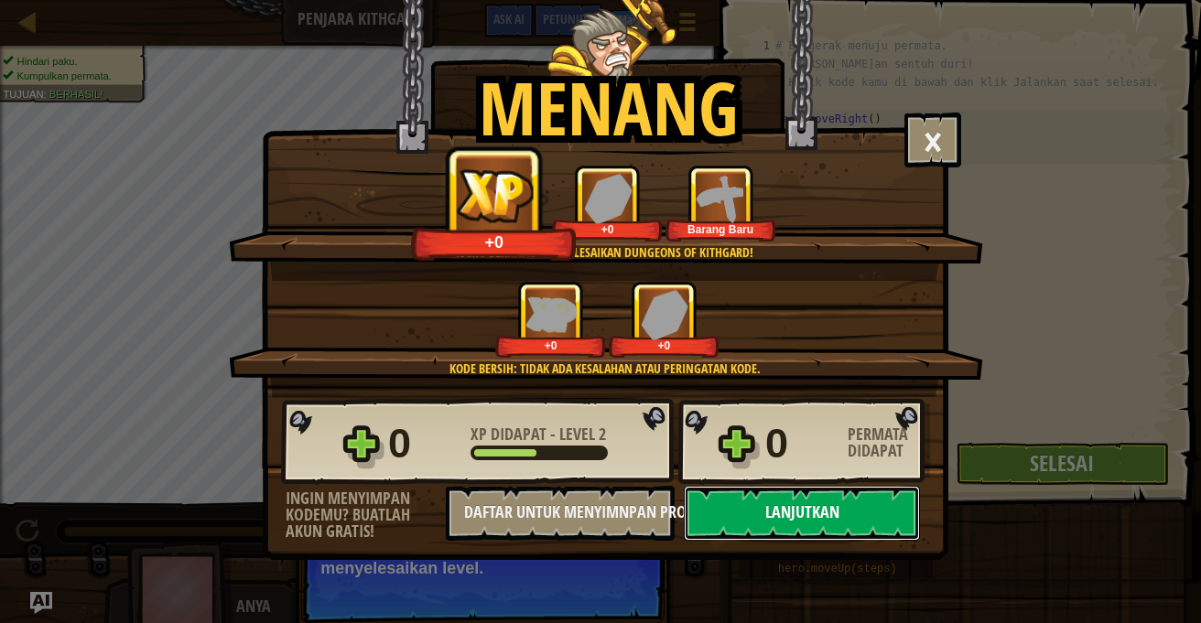
click at [847, 515] on button "Lanjutkan" at bounding box center [802, 513] width 236 height 55
select select "id"
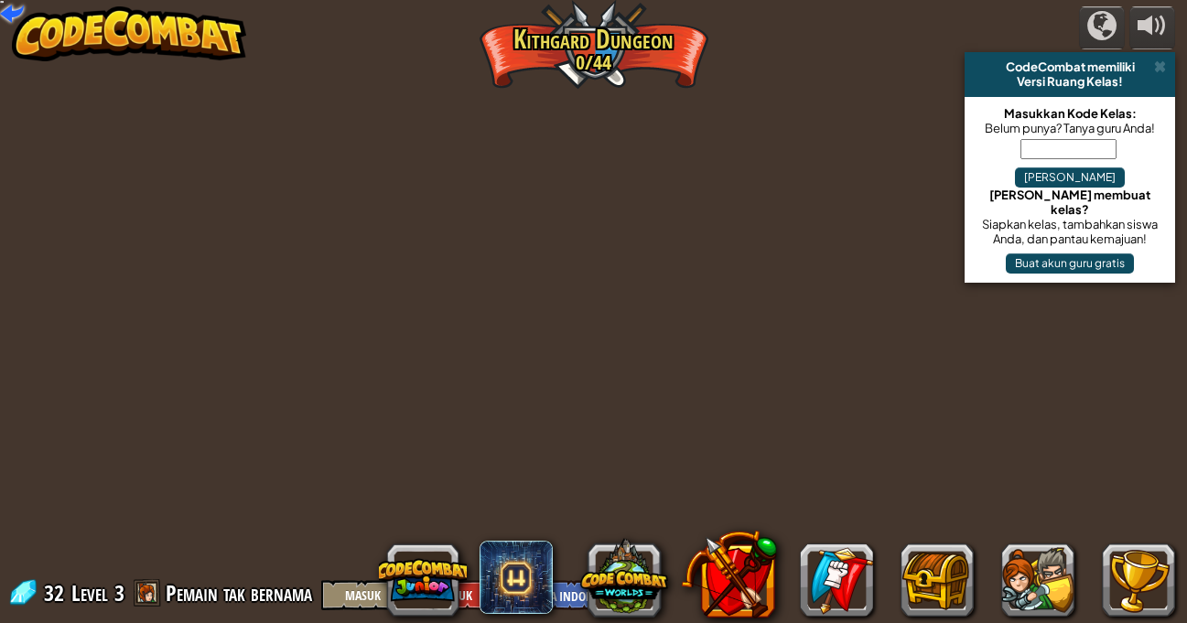
select select "id"
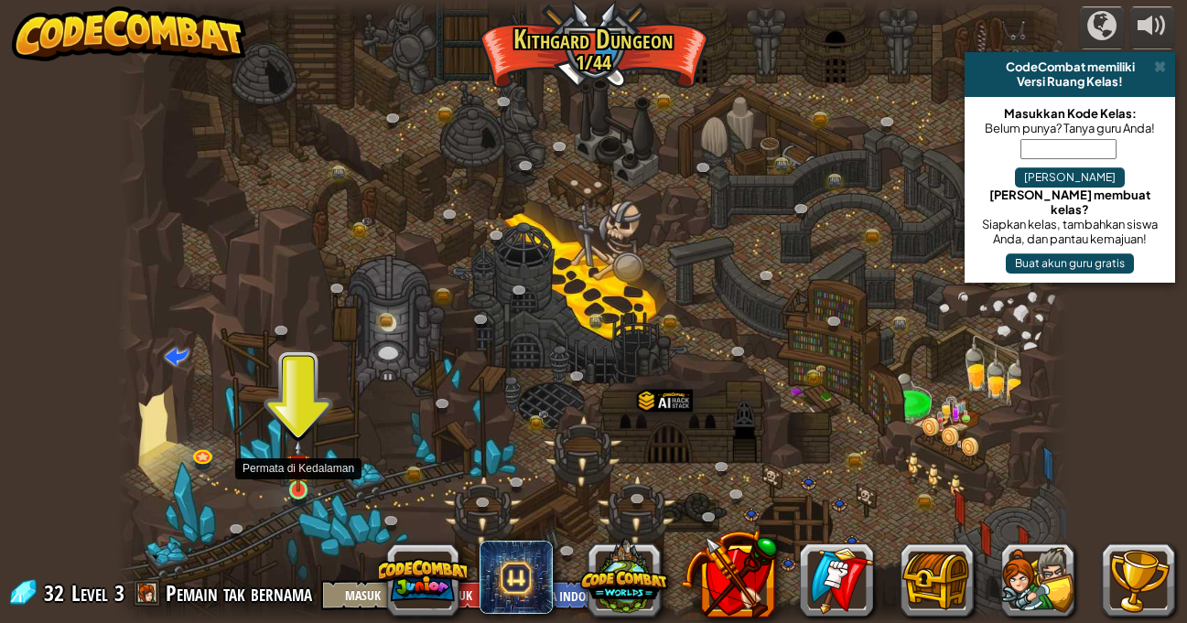
click at [297, 491] on img at bounding box center [297, 465] width 23 height 53
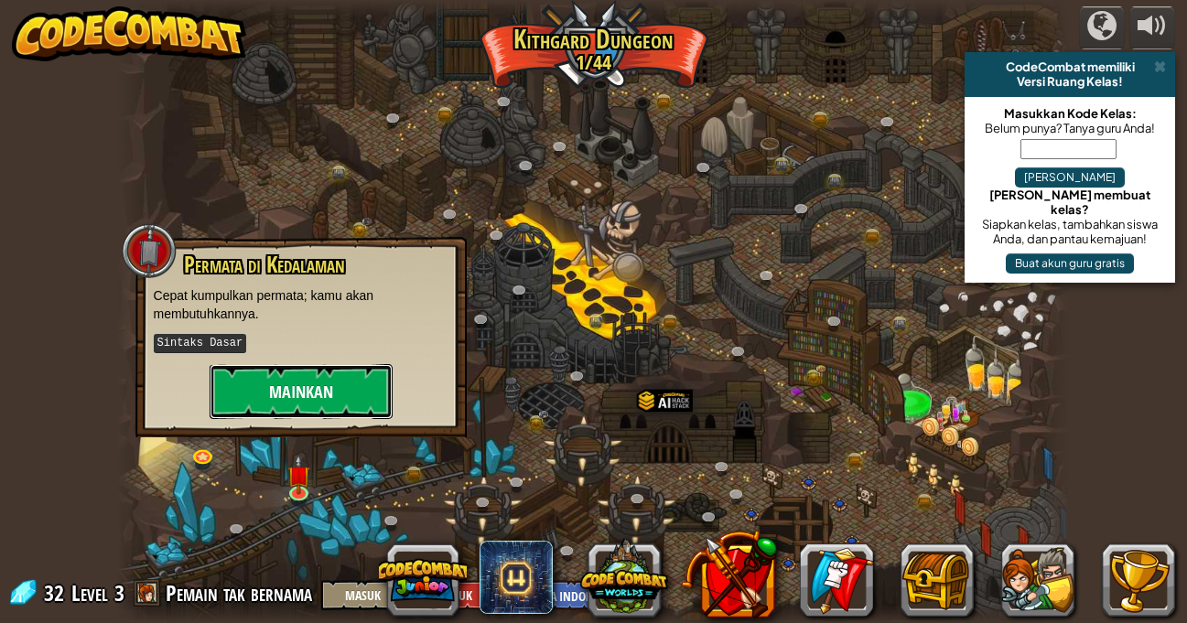
click at [318, 389] on button "Mainkan" at bounding box center [301, 391] width 183 height 55
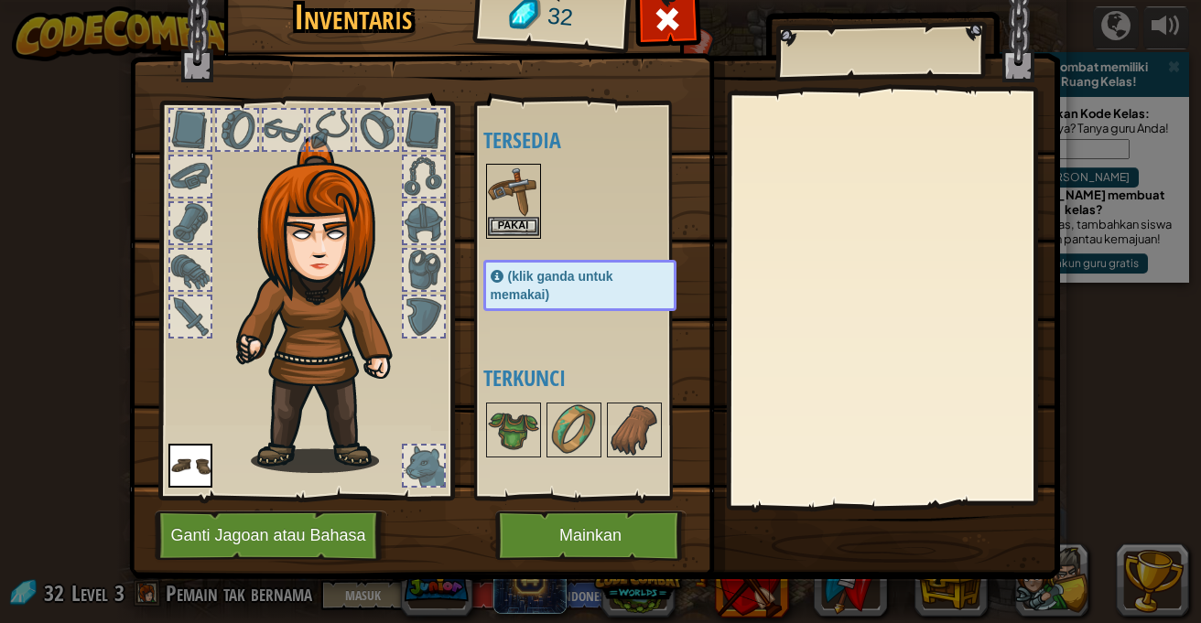
click at [521, 213] on img at bounding box center [513, 191] width 51 height 51
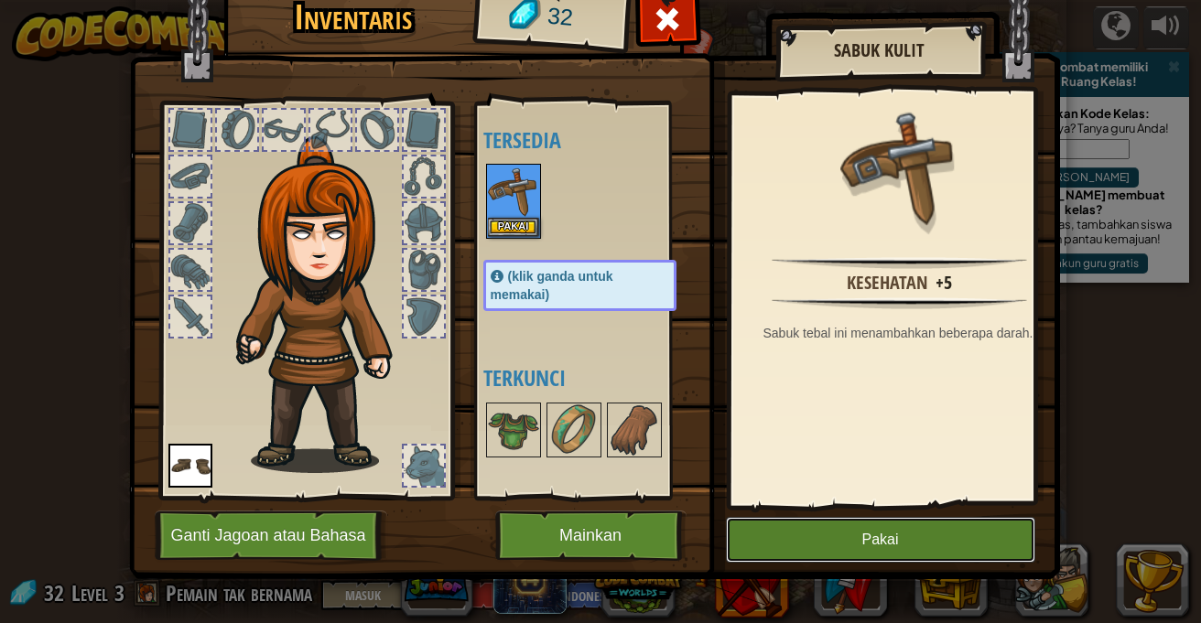
click at [804, 526] on button "Pakai" at bounding box center [880, 540] width 309 height 46
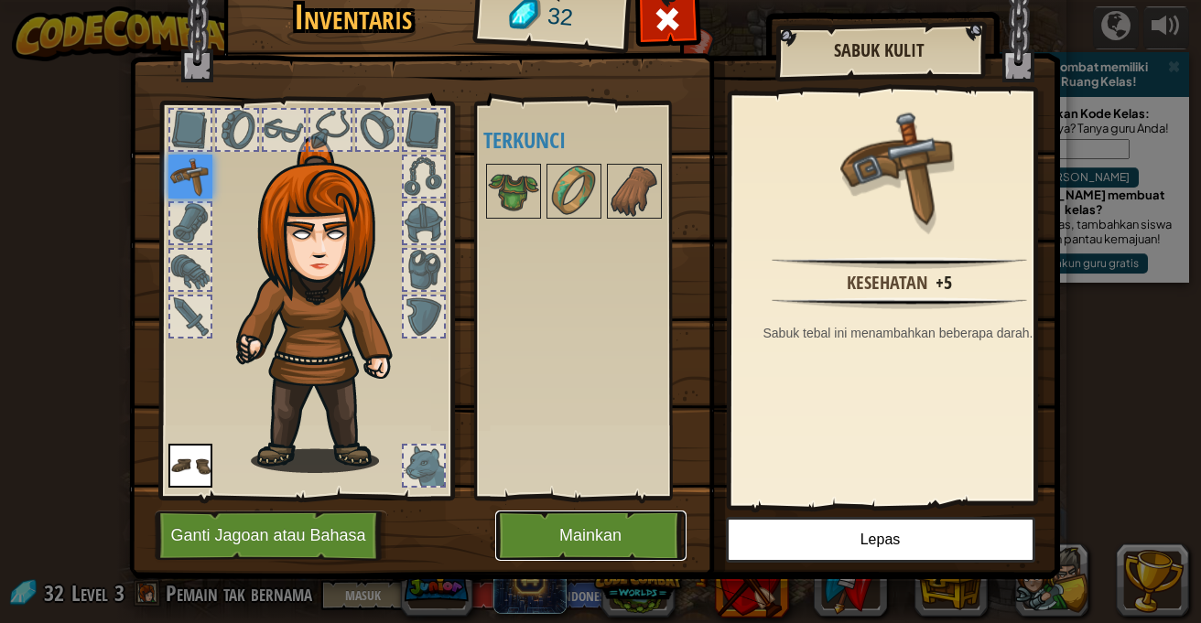
click at [631, 534] on button "Mainkan" at bounding box center [590, 536] width 191 height 50
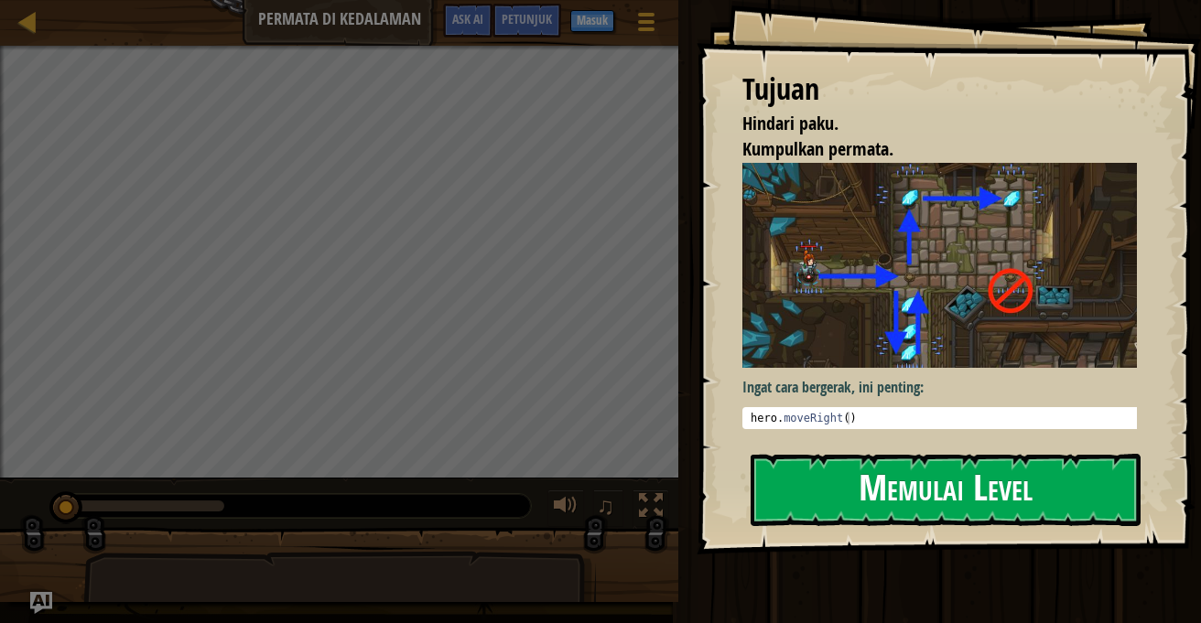
click at [988, 487] on button "Memulai Level" at bounding box center [945, 490] width 390 height 72
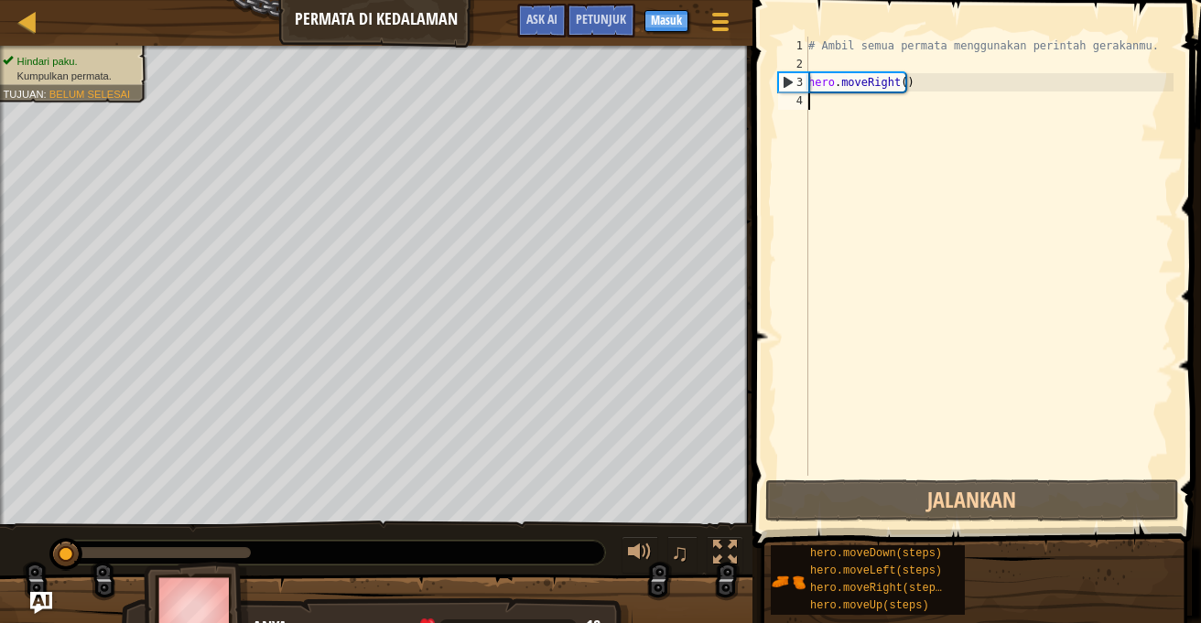
click at [810, 113] on div "# Ambil semua permata menggunakan perintah gerakanmu. hero . moveRight ( )" at bounding box center [988, 275] width 369 height 476
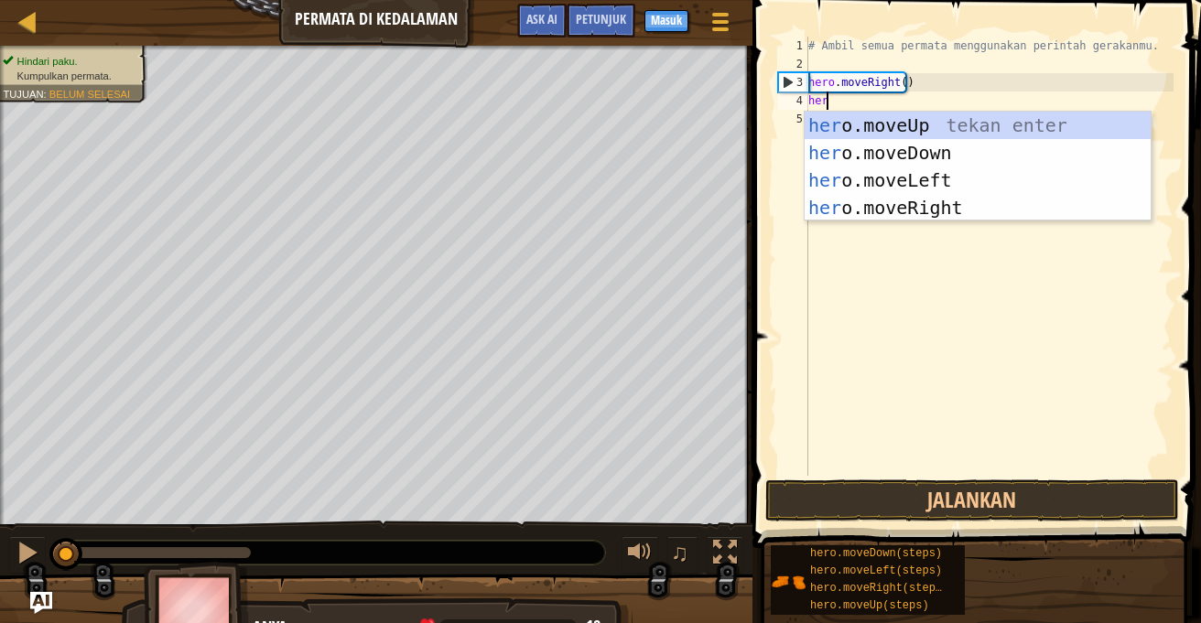
scroll to position [8, 1]
type textarea "hero"
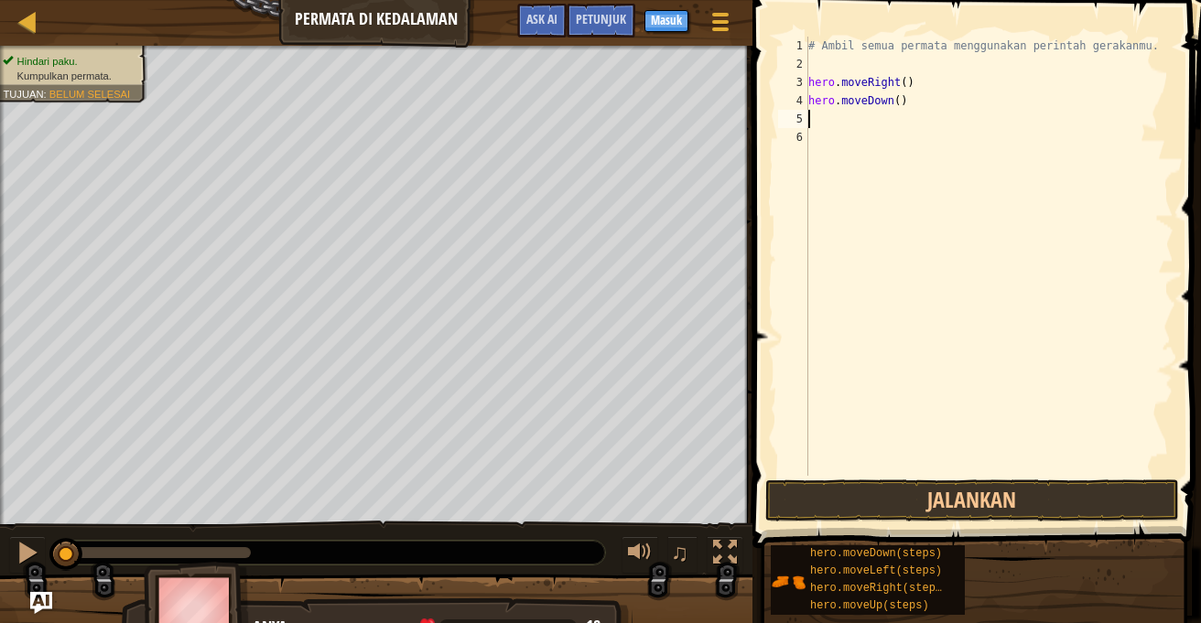
scroll to position [8, 0]
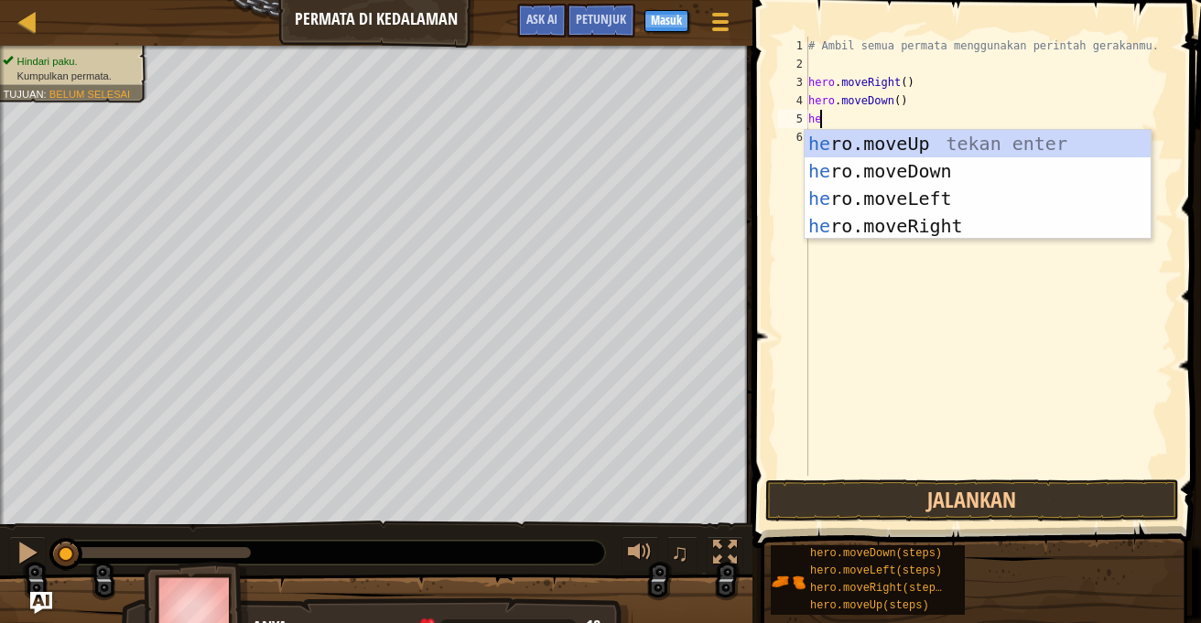
type textarea "her"
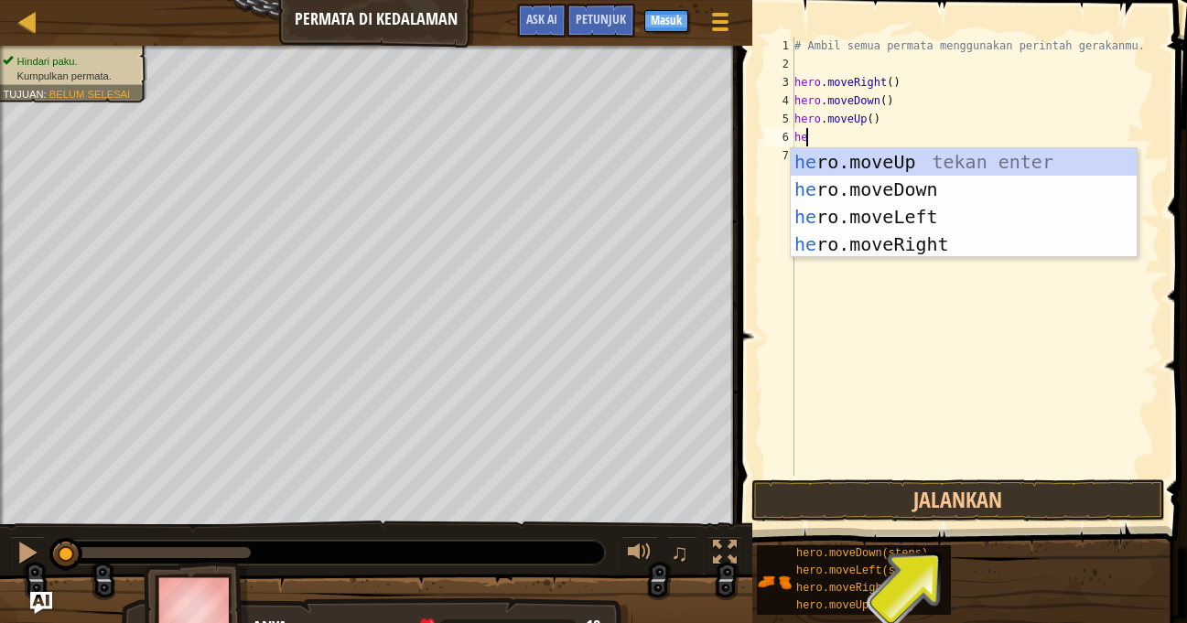
scroll to position [8, 1]
type textarea "hero"
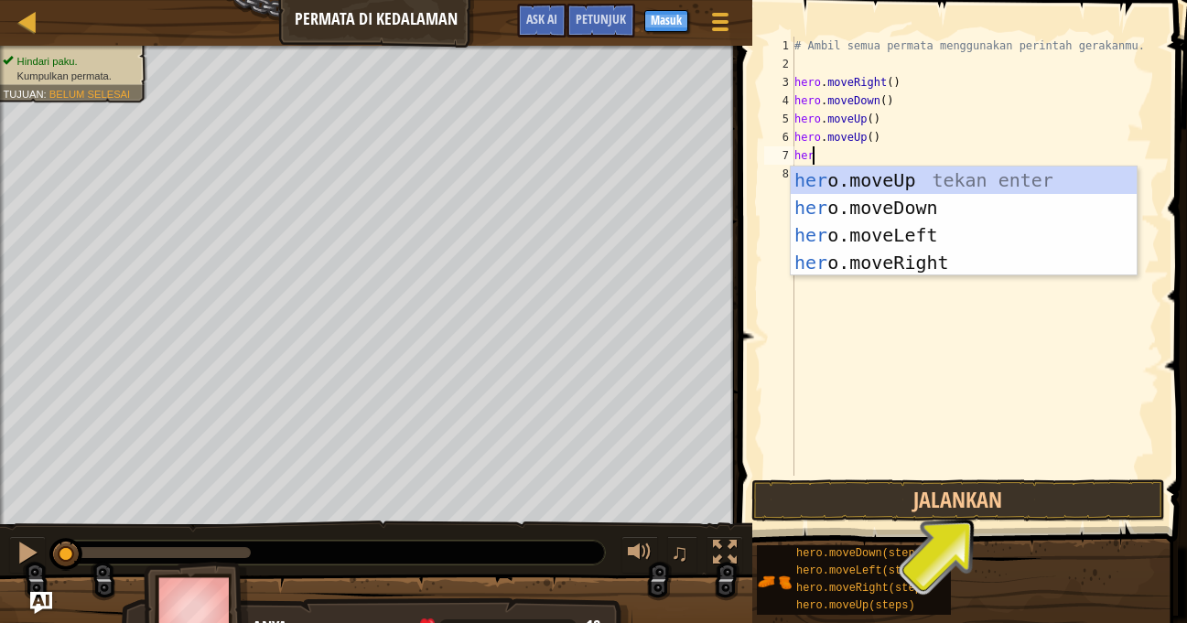
type textarea "hero"
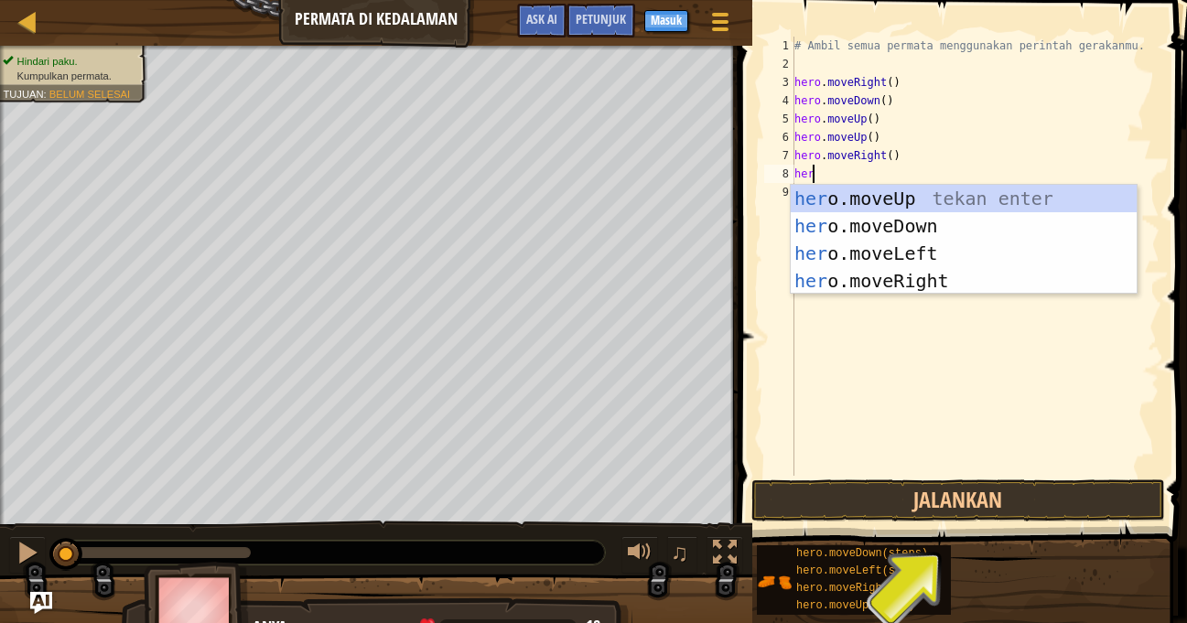
type textarea "hero"
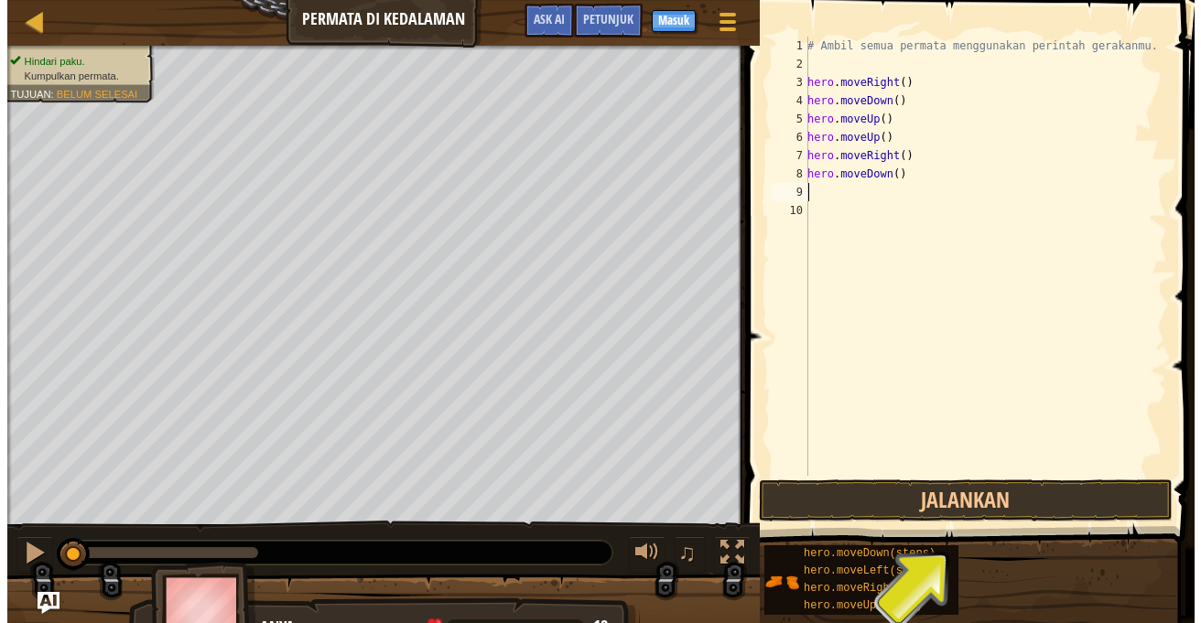
scroll to position [8, 0]
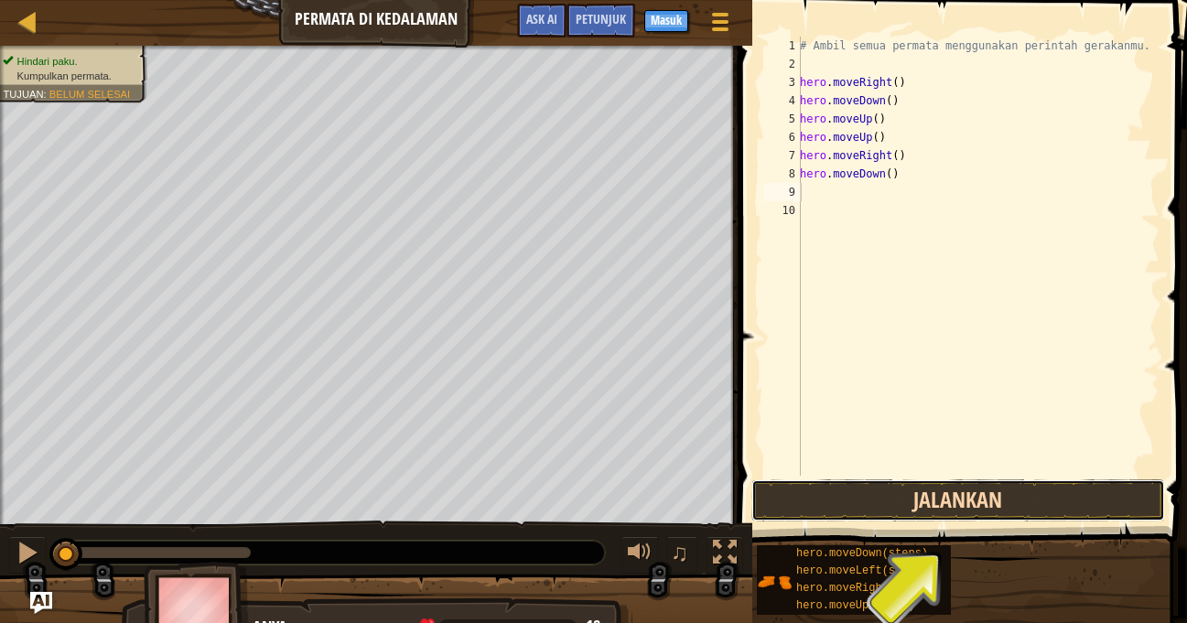
click at [931, 493] on button "Jalankan" at bounding box center [958, 501] width 414 height 42
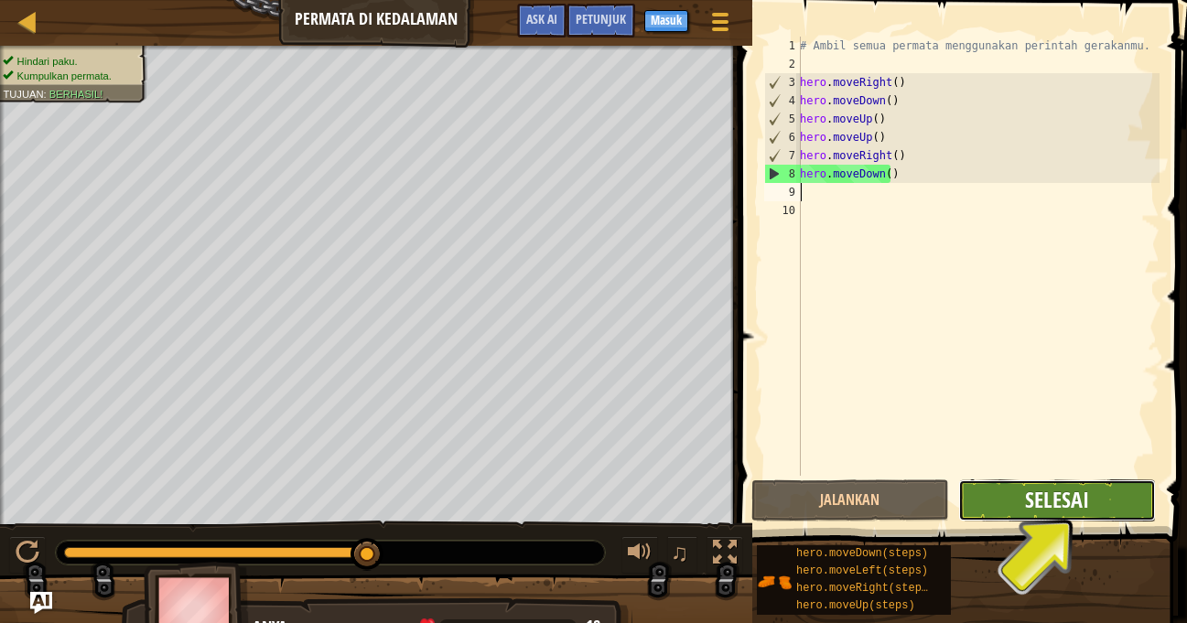
click at [1086, 487] on span "Selesai" at bounding box center [1057, 499] width 64 height 29
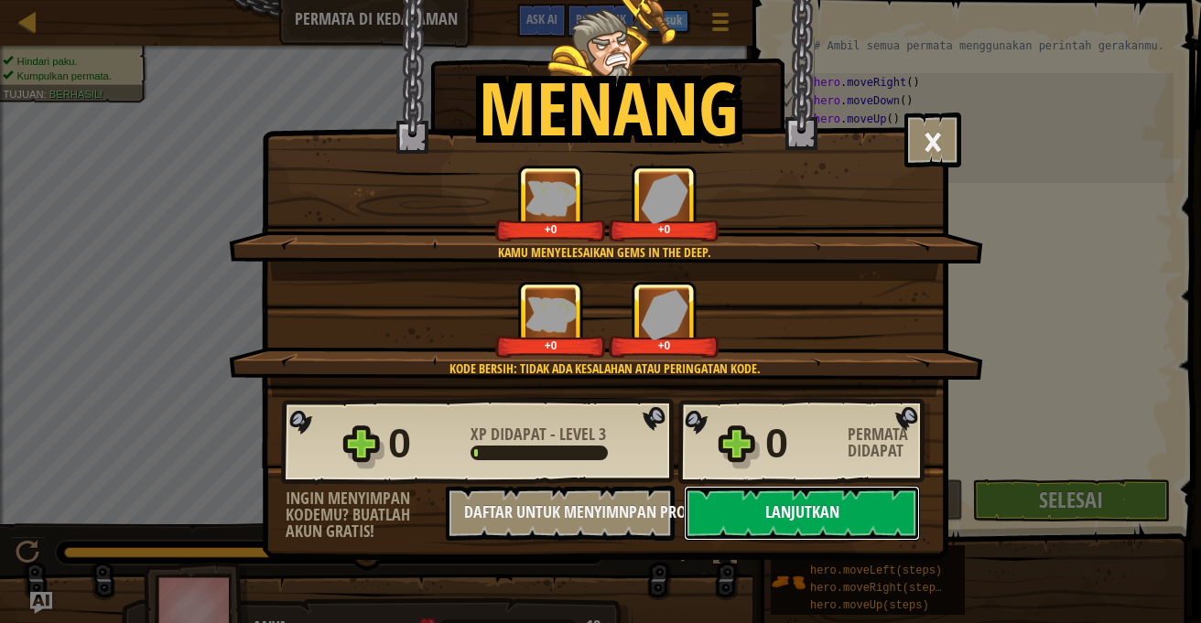
click at [898, 512] on button "Lanjutkan" at bounding box center [802, 513] width 236 height 55
select select "id"
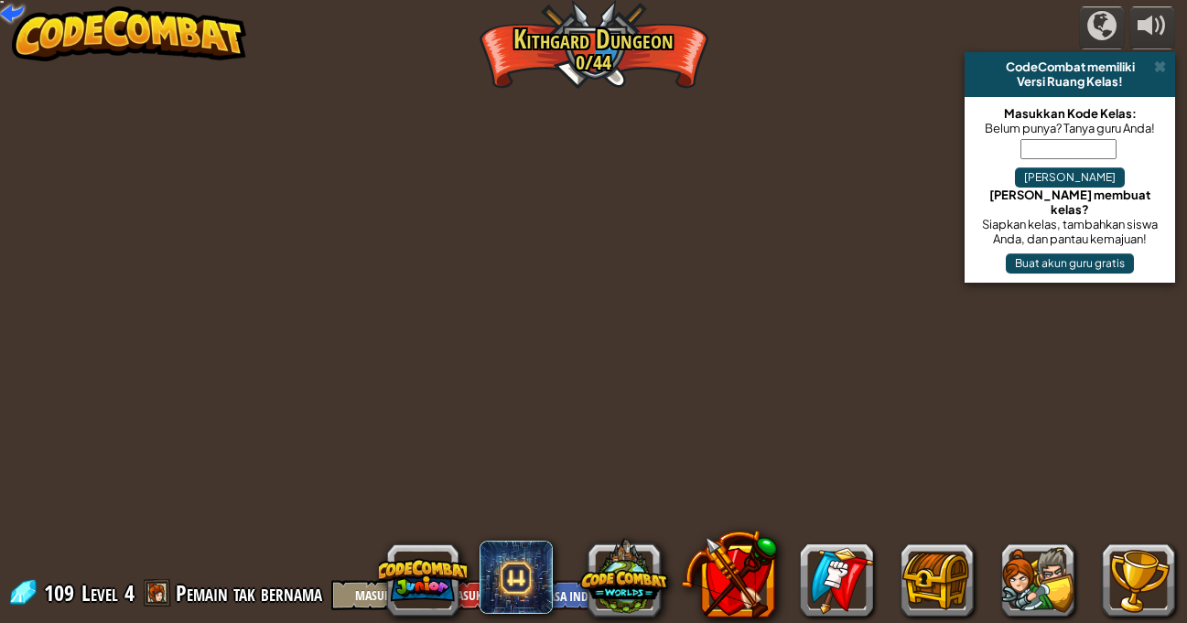
select select "id"
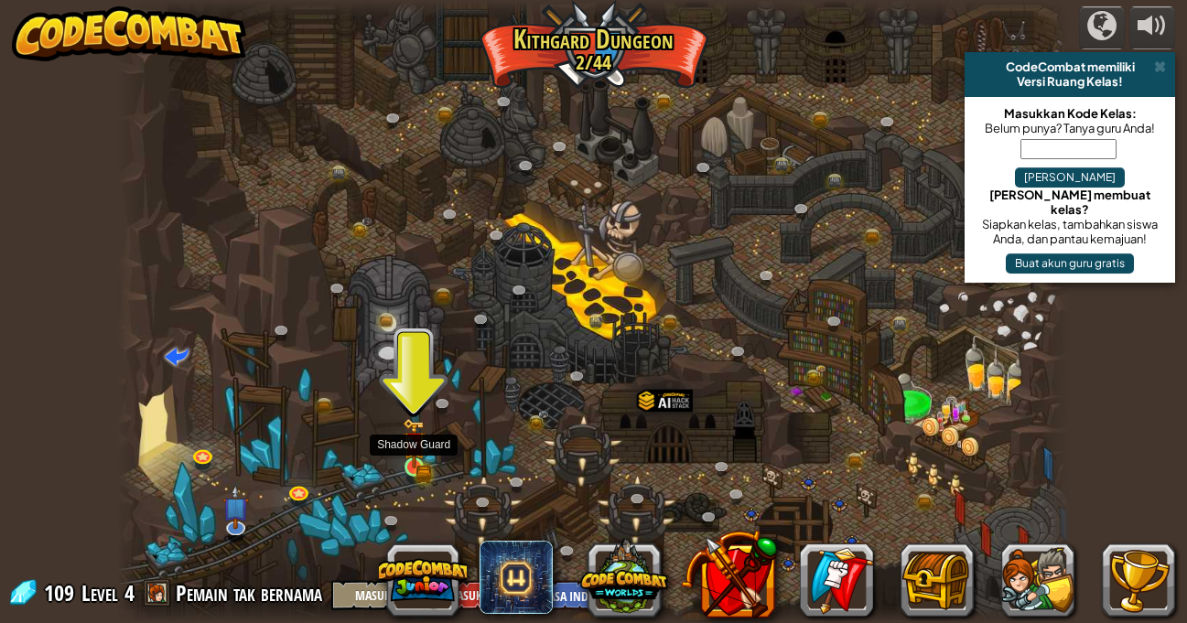
click at [416, 469] on img at bounding box center [414, 443] width 23 height 50
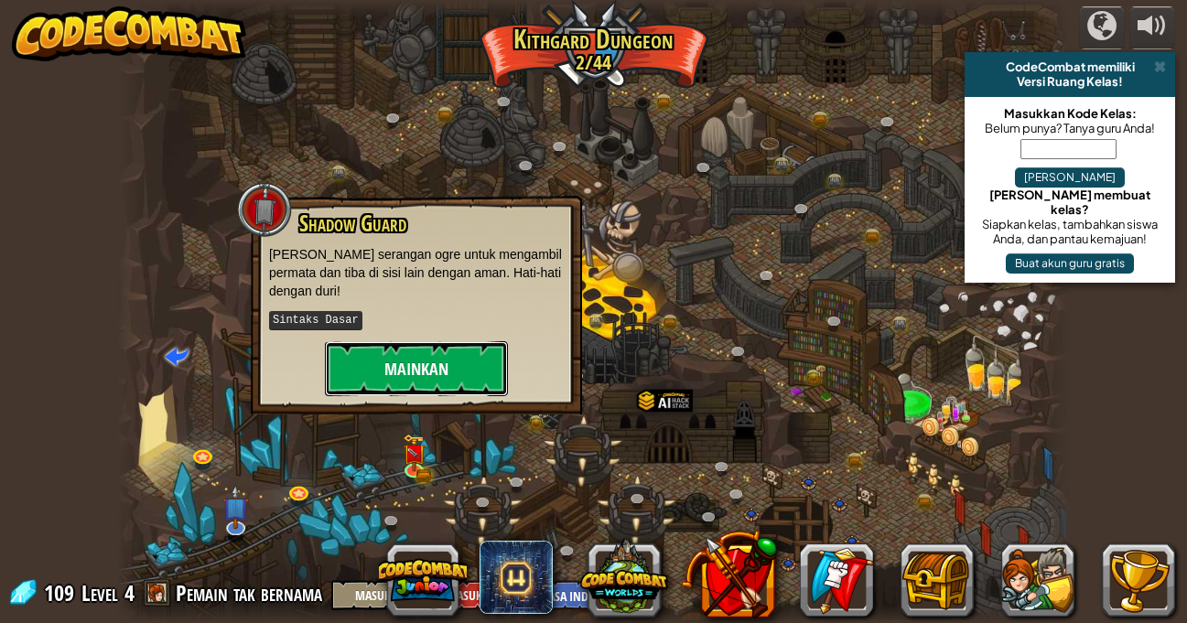
click at [468, 373] on button "Mainkan" at bounding box center [416, 368] width 183 height 55
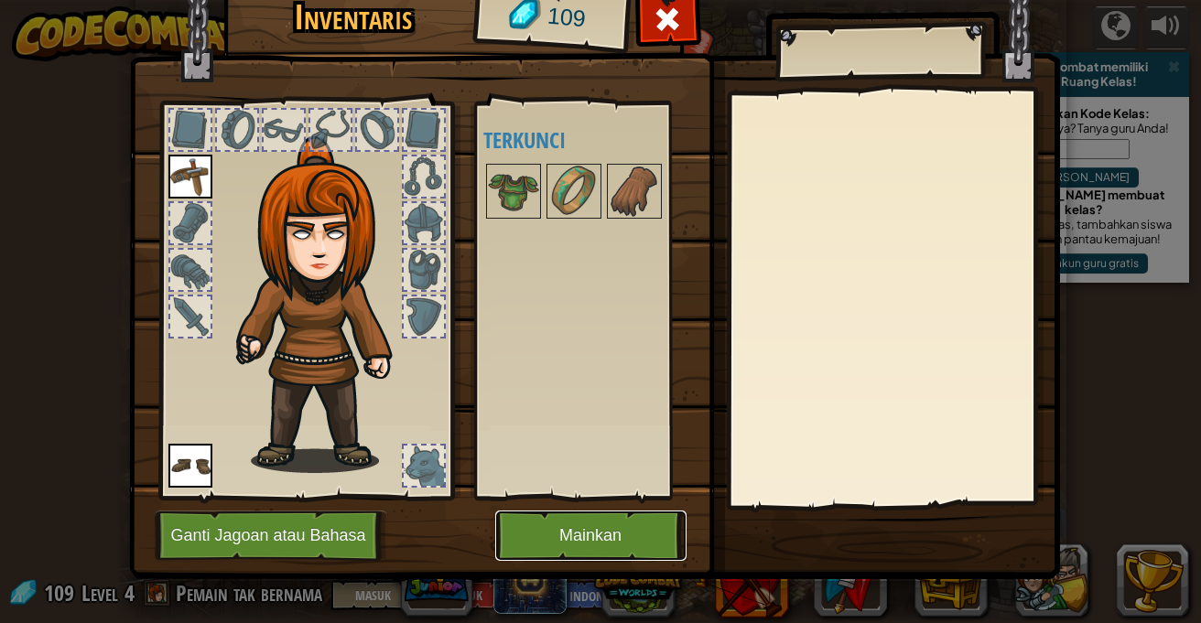
click at [615, 535] on button "Mainkan" at bounding box center [590, 536] width 191 height 50
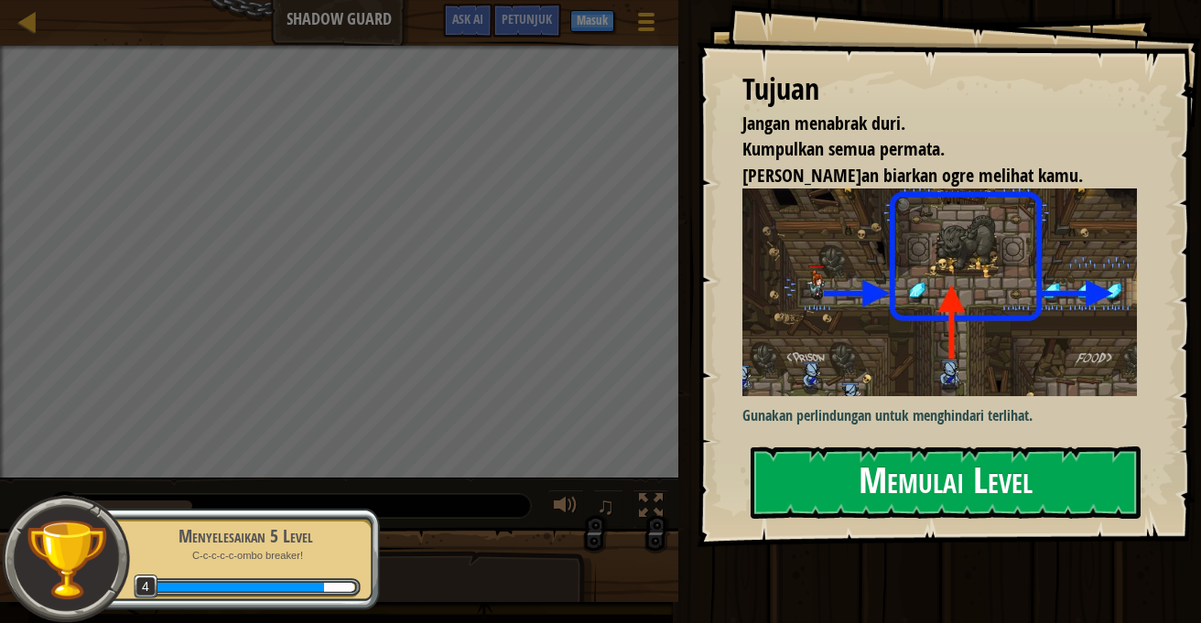
click at [967, 470] on button "Memulai Level" at bounding box center [945, 483] width 390 height 72
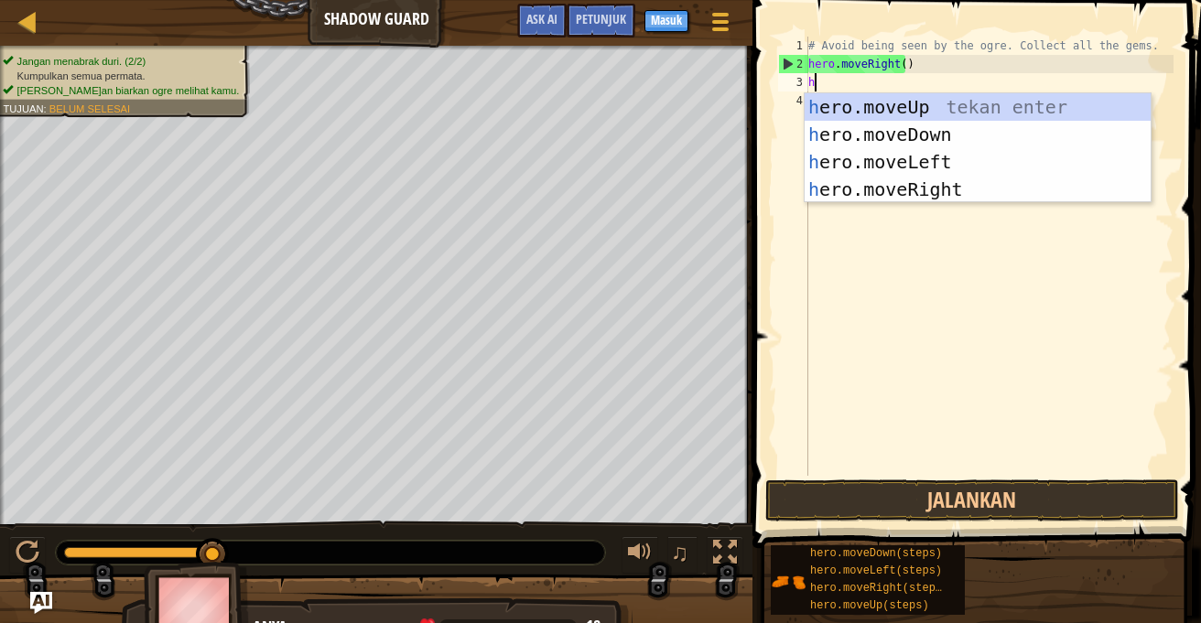
scroll to position [8, 0]
type textarea "her"
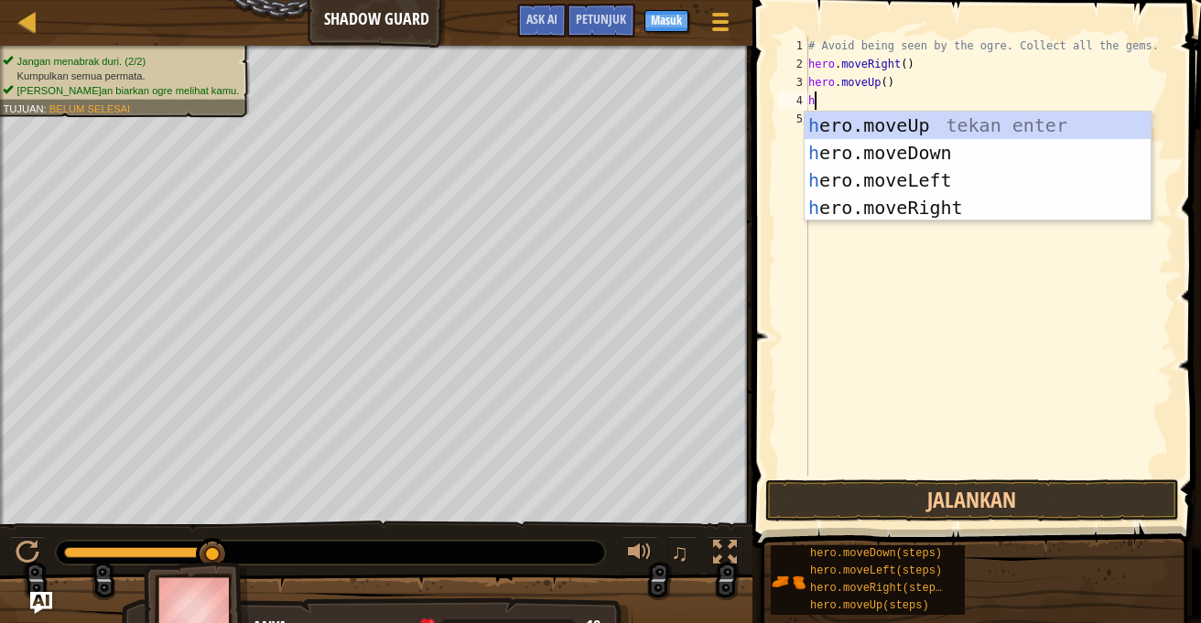
type textarea "her"
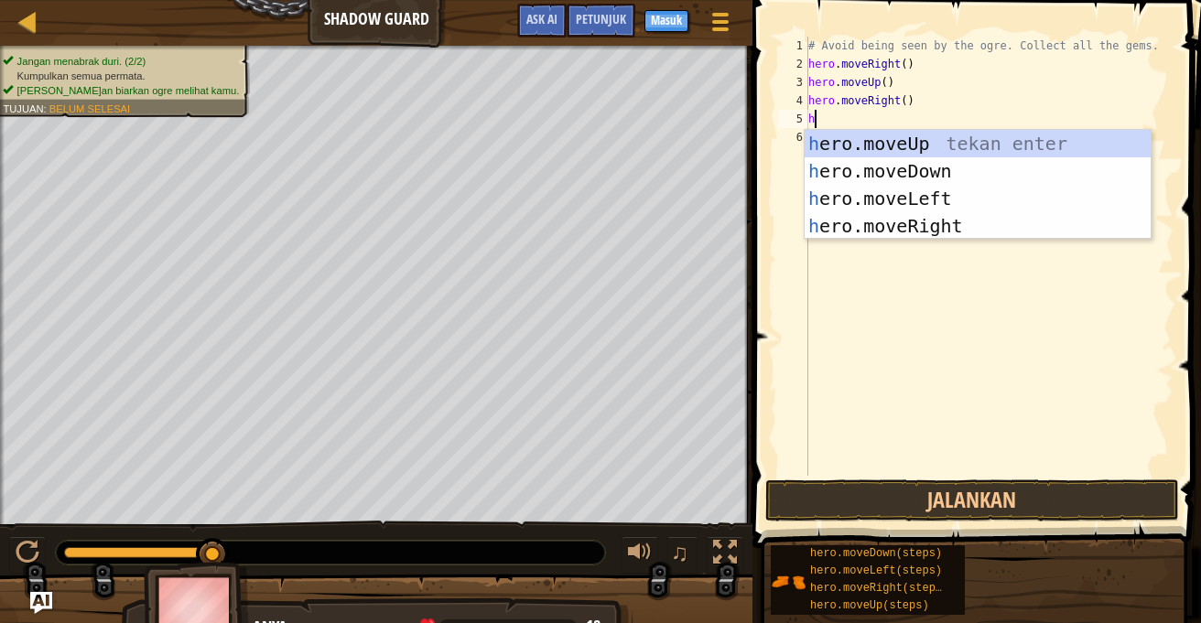
type textarea "her"
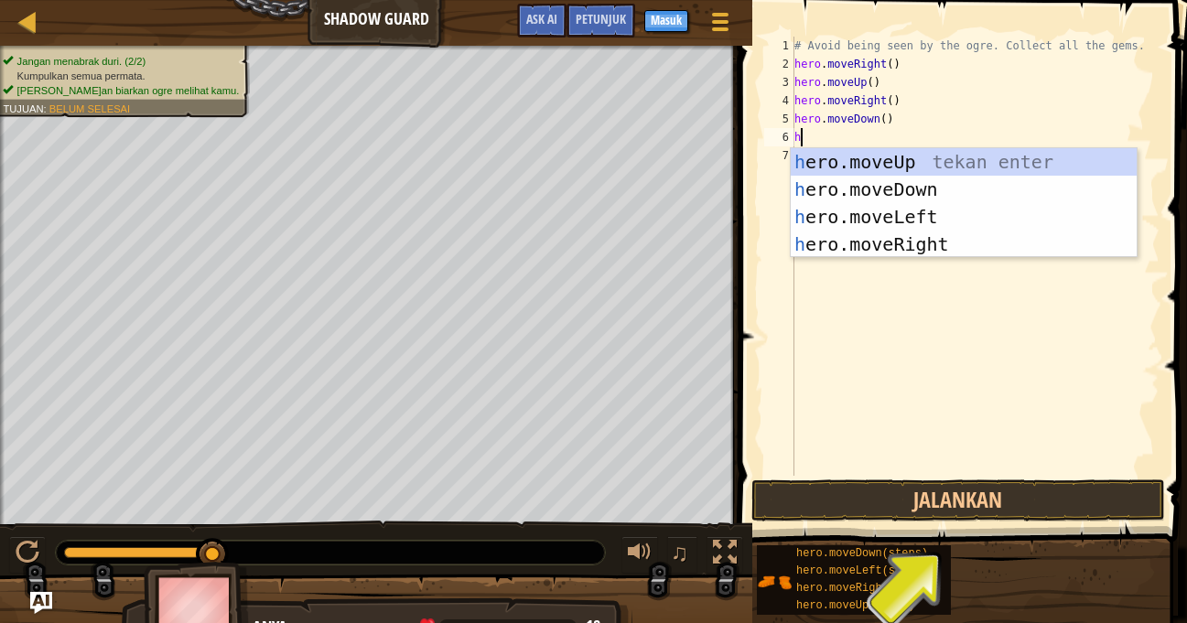
type textarea "her"
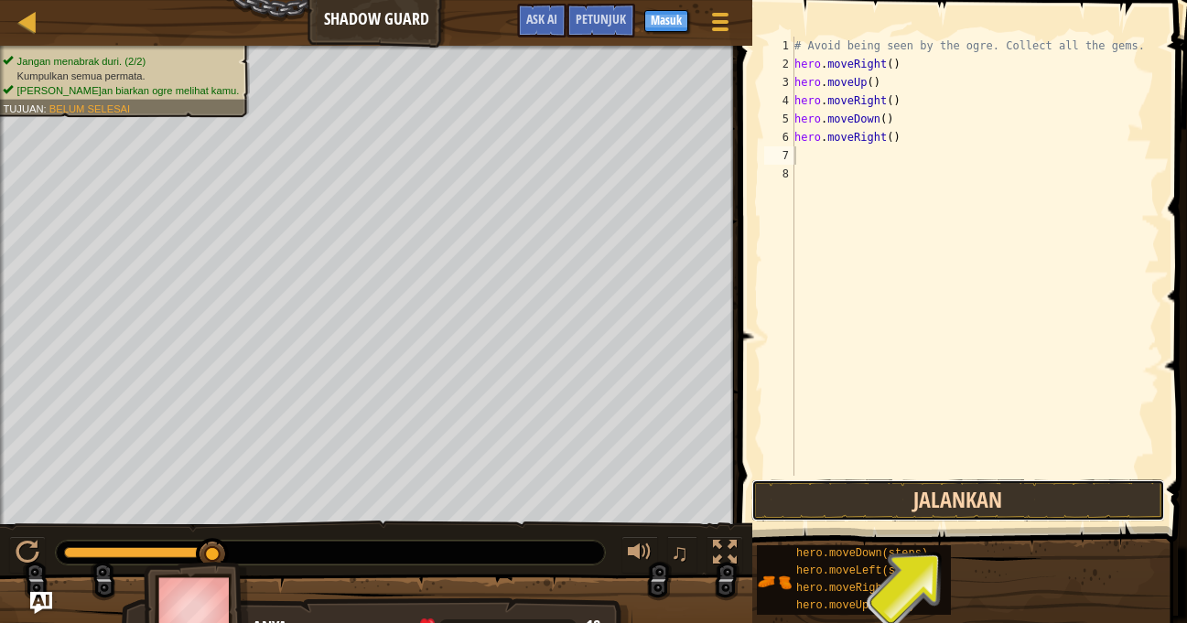
click at [1010, 502] on button "Jalankan" at bounding box center [958, 501] width 414 height 42
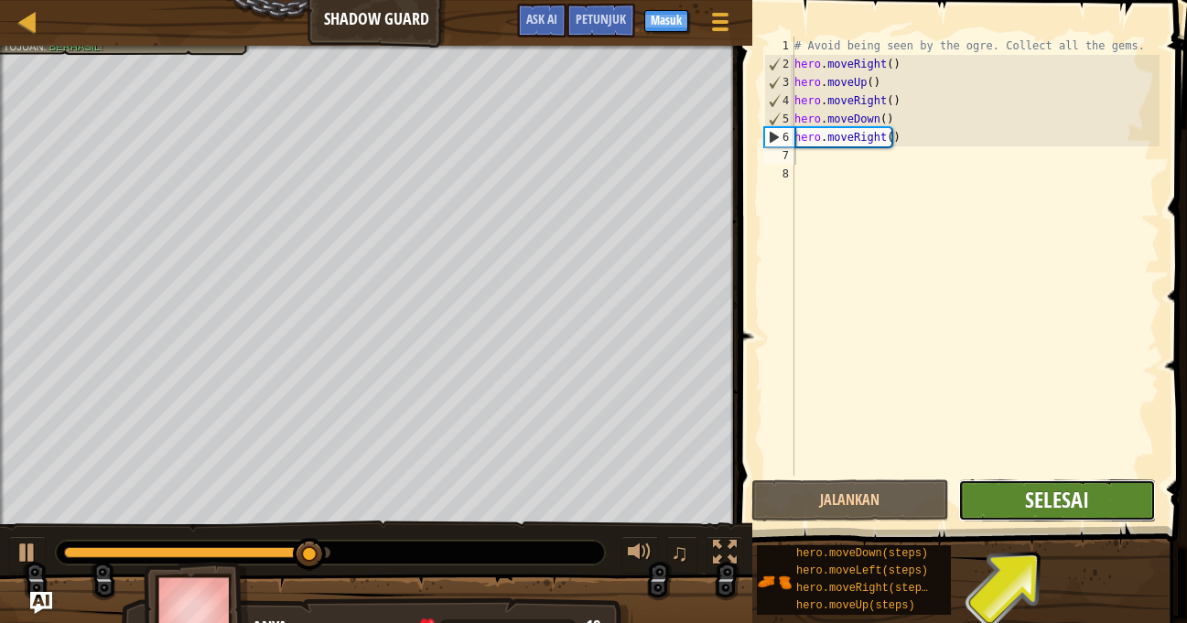
click at [1073, 505] on span "Selesai" at bounding box center [1057, 499] width 64 height 29
